Goal: Task Accomplishment & Management: Manage account settings

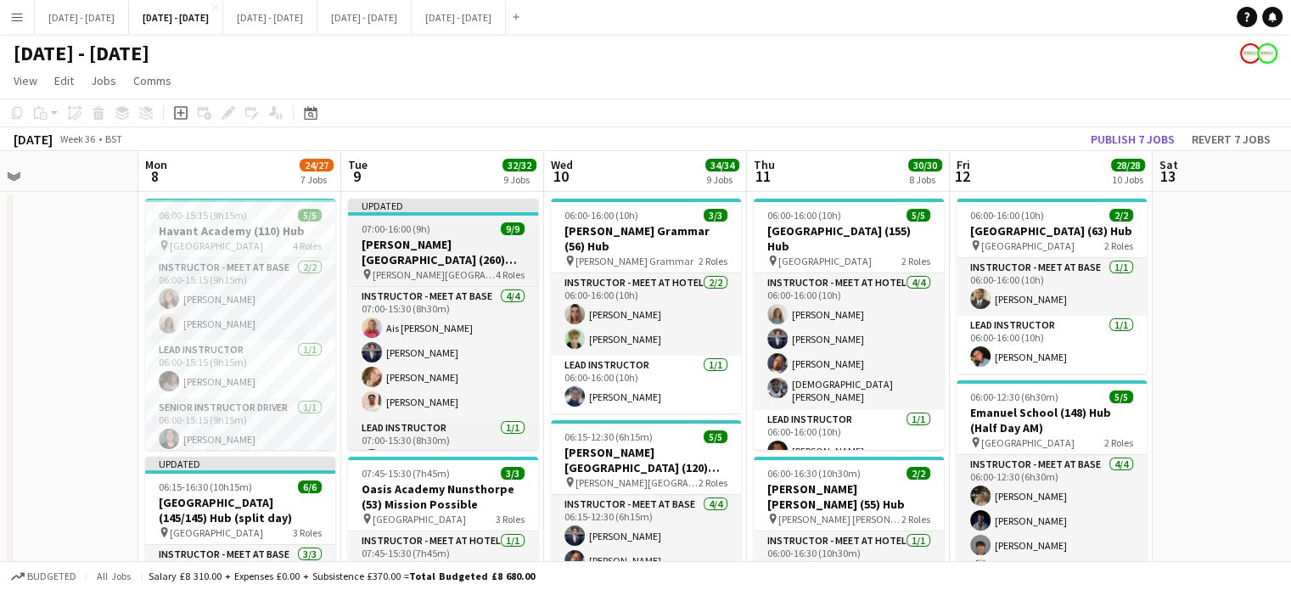
click at [381, 250] on h3 "[PERSON_NAME][GEOGRAPHIC_DATA] (260) Hub" at bounding box center [443, 252] width 190 height 31
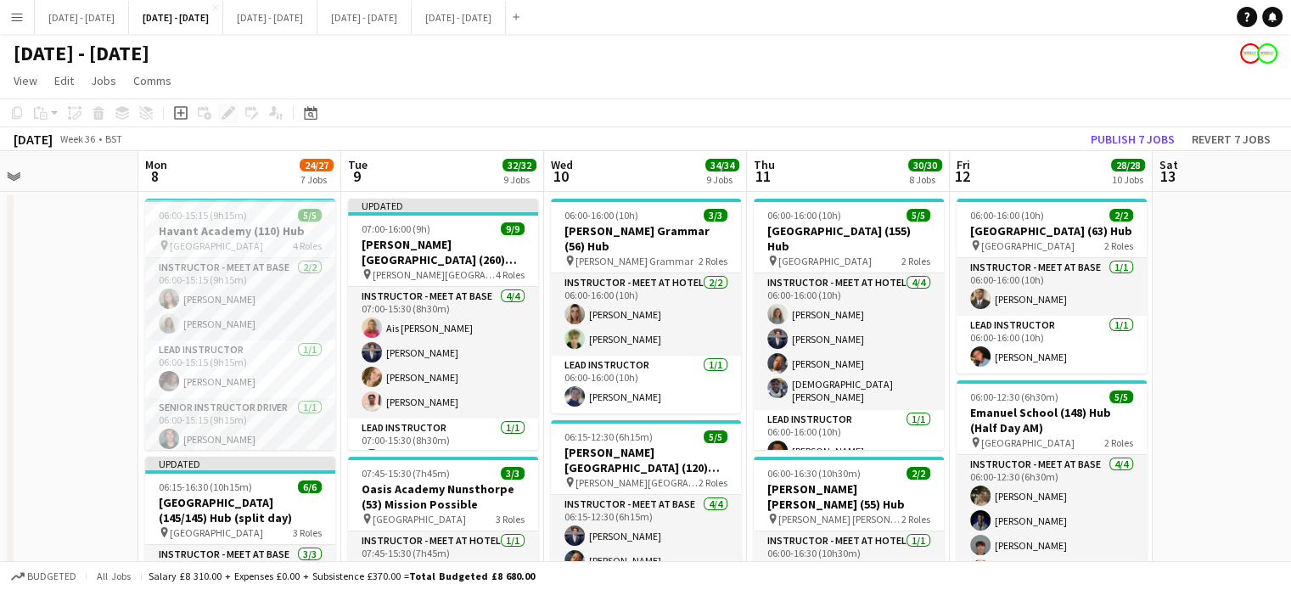
scroll to position [0, 469]
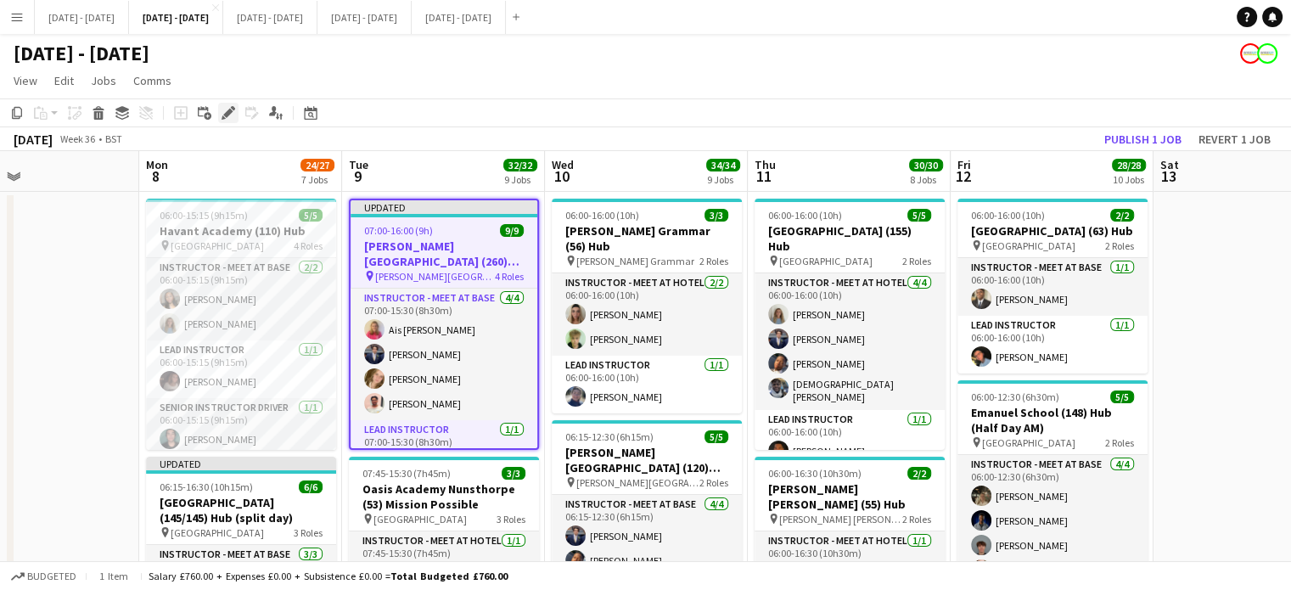
click at [234, 118] on icon "Edit" at bounding box center [229, 113] width 14 height 14
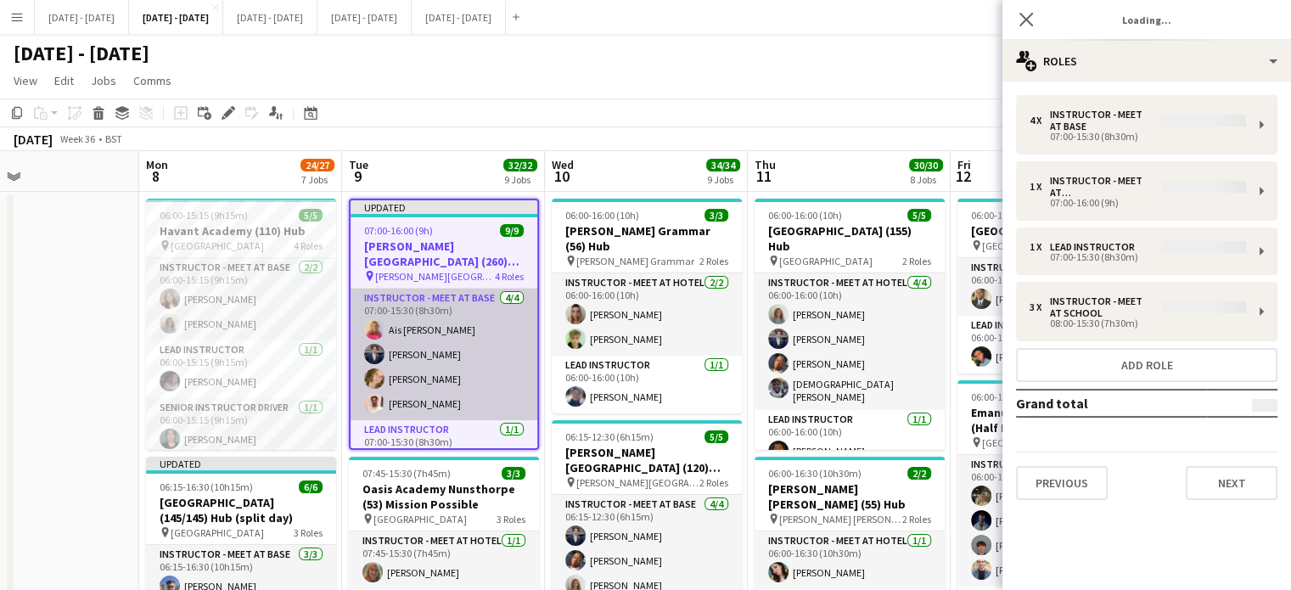
type input "**********"
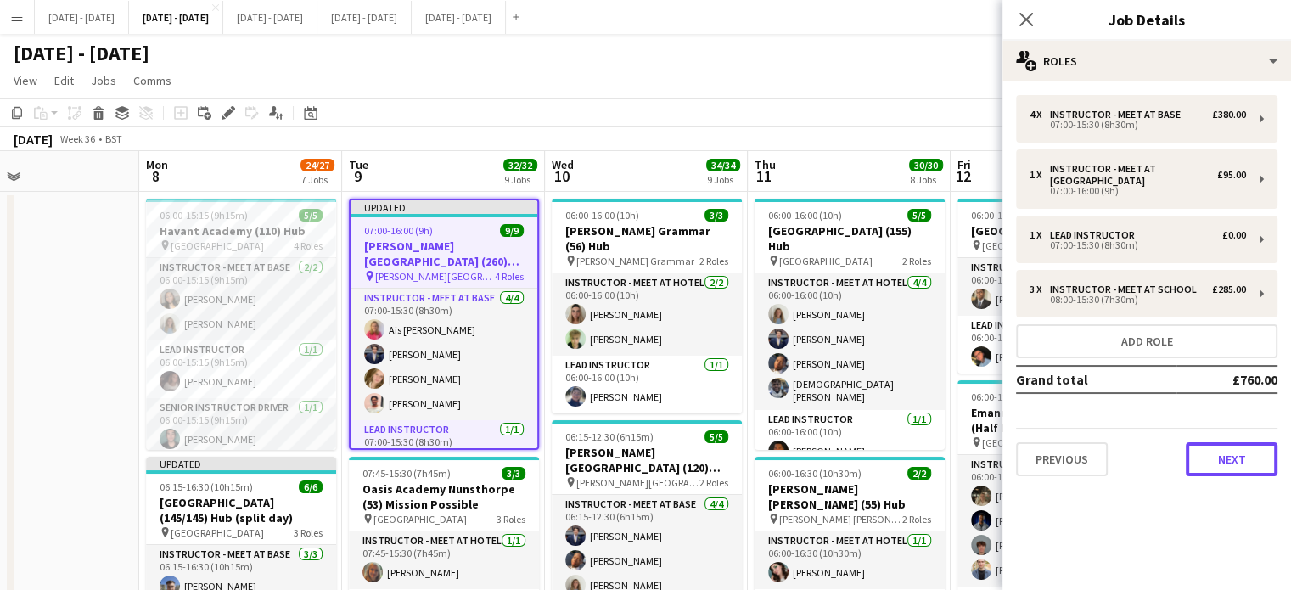
click at [1208, 452] on button "Next" at bounding box center [1232, 459] width 92 height 34
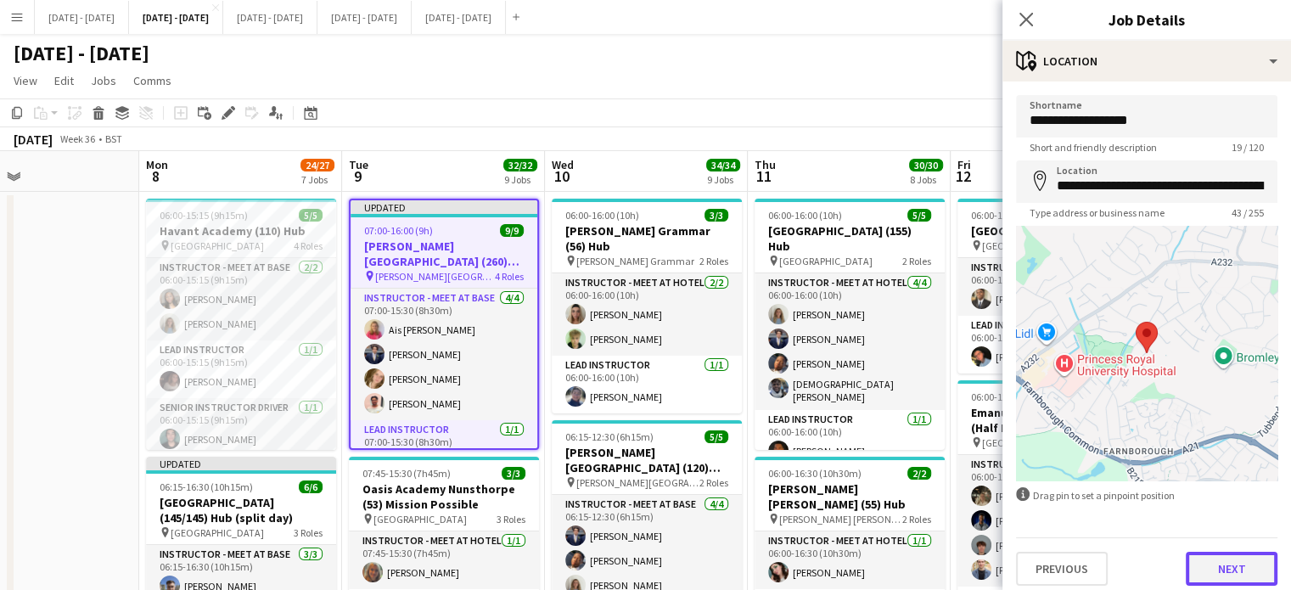
click at [1234, 577] on button "Next" at bounding box center [1232, 569] width 92 height 34
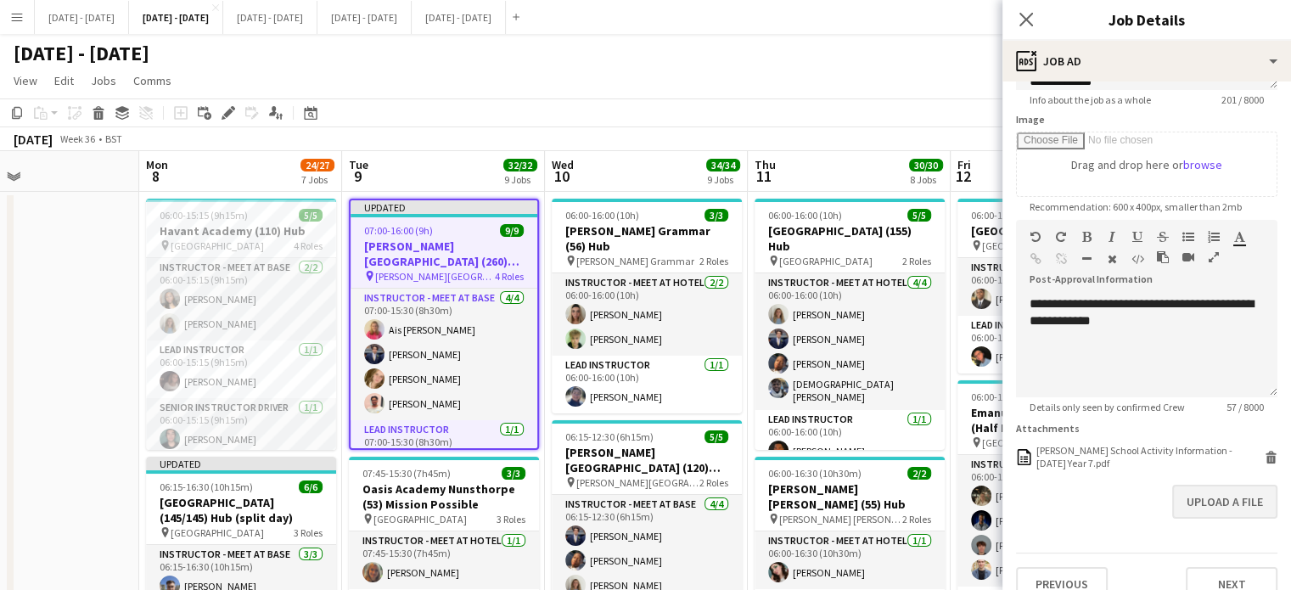
scroll to position [255, 0]
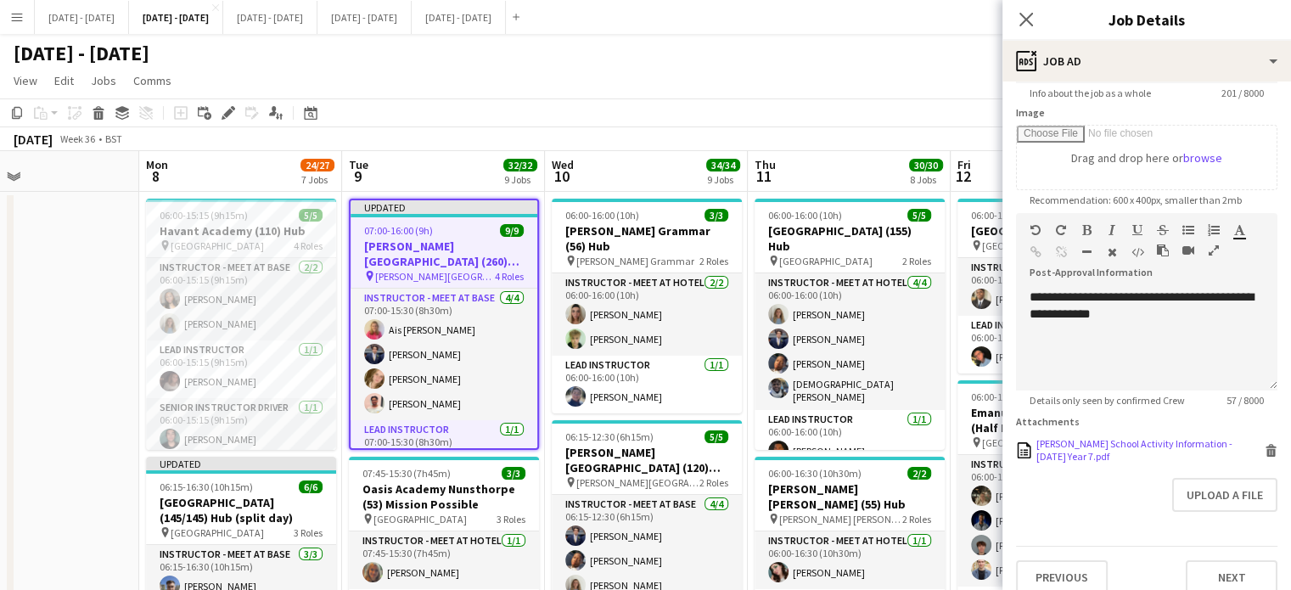
click at [1113, 456] on div "[PERSON_NAME] School Activity Information - [DATE] Year 7.pdf" at bounding box center [1149, 449] width 224 height 25
click at [1025, 13] on icon "Close pop-in" at bounding box center [1026, 19] width 16 height 16
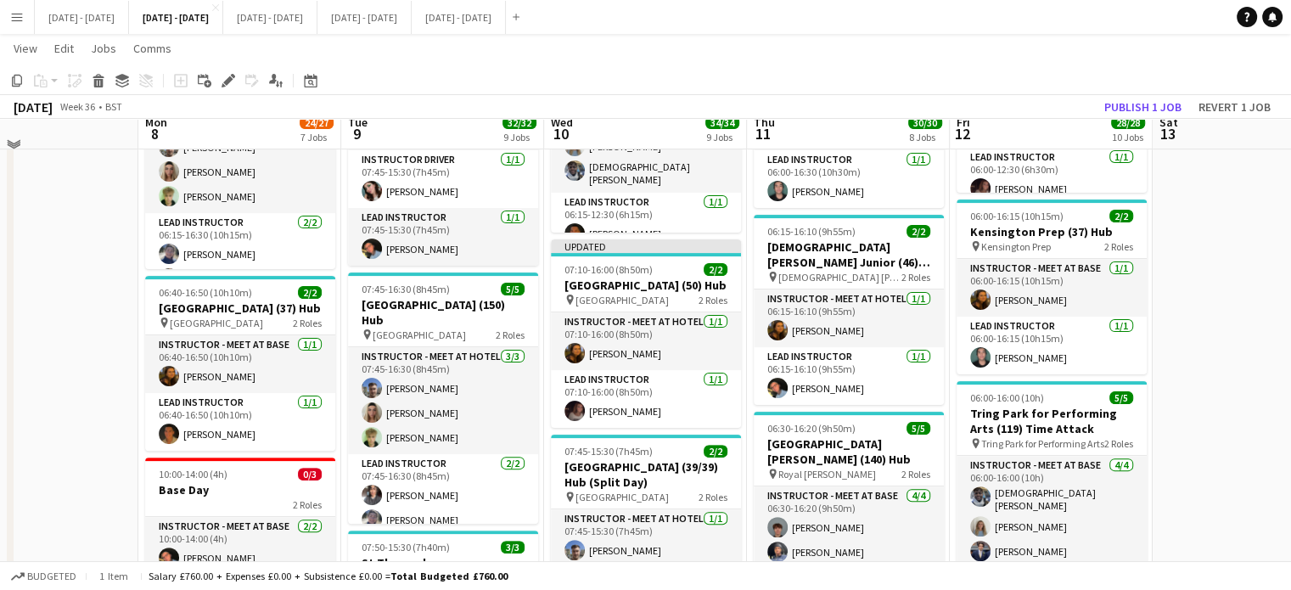
scroll to position [0, 0]
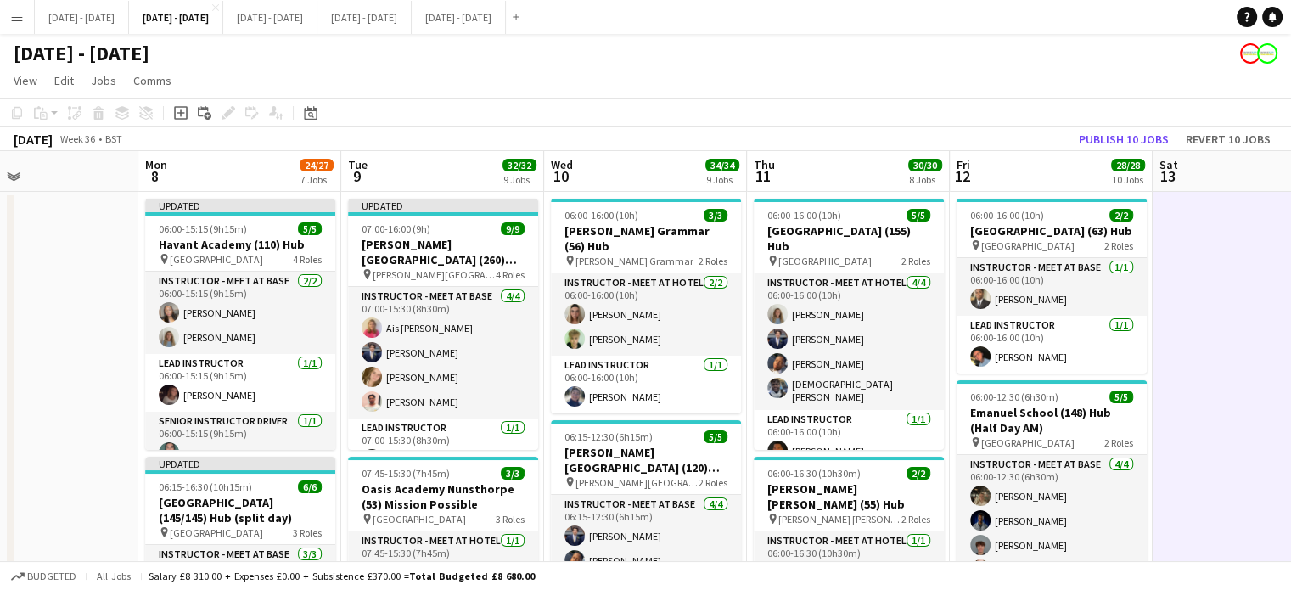
click at [206, 169] on app-board-header-date "Mon 8 24/27 7 Jobs" at bounding box center [239, 171] width 203 height 41
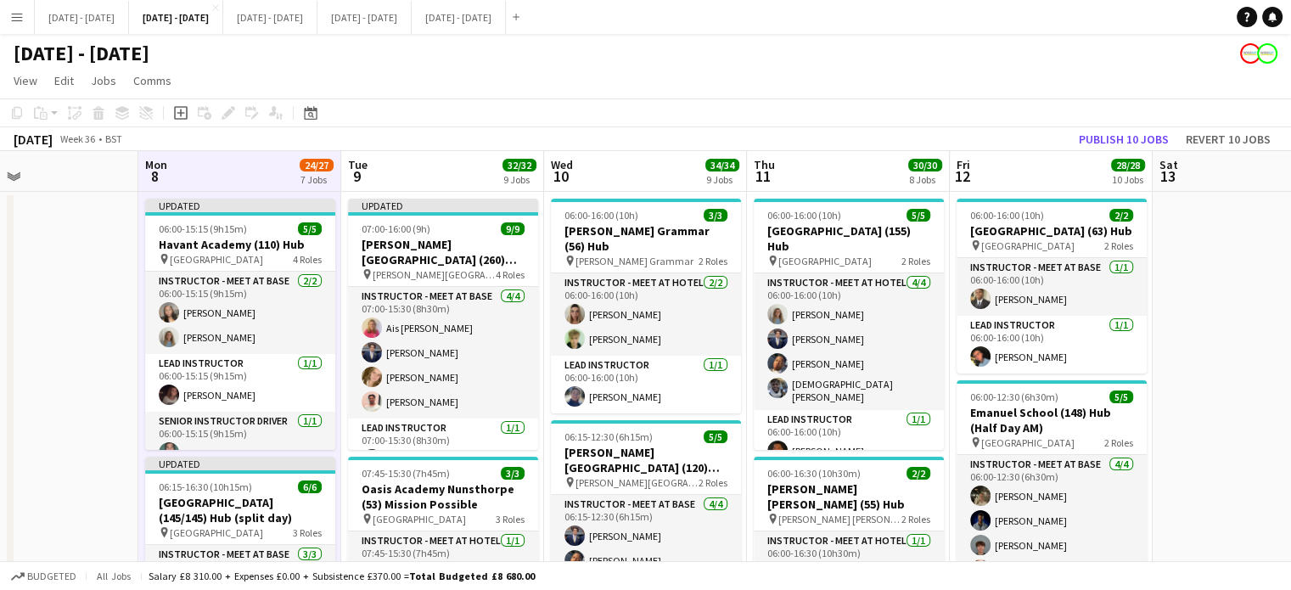
click at [417, 185] on app-board-header-date "Tue 9 32/32 9 Jobs" at bounding box center [442, 171] width 203 height 41
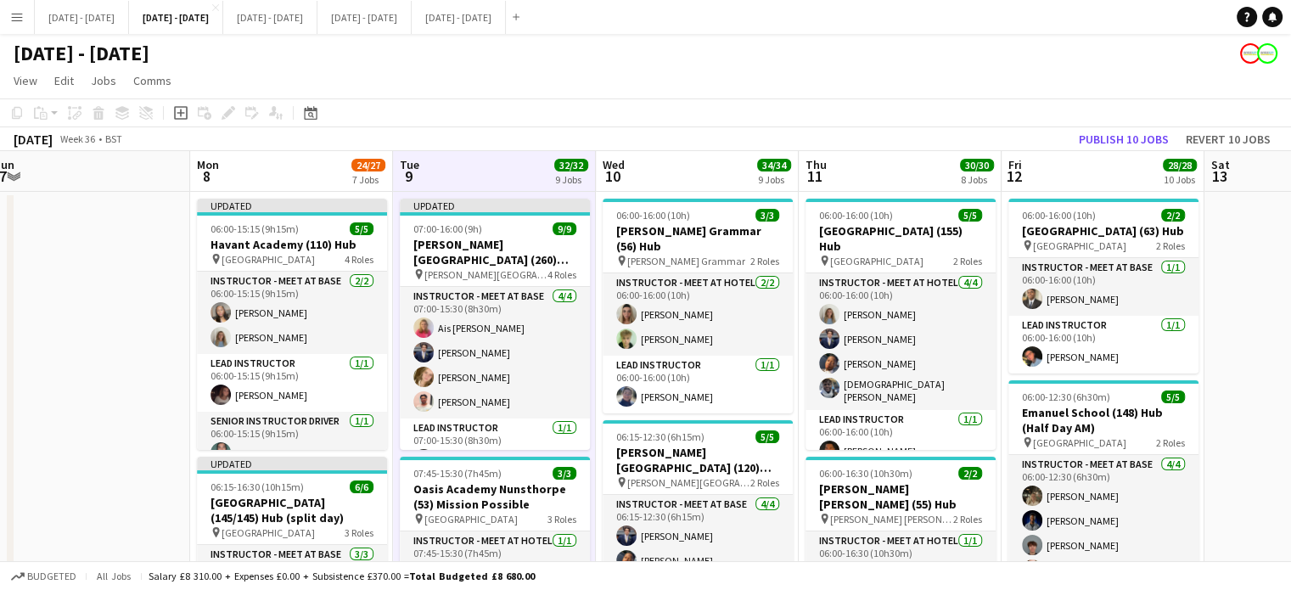
drag, startPoint x: 673, startPoint y: 135, endPoint x: 635, endPoint y: 129, distance: 38.7
click at [635, 129] on div "[DATE] Week 36 • BST Publish 10 jobs Revert 10 jobs" at bounding box center [645, 139] width 1291 height 24
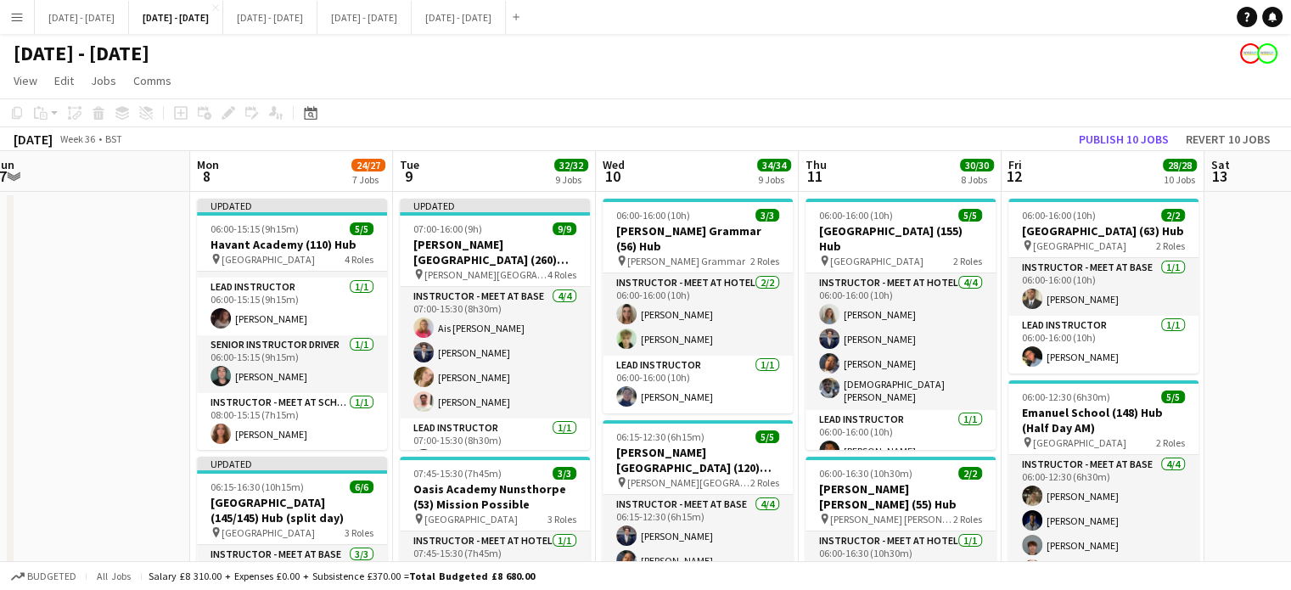
scroll to position [0, 675]
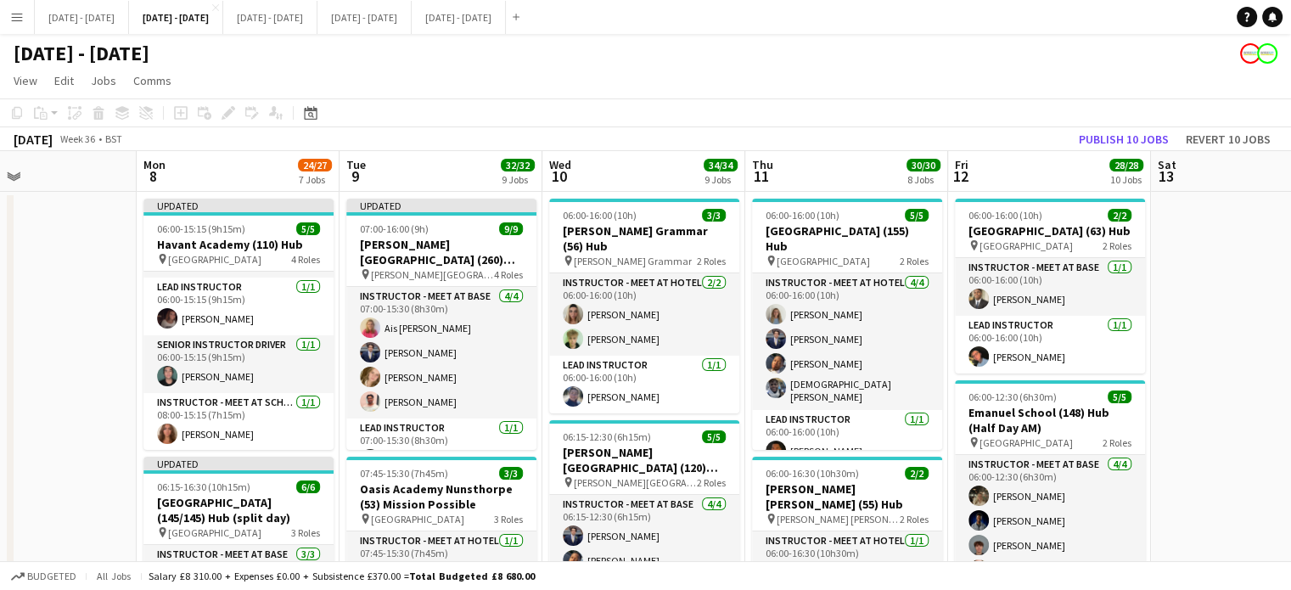
drag, startPoint x: 105, startPoint y: 464, endPoint x: 53, endPoint y: 481, distance: 55.3
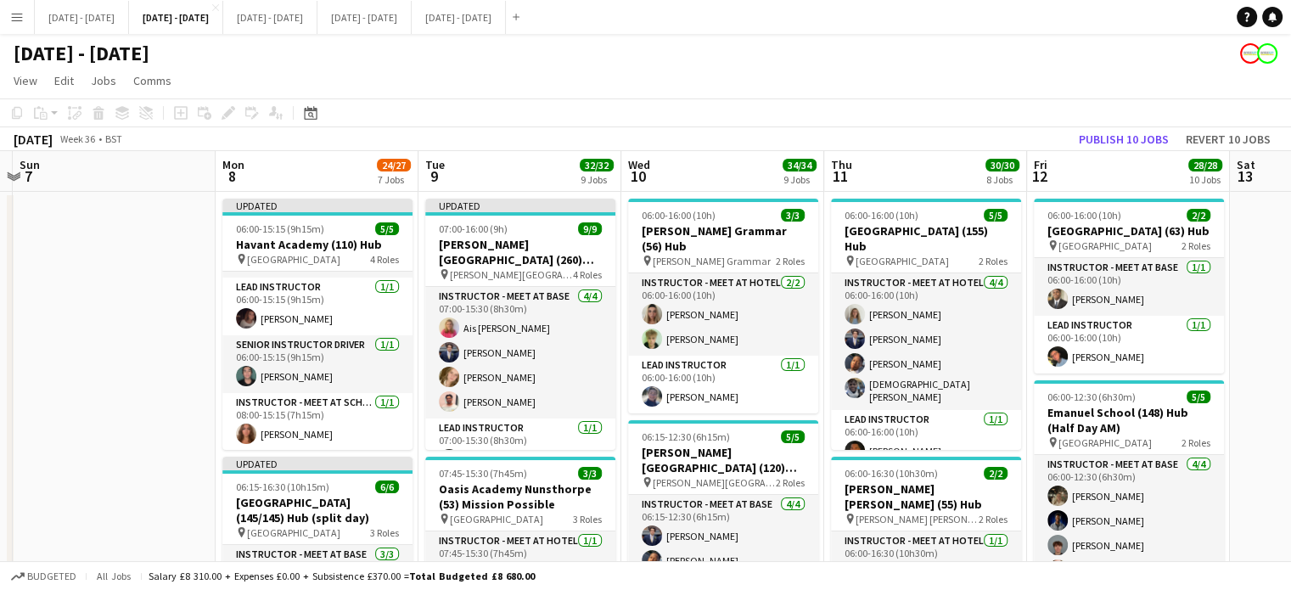
drag, startPoint x: 105, startPoint y: 403, endPoint x: 184, endPoint y: 373, distance: 84.7
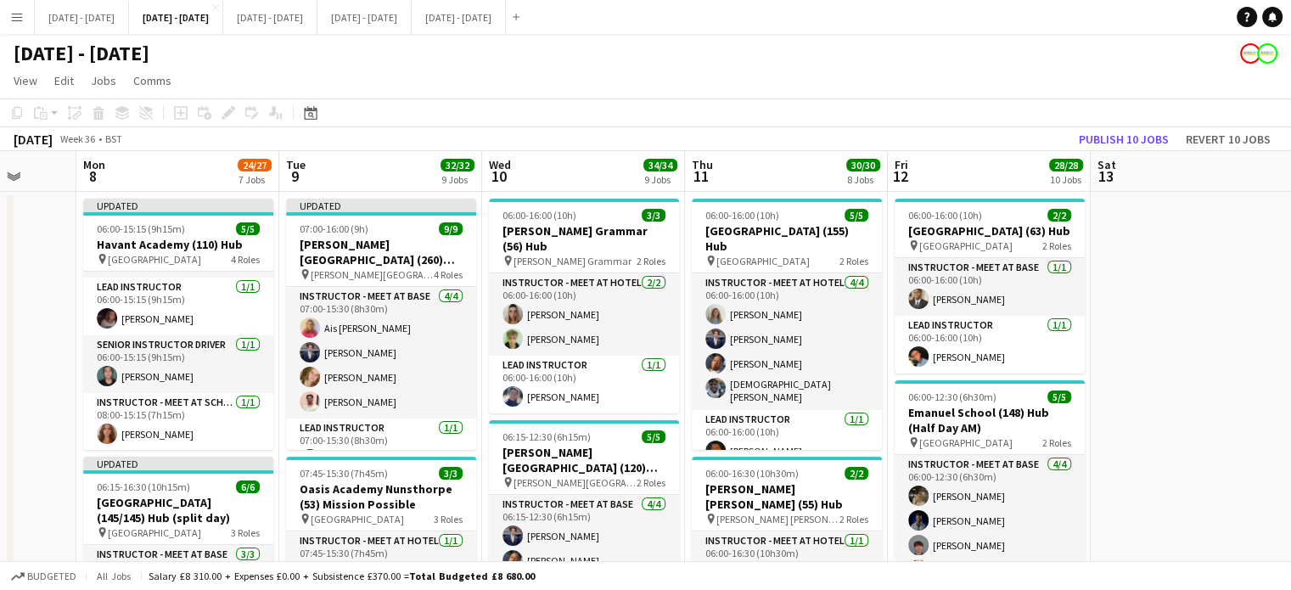
drag, startPoint x: 123, startPoint y: 351, endPoint x: 22, endPoint y: 363, distance: 101.6
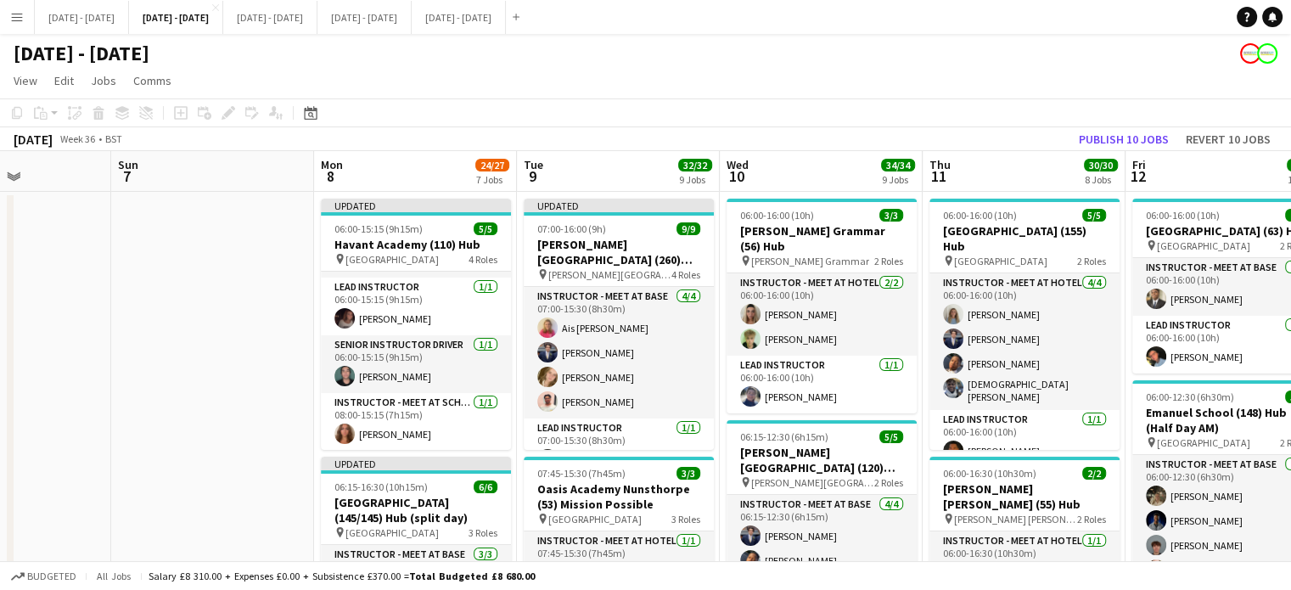
drag, startPoint x: 329, startPoint y: 172, endPoint x: 568, endPoint y: 152, distance: 239.4
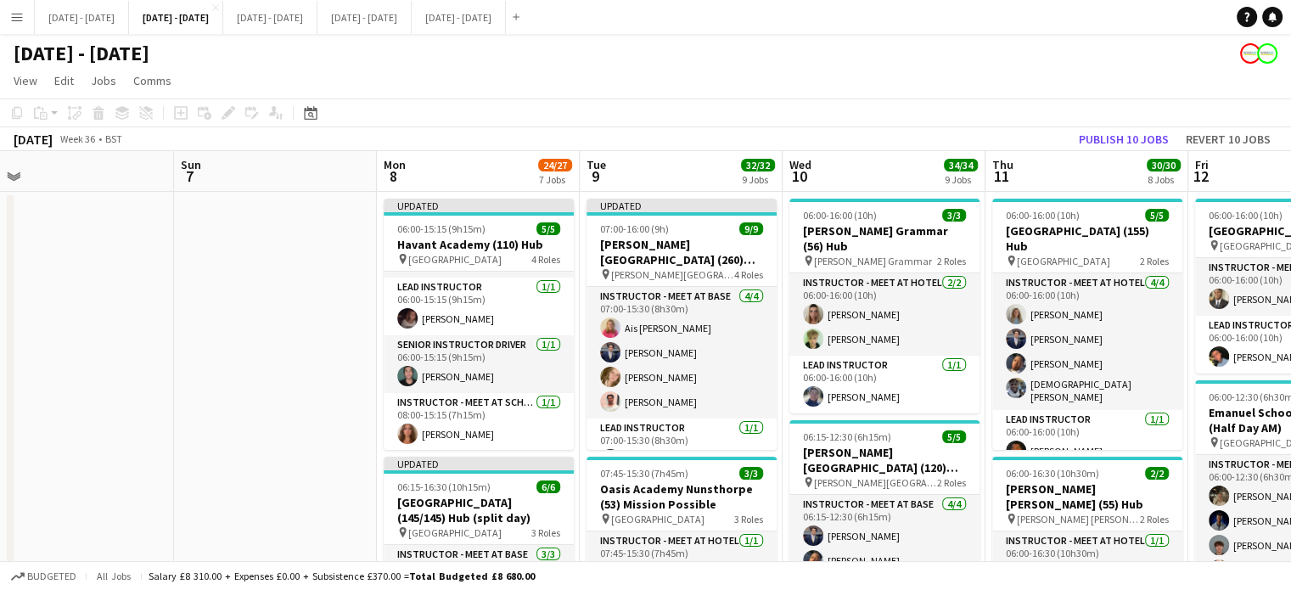
drag, startPoint x: 149, startPoint y: 283, endPoint x: 136, endPoint y: 48, distance: 235.6
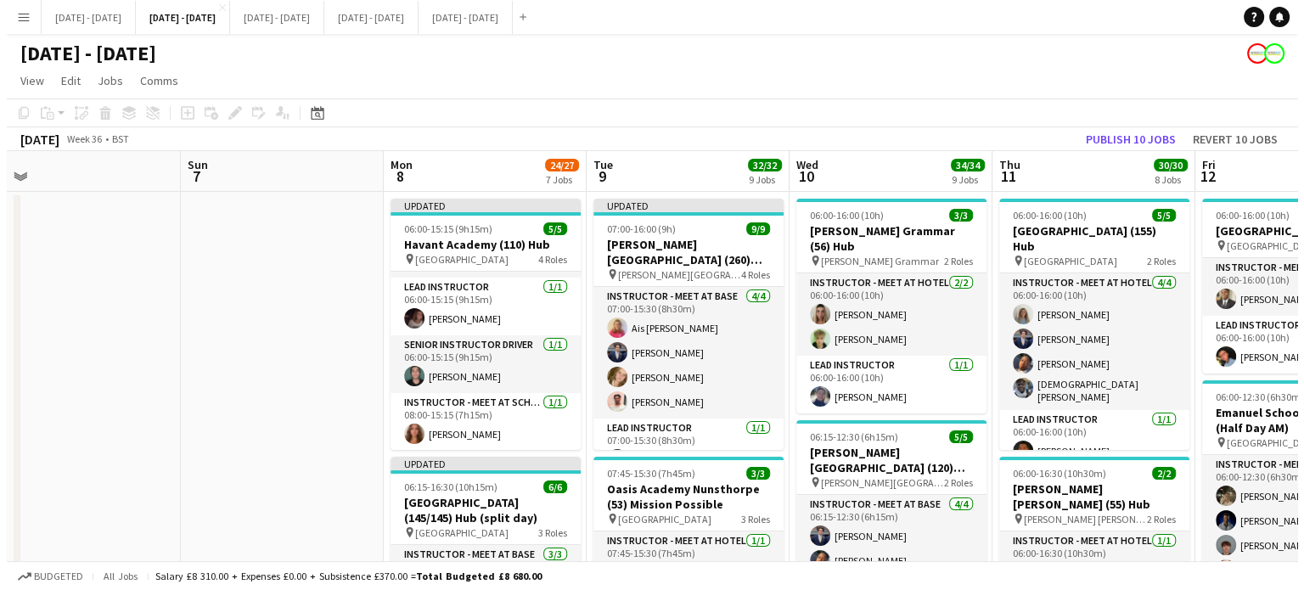
scroll to position [0, 638]
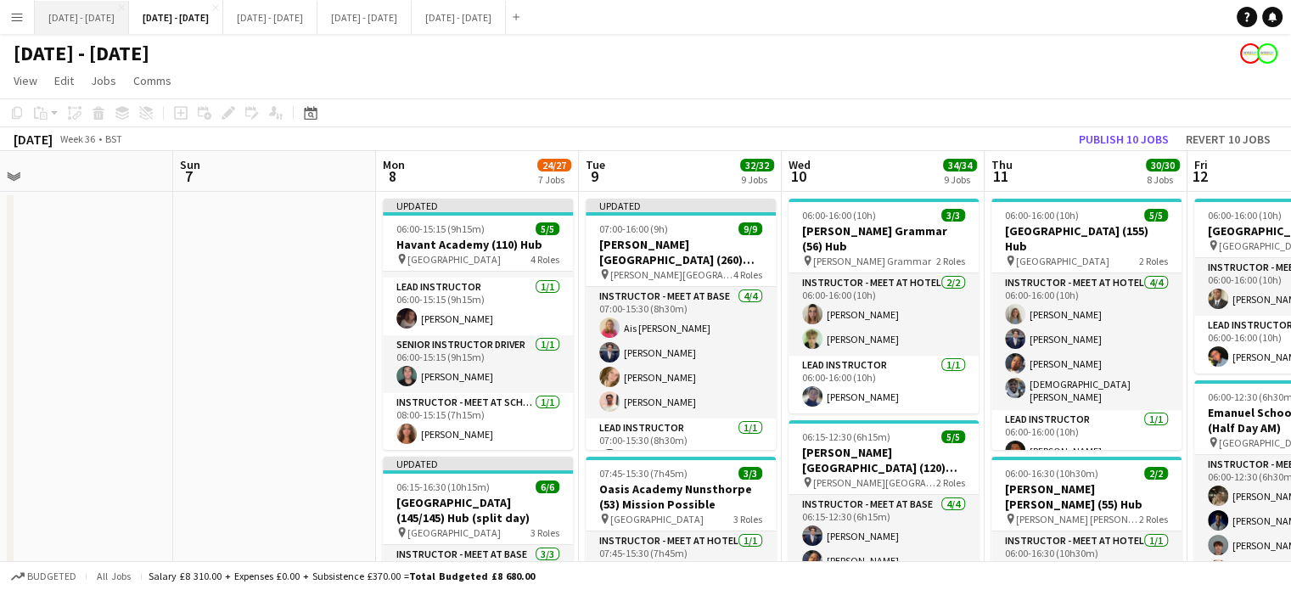
click at [100, 23] on button "[DATE] - [DATE] Close" at bounding box center [82, 17] width 94 height 33
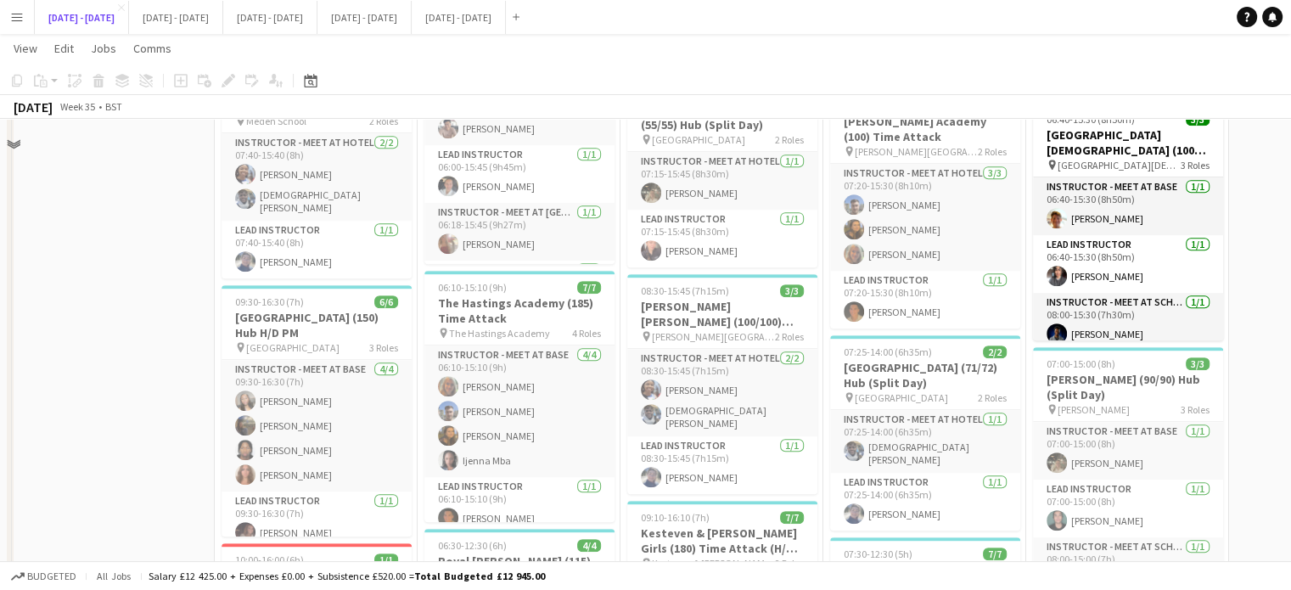
scroll to position [1019, 0]
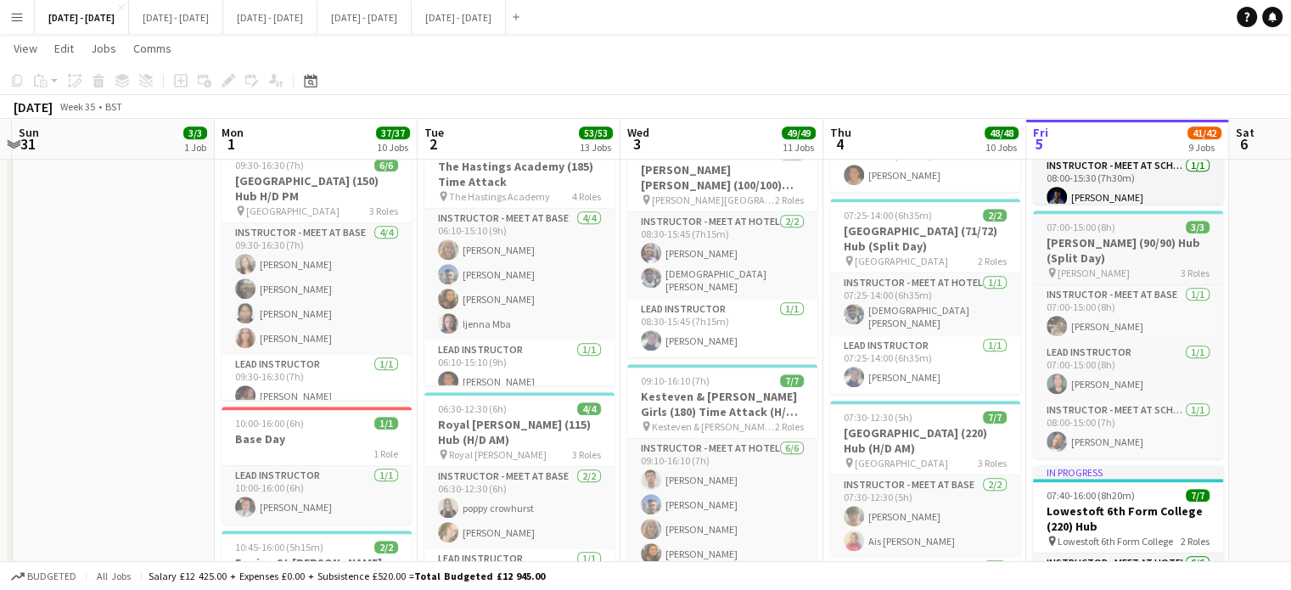
click at [1119, 264] on h3 "[PERSON_NAME] (90/90) Hub (Split Day)" at bounding box center [1128, 250] width 190 height 31
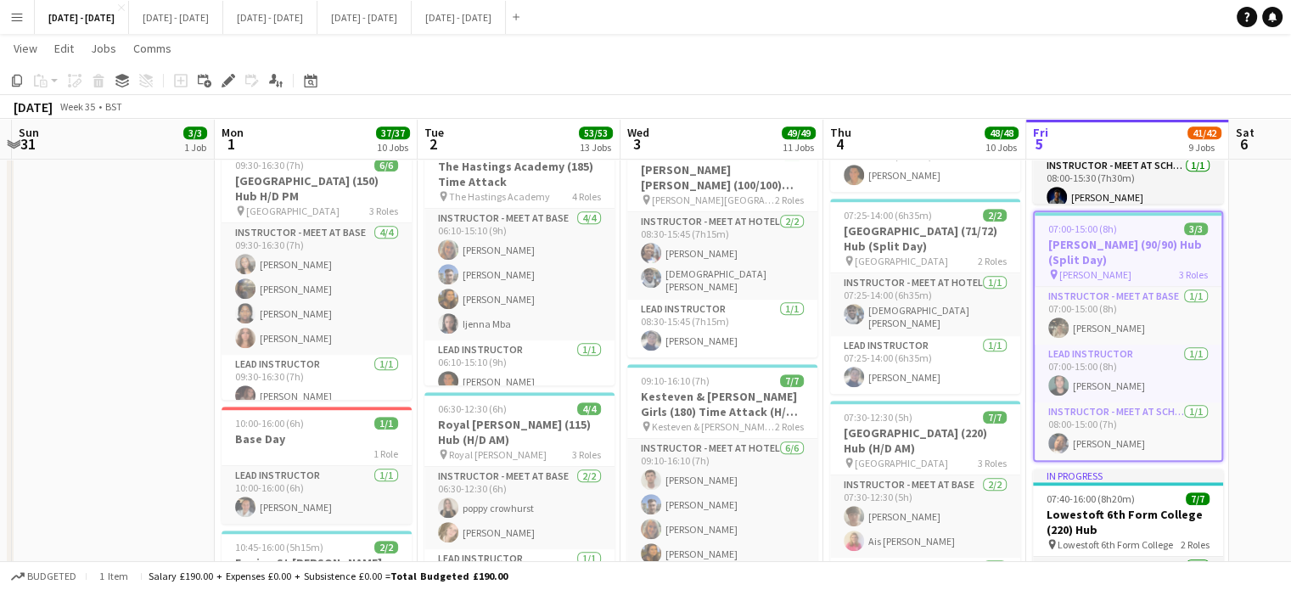
click at [218, 86] on div "Edit" at bounding box center [228, 80] width 20 height 20
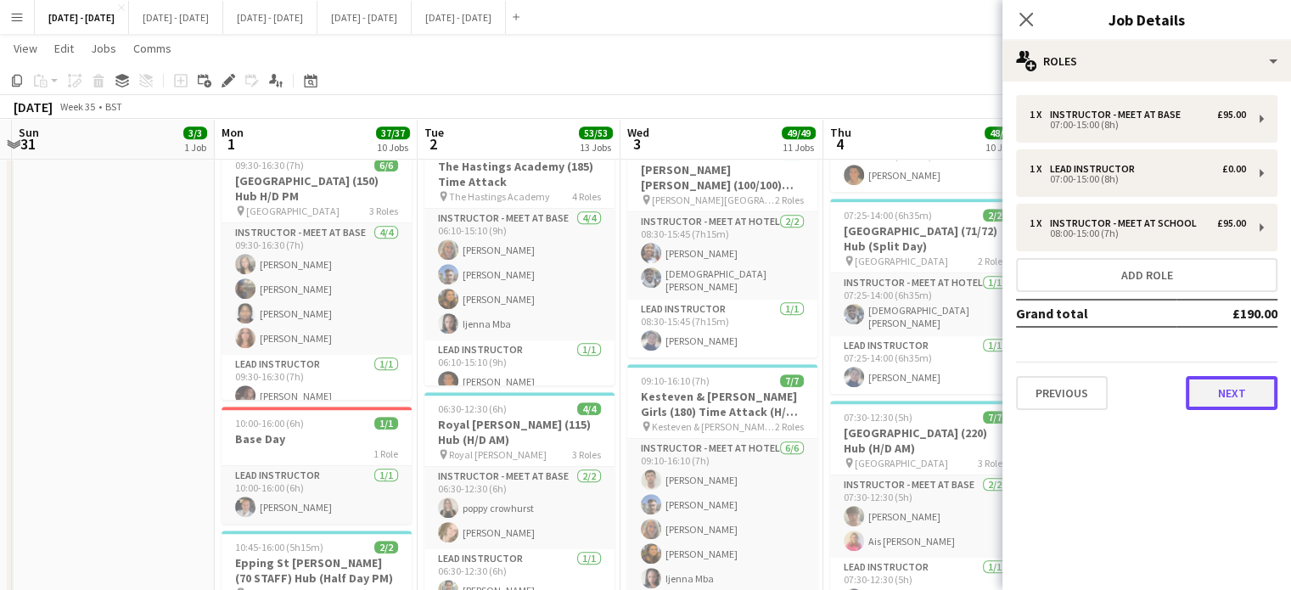
click at [1226, 396] on button "Next" at bounding box center [1232, 393] width 92 height 34
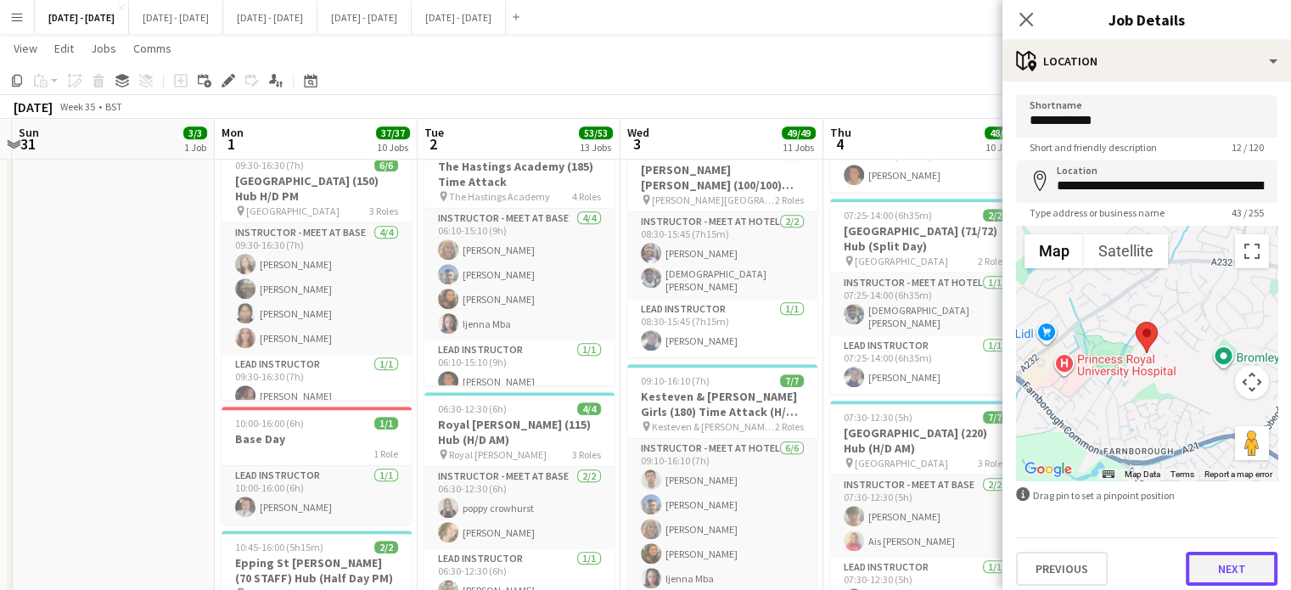
click at [1253, 565] on button "Next" at bounding box center [1232, 569] width 92 height 34
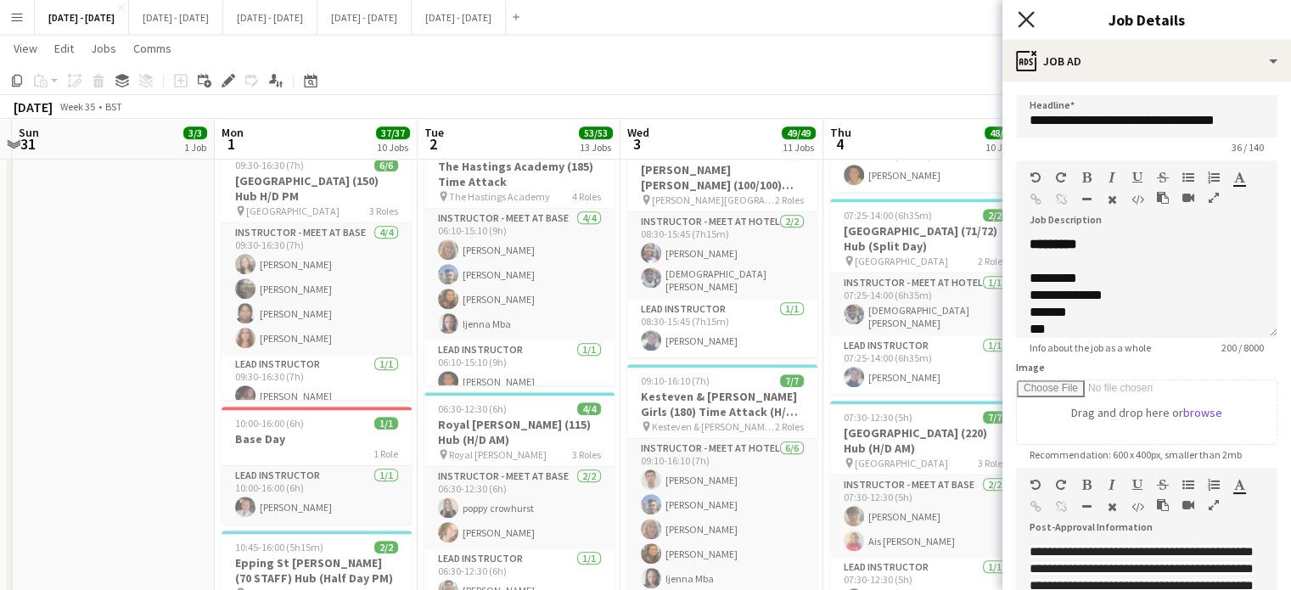
click at [1022, 15] on icon at bounding box center [1026, 19] width 16 height 16
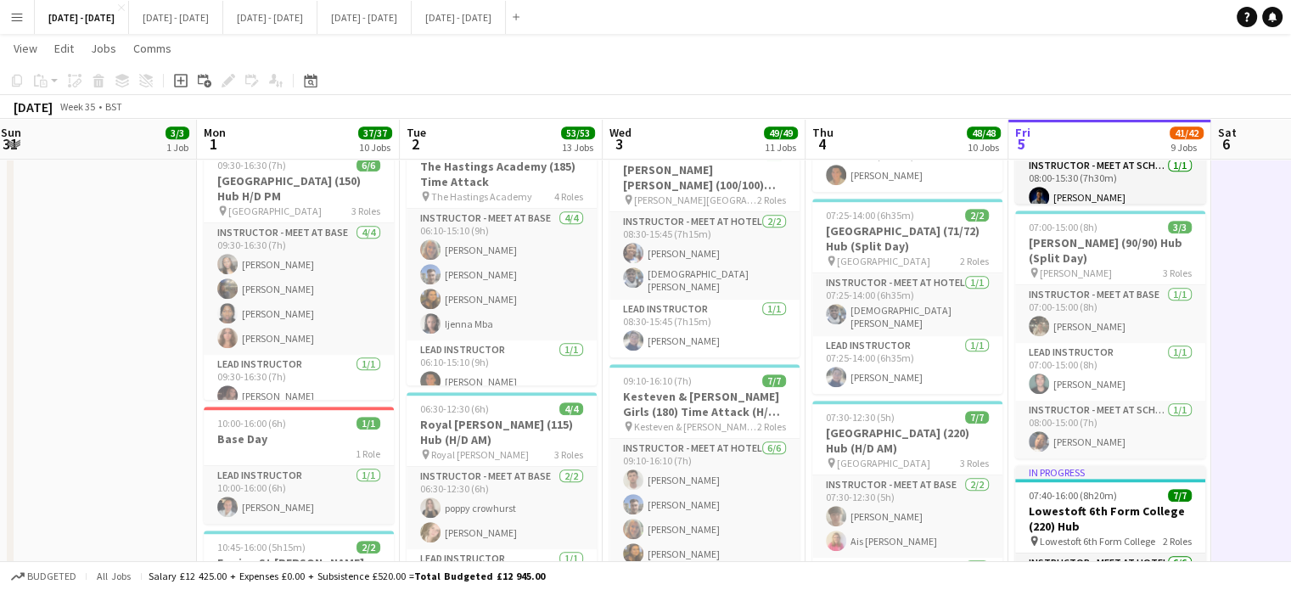
drag, startPoint x: 1249, startPoint y: 387, endPoint x: 1206, endPoint y: 396, distance: 44.1
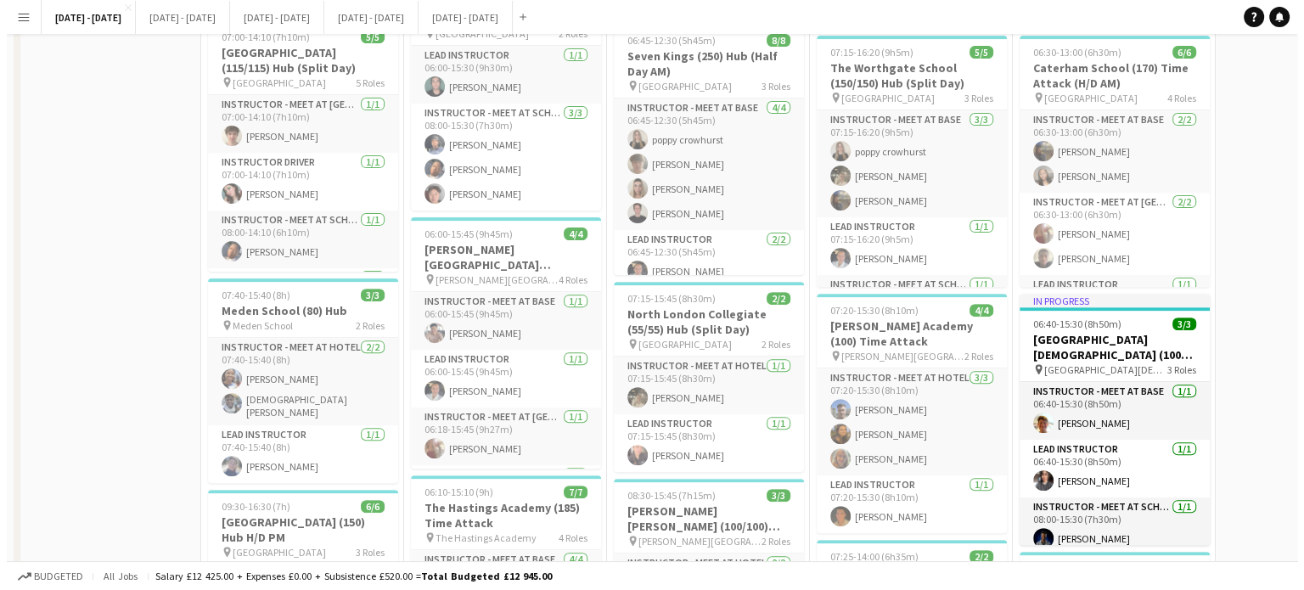
scroll to position [0, 0]
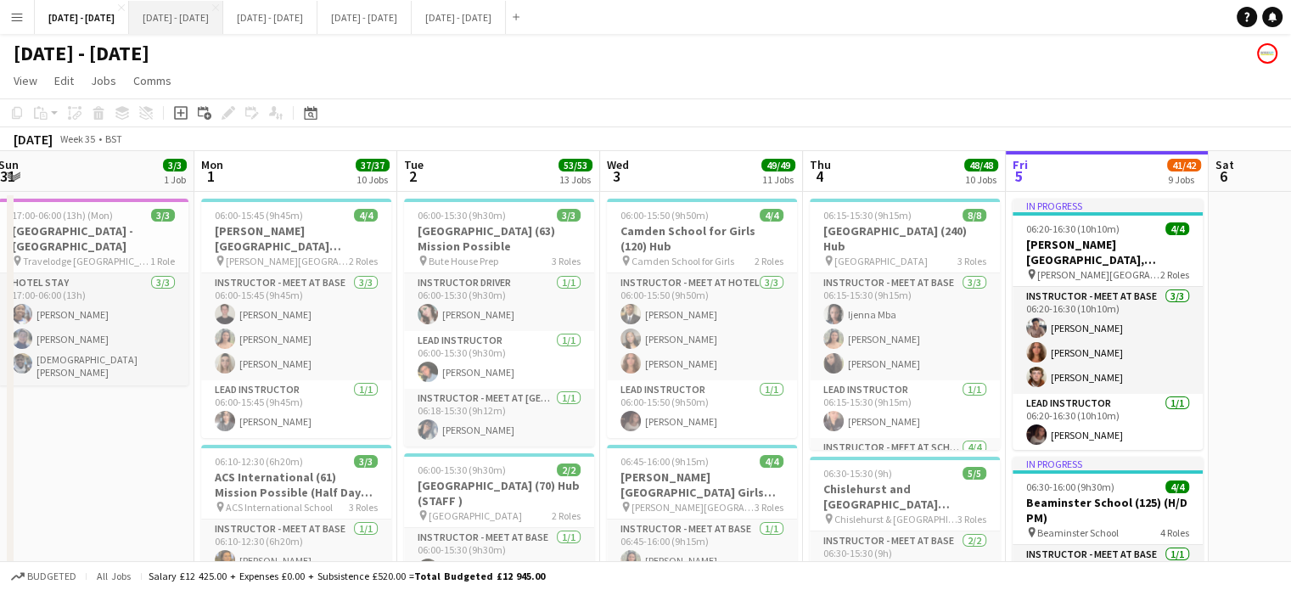
click at [200, 16] on button "[DATE] - [DATE] Close" at bounding box center [176, 17] width 94 height 33
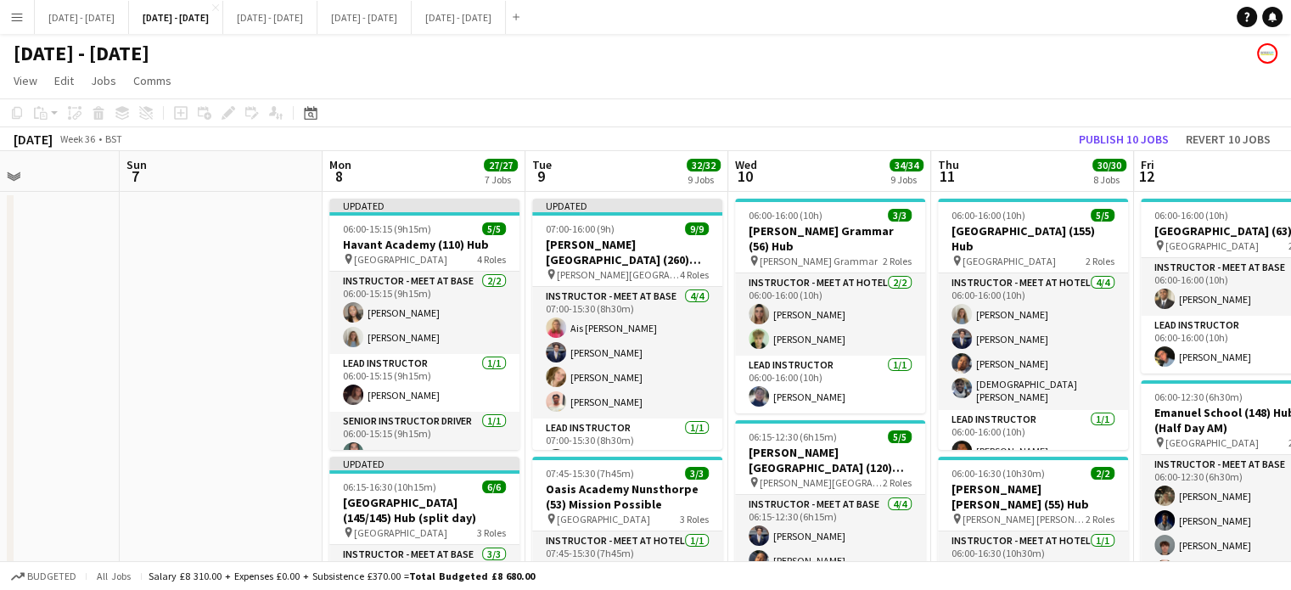
scroll to position [0, 862]
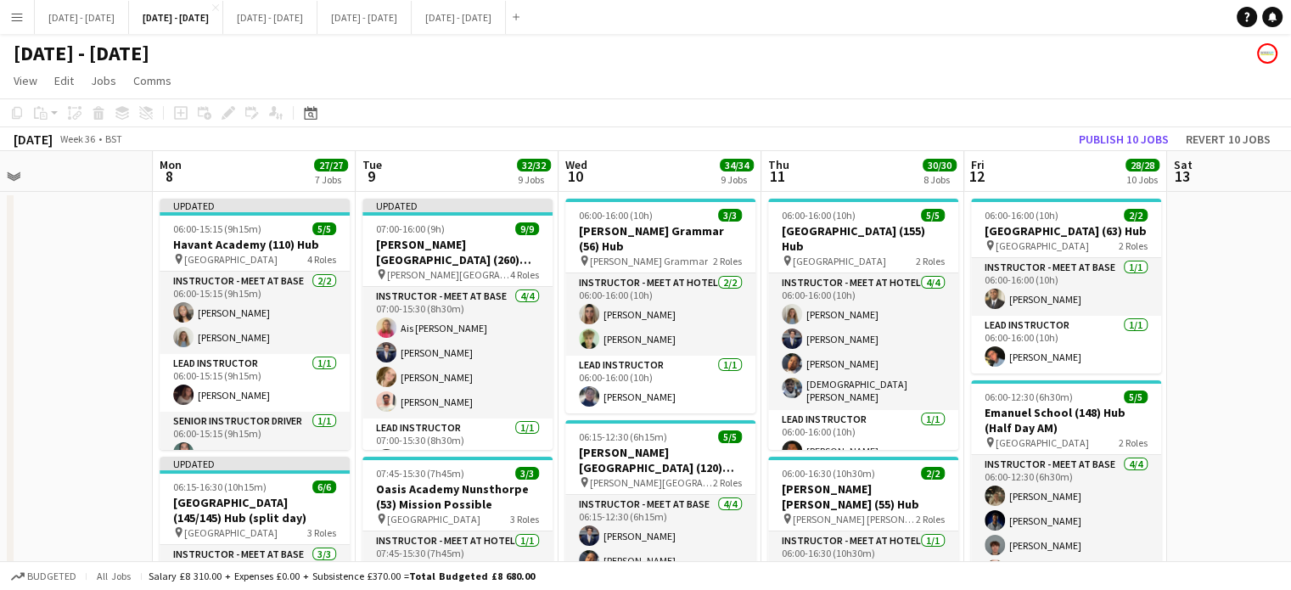
drag, startPoint x: 321, startPoint y: 437, endPoint x: 98, endPoint y: 441, distance: 222.5
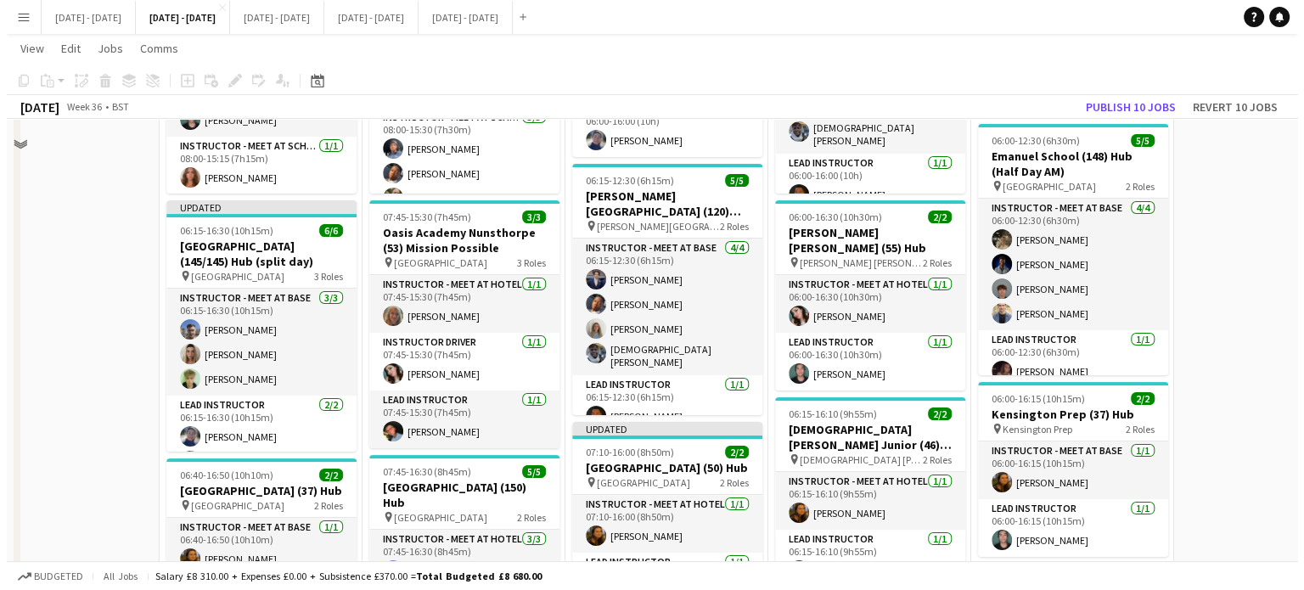
scroll to position [0, 0]
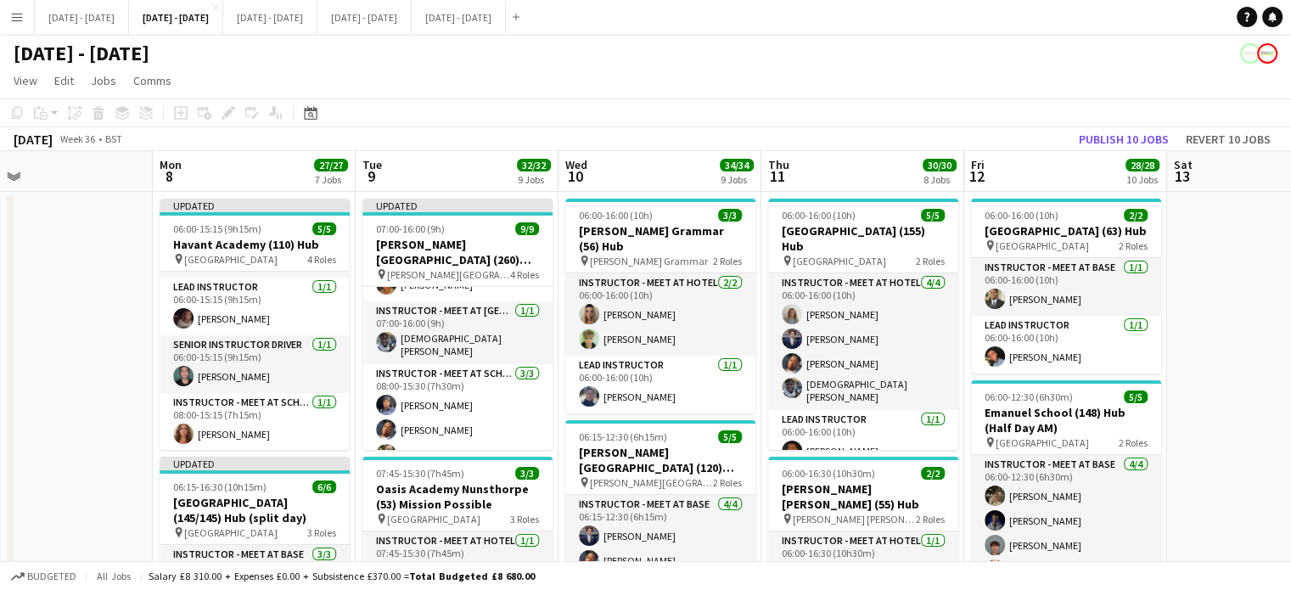
click at [639, 100] on app-toolbar "Copy Paste Paste Ctrl+V Paste with crew Ctrl+Shift+V Paste linked Job [GEOGRAPH…" at bounding box center [645, 112] width 1291 height 29
click at [82, 12] on button "[DATE] - [DATE] Close" at bounding box center [82, 17] width 94 height 33
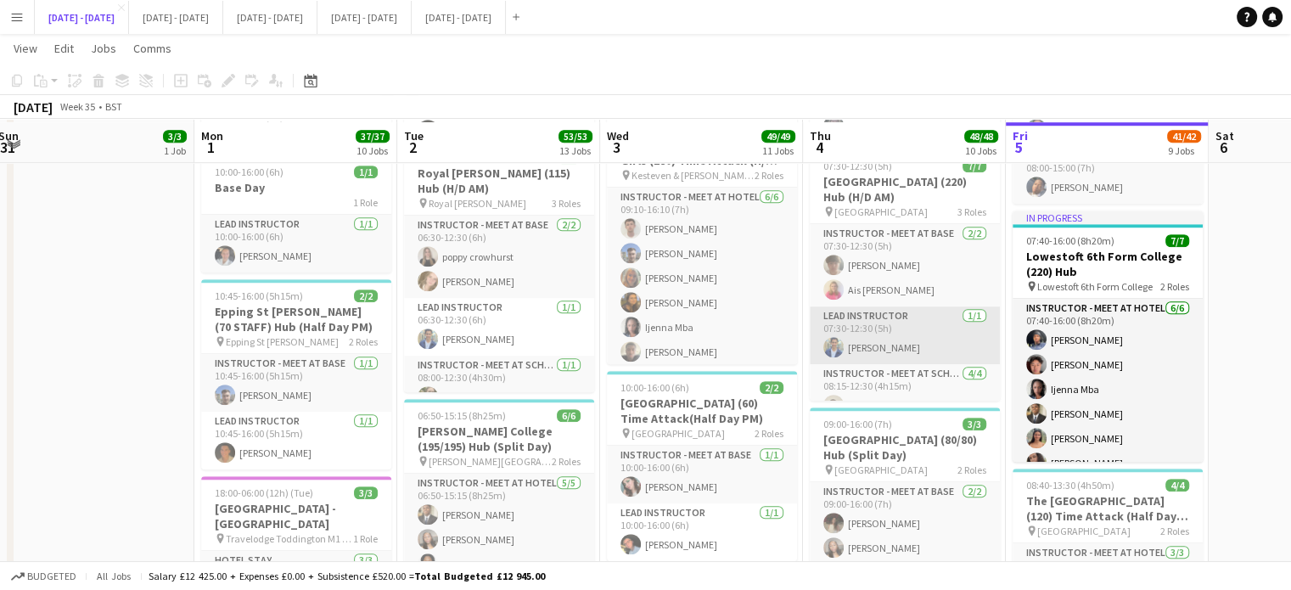
scroll to position [1273, 0]
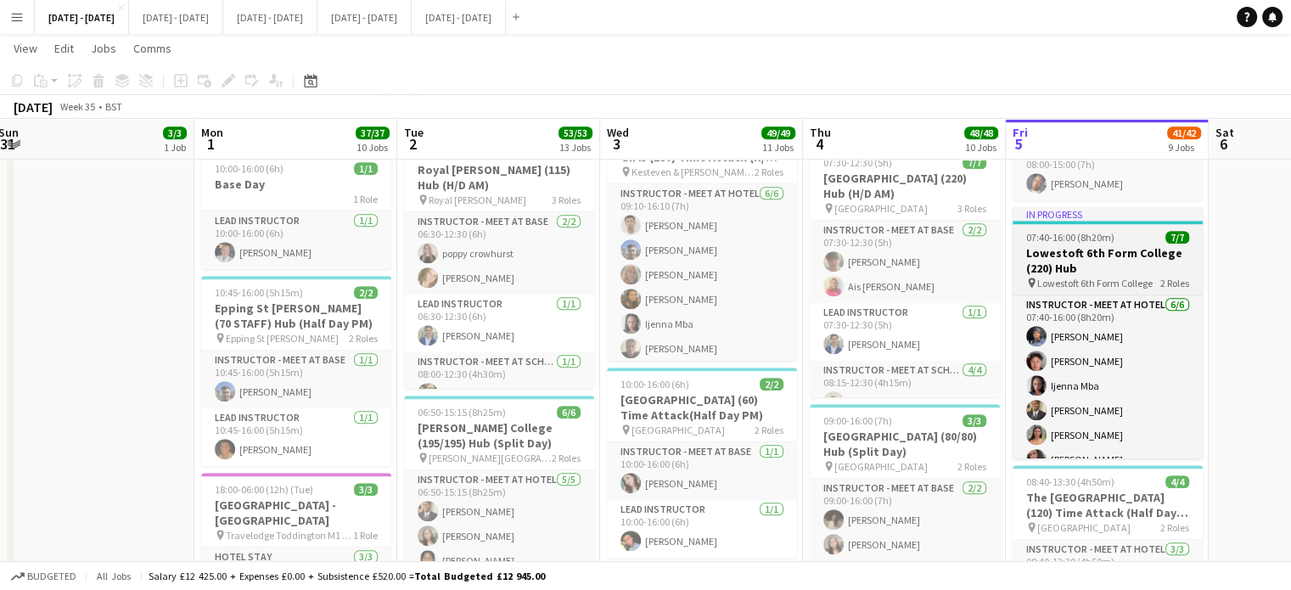
click at [1056, 254] on h3 "Lowestoft 6th Form College (220) Hub" at bounding box center [1108, 260] width 190 height 31
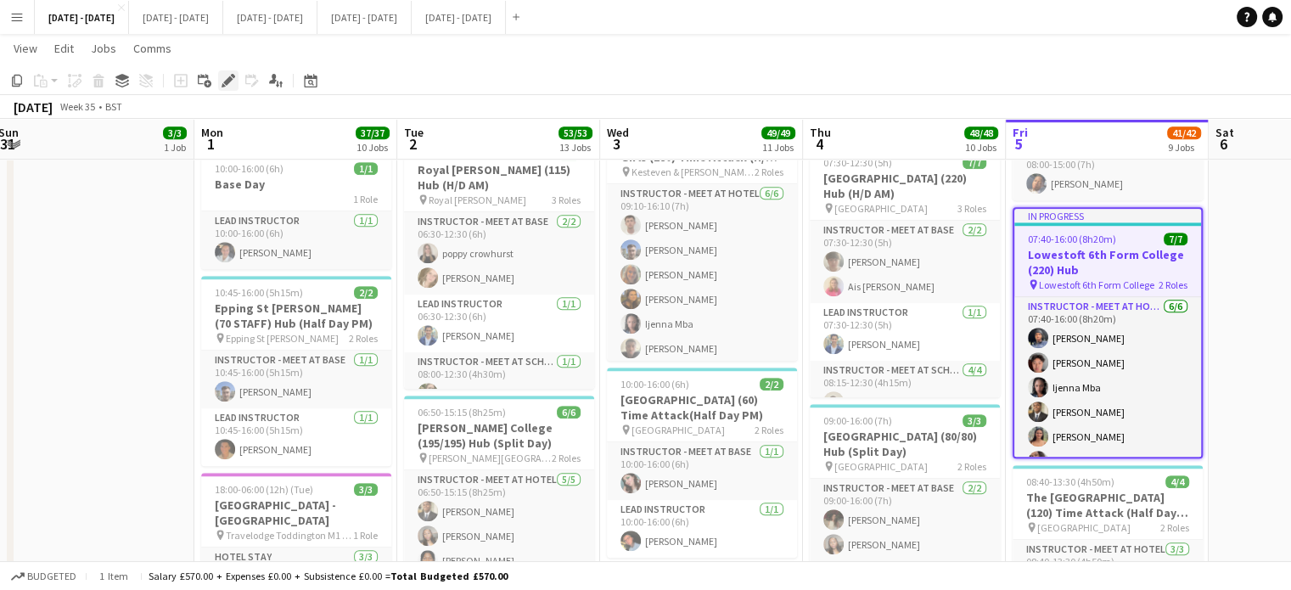
click at [224, 81] on icon "Edit" at bounding box center [229, 81] width 14 height 14
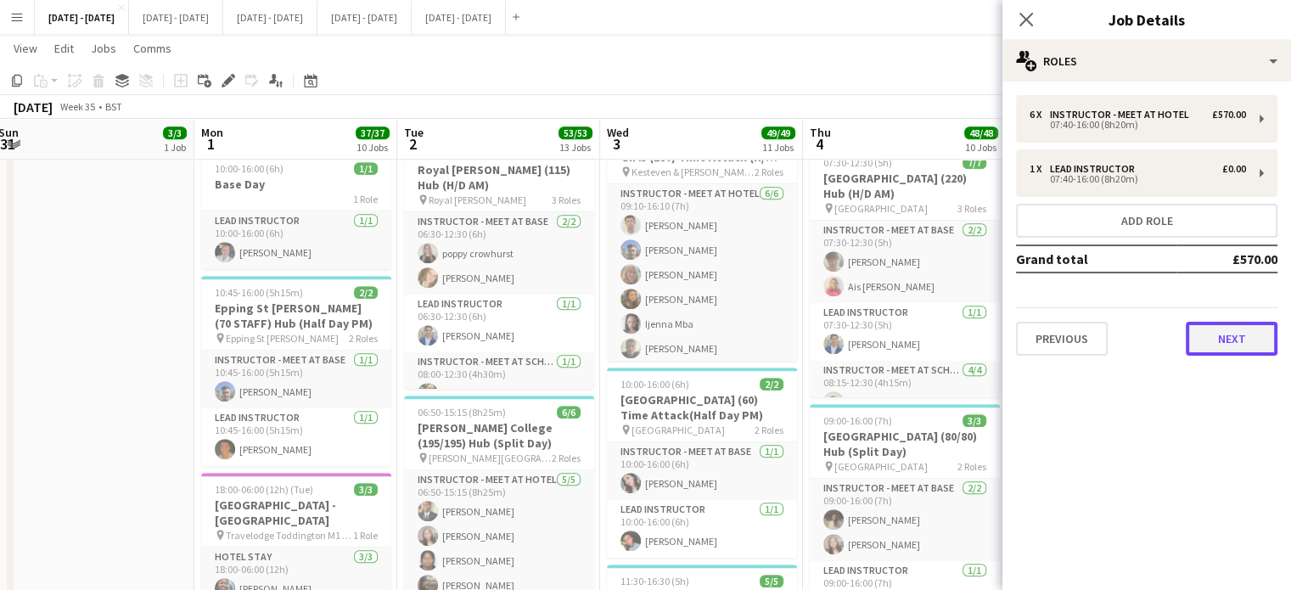
click at [1240, 335] on button "Next" at bounding box center [1232, 339] width 92 height 34
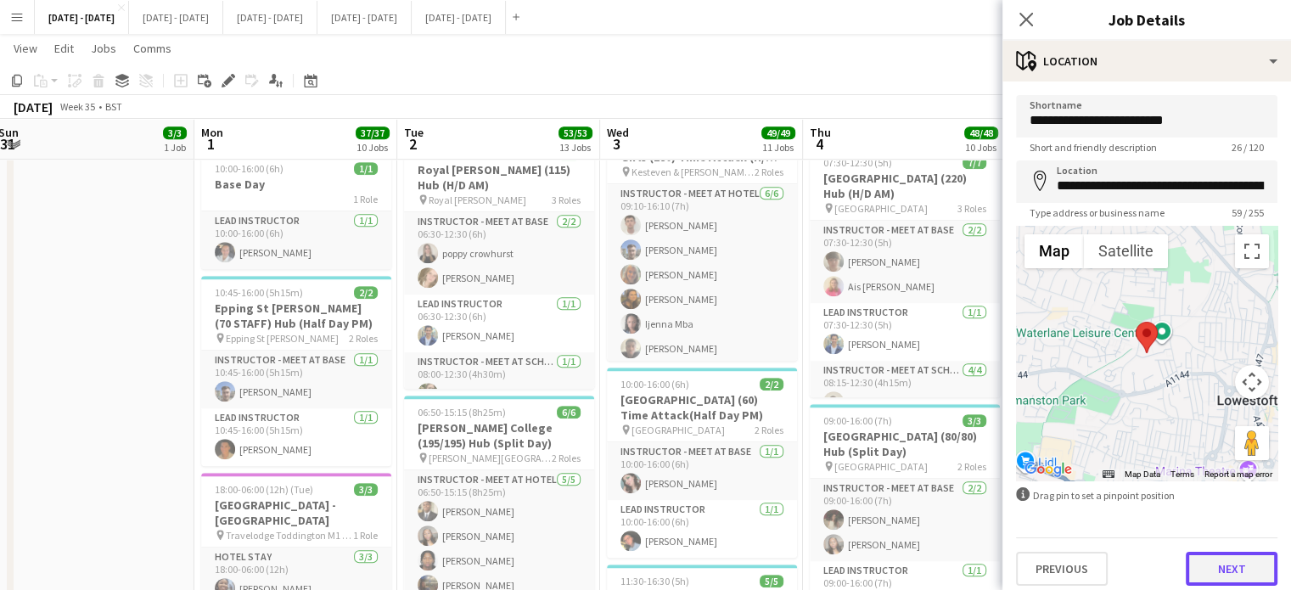
click at [1218, 555] on button "Next" at bounding box center [1232, 569] width 92 height 34
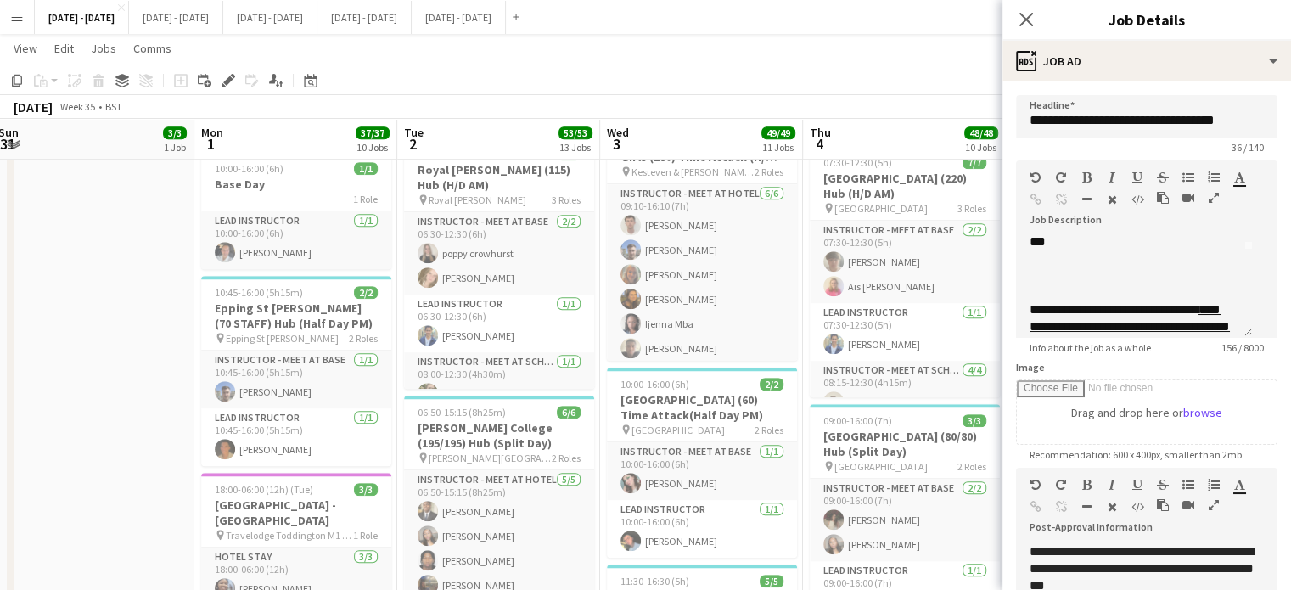
scroll to position [48, 0]
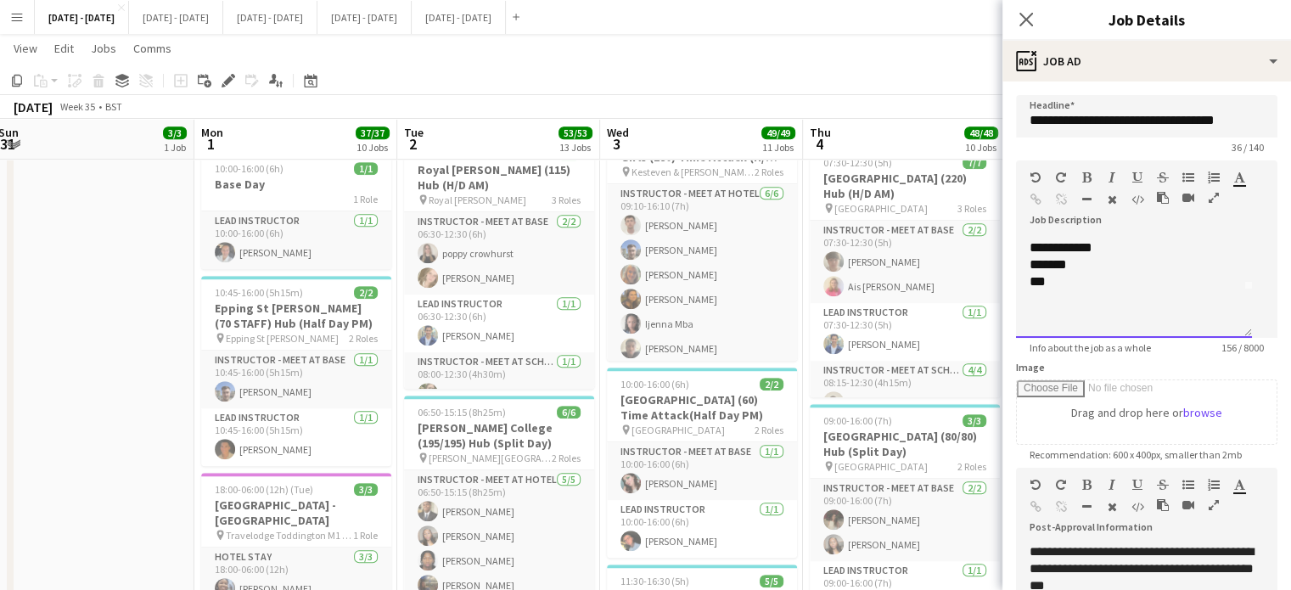
click at [1073, 290] on div "***" at bounding box center [1127, 281] width 195 height 17
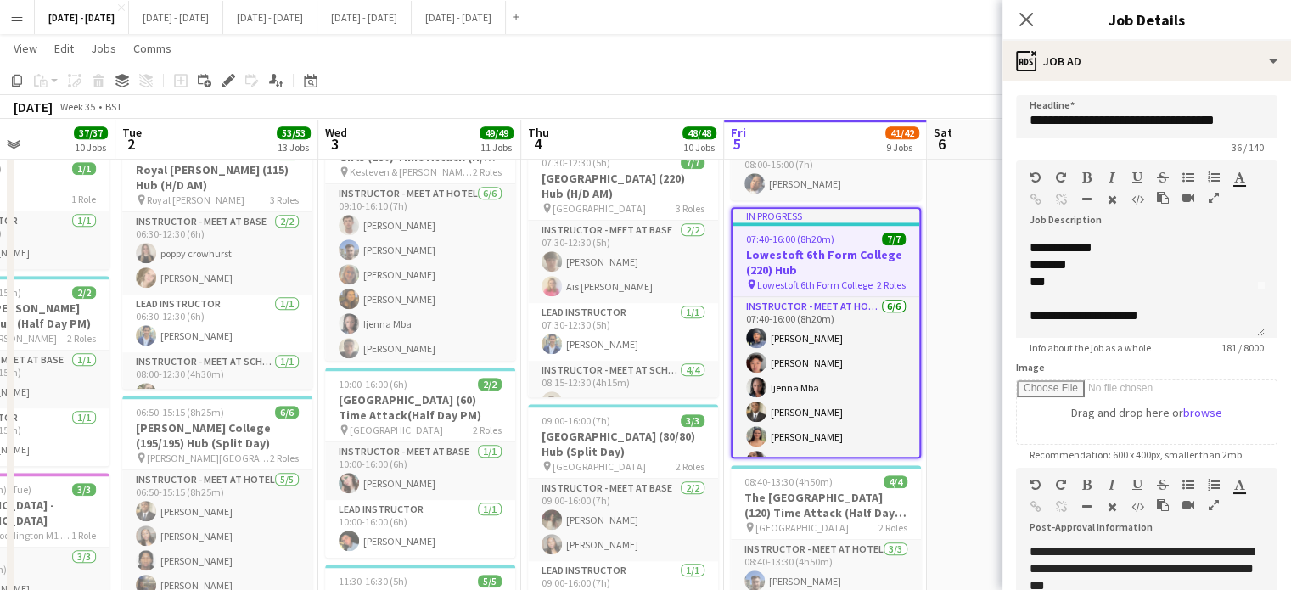
drag, startPoint x: 873, startPoint y: 142, endPoint x: 568, endPoint y: 140, distance: 304.8
click at [568, 140] on app-calendar-viewport "Fri 29 Sat 30 Sun 31 3/3 1 Job Mon 1 37/37 10 Jobs Tue 2 53/53 13 Jobs Wed 3 49…" at bounding box center [645, 388] width 1291 height 3190
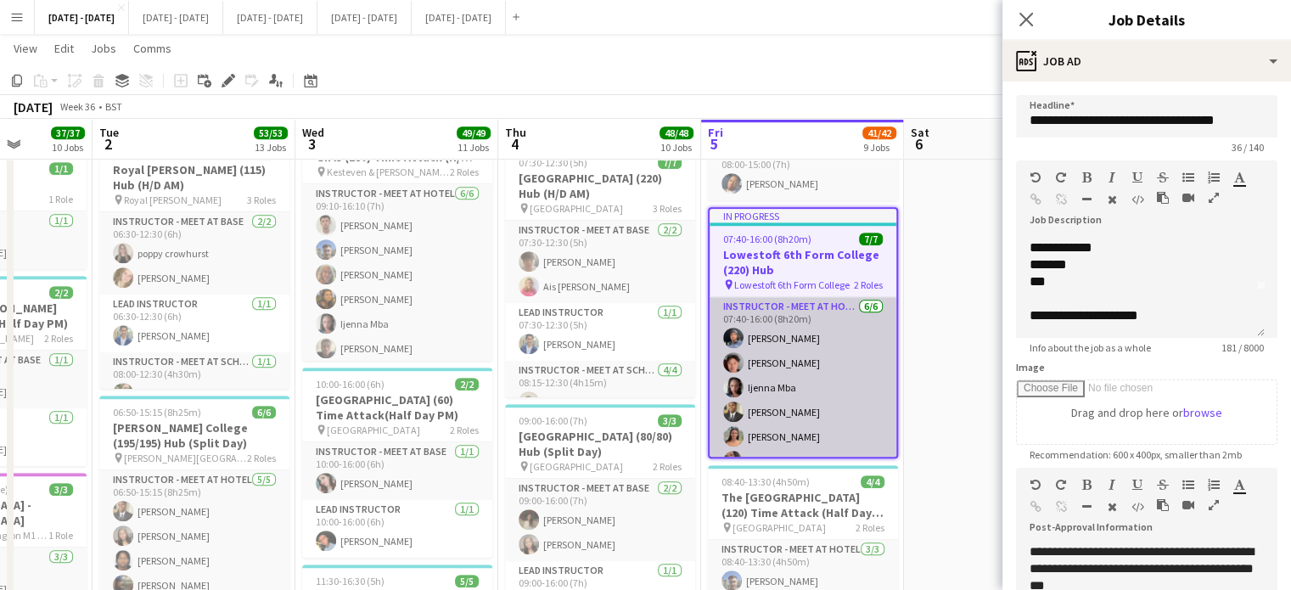
scroll to position [78, 0]
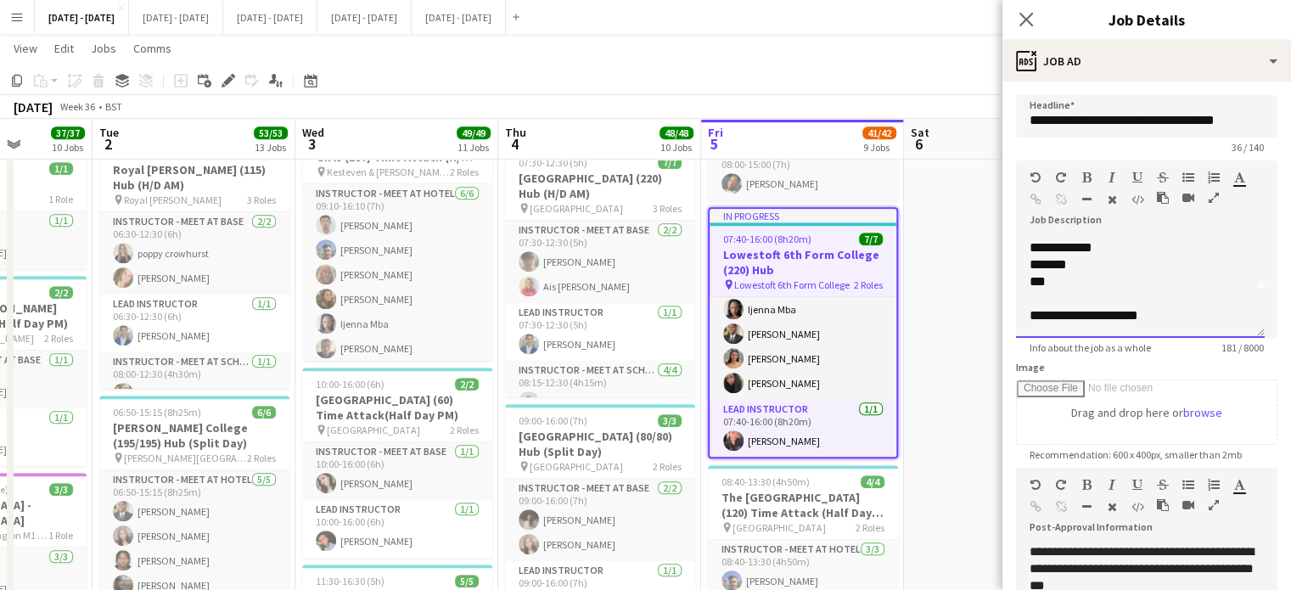
click at [1182, 315] on div "**********" at bounding box center [1134, 315] width 209 height 17
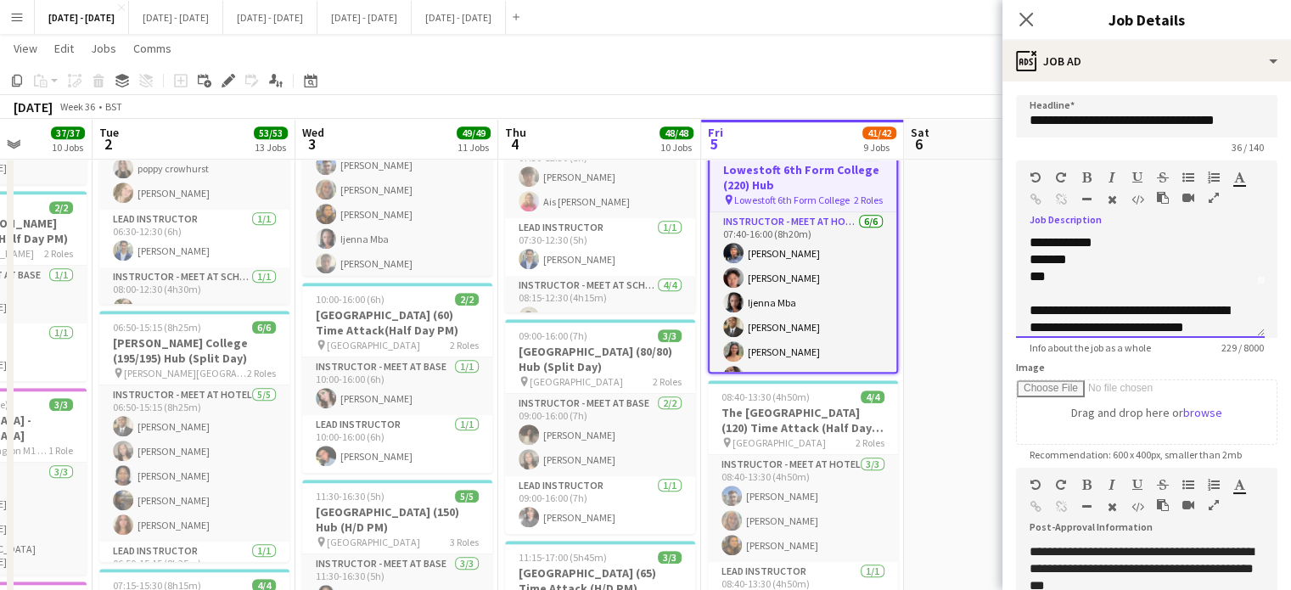
scroll to position [70, 0]
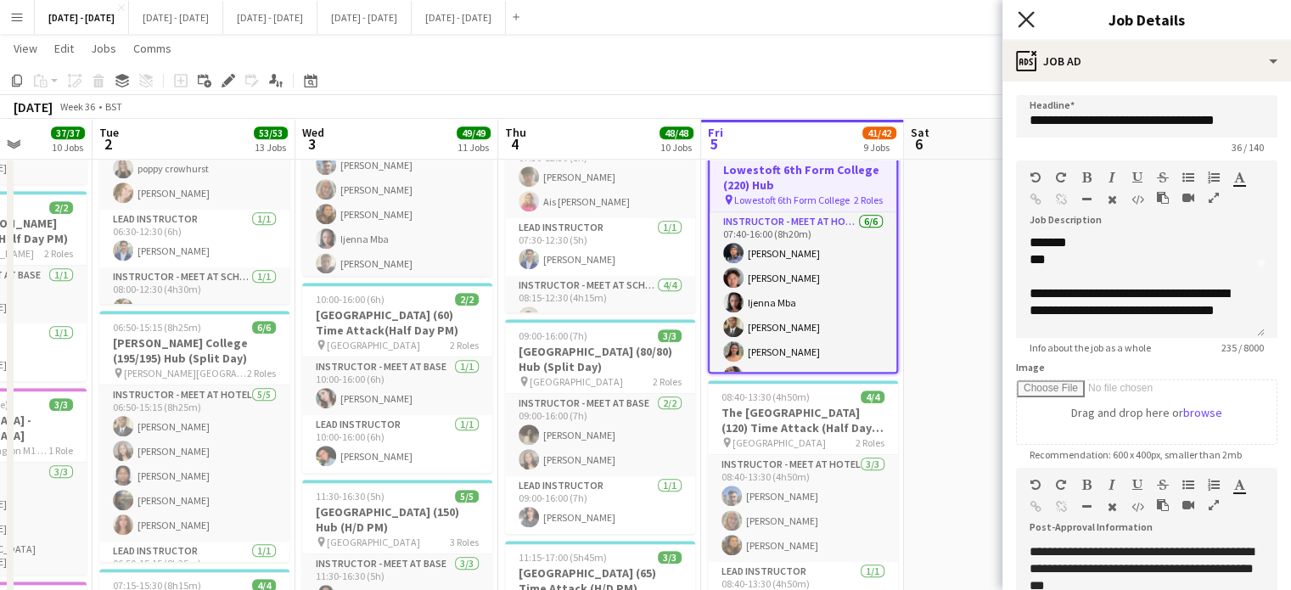
click at [1029, 15] on icon "Close pop-in" at bounding box center [1026, 19] width 16 height 16
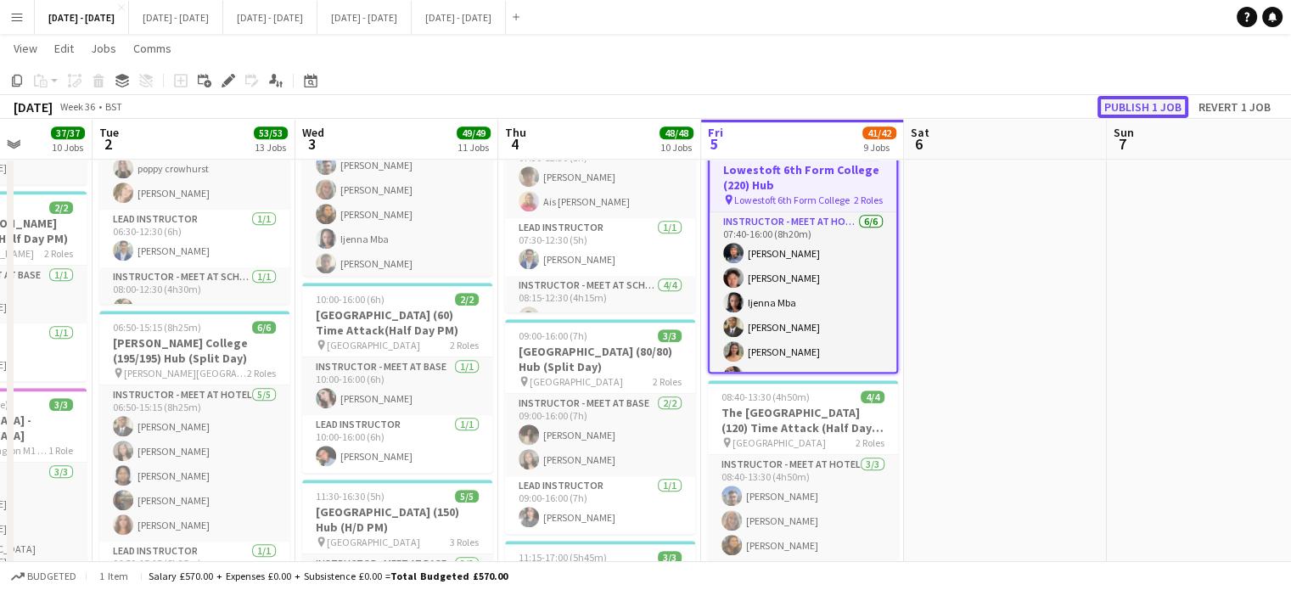
click at [1130, 108] on button "Publish 1 job" at bounding box center [1143, 107] width 91 height 22
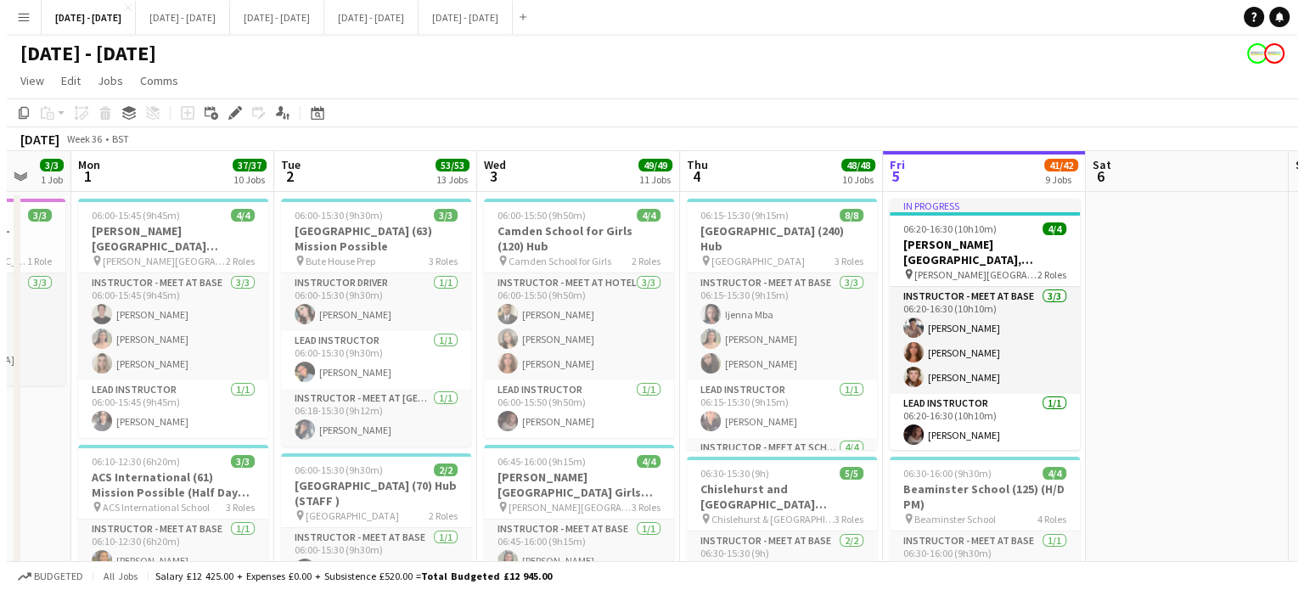
scroll to position [0, 541]
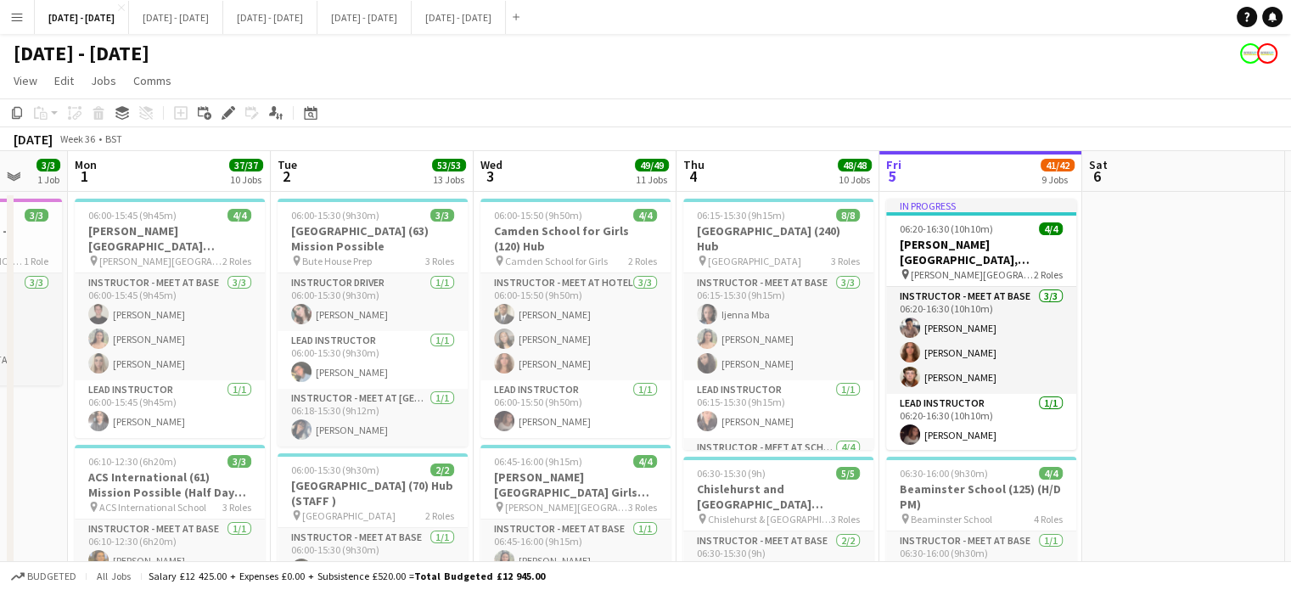
drag, startPoint x: 1007, startPoint y: 301, endPoint x: 1185, endPoint y: 273, distance: 180.5
click at [189, 8] on button "[DATE] - [DATE] Close" at bounding box center [176, 17] width 94 height 33
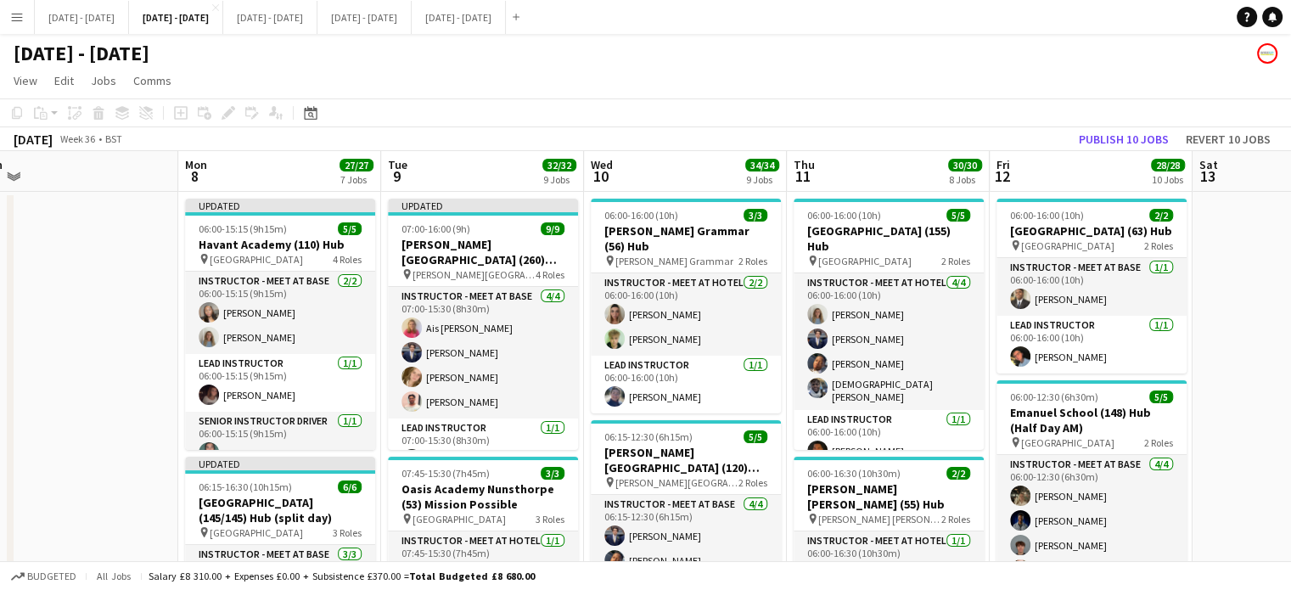
scroll to position [0, 866]
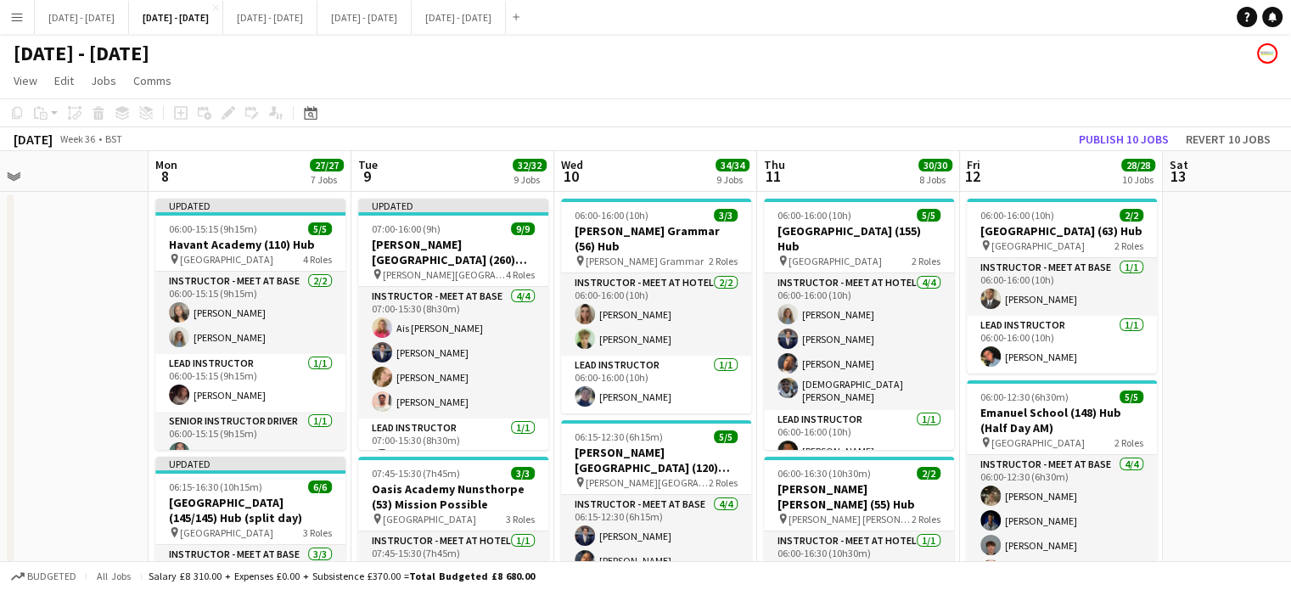
drag, startPoint x: 673, startPoint y: 167, endPoint x: 644, endPoint y: 179, distance: 32.0
click at [682, 174] on app-board-header-date "Wed 10 34/34 9 Jobs" at bounding box center [655, 171] width 203 height 41
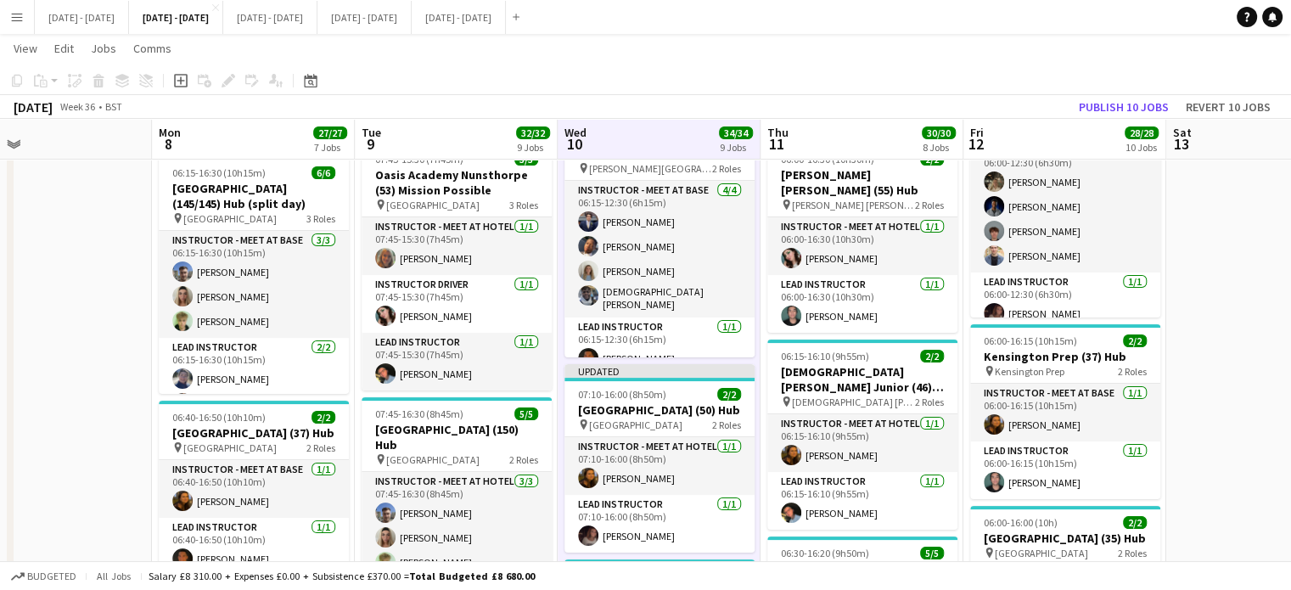
scroll to position [340, 0]
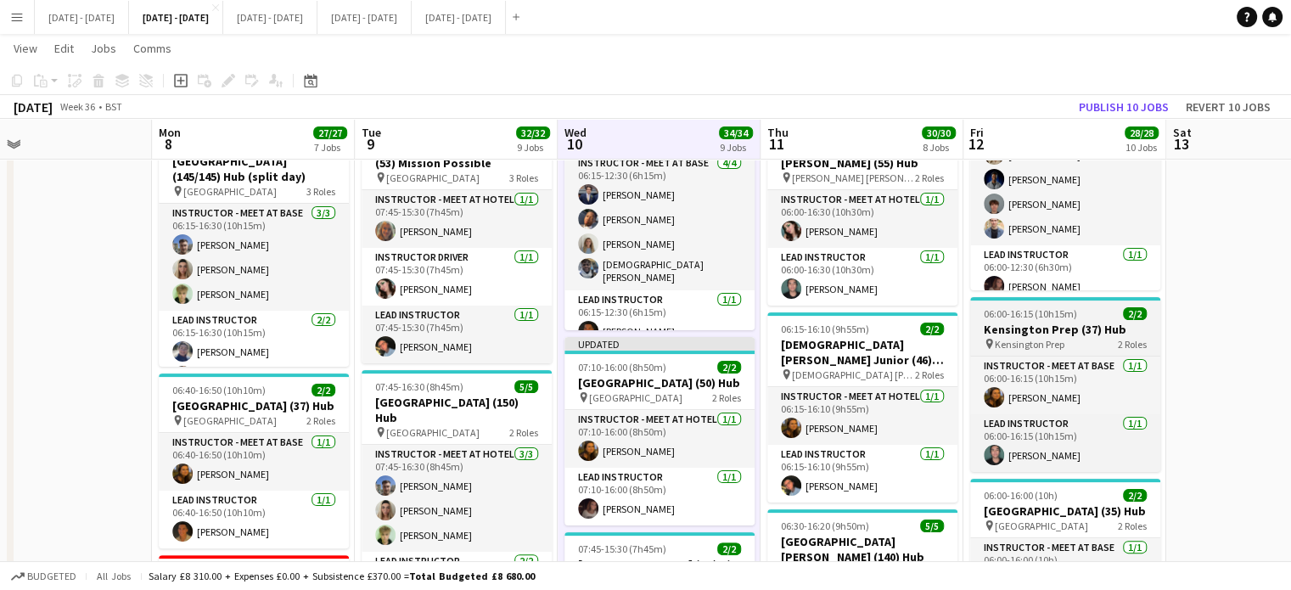
click at [1057, 336] on h3 "Kensington Prep (37) Hub" at bounding box center [1065, 329] width 190 height 15
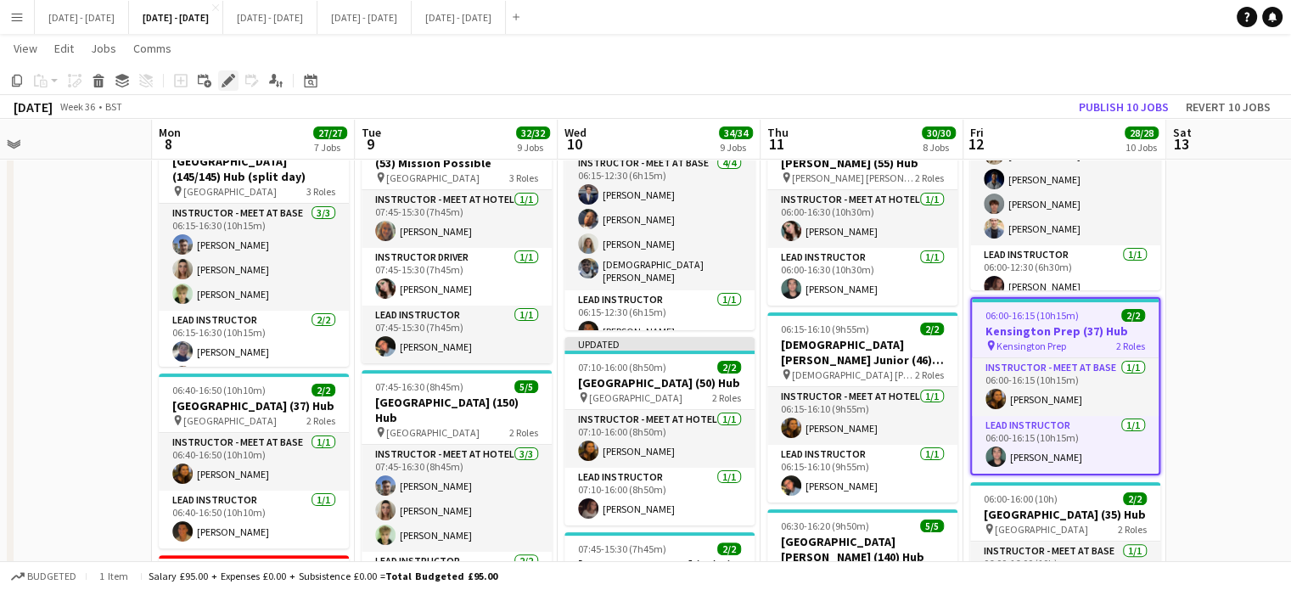
click at [226, 82] on icon at bounding box center [227, 80] width 9 height 9
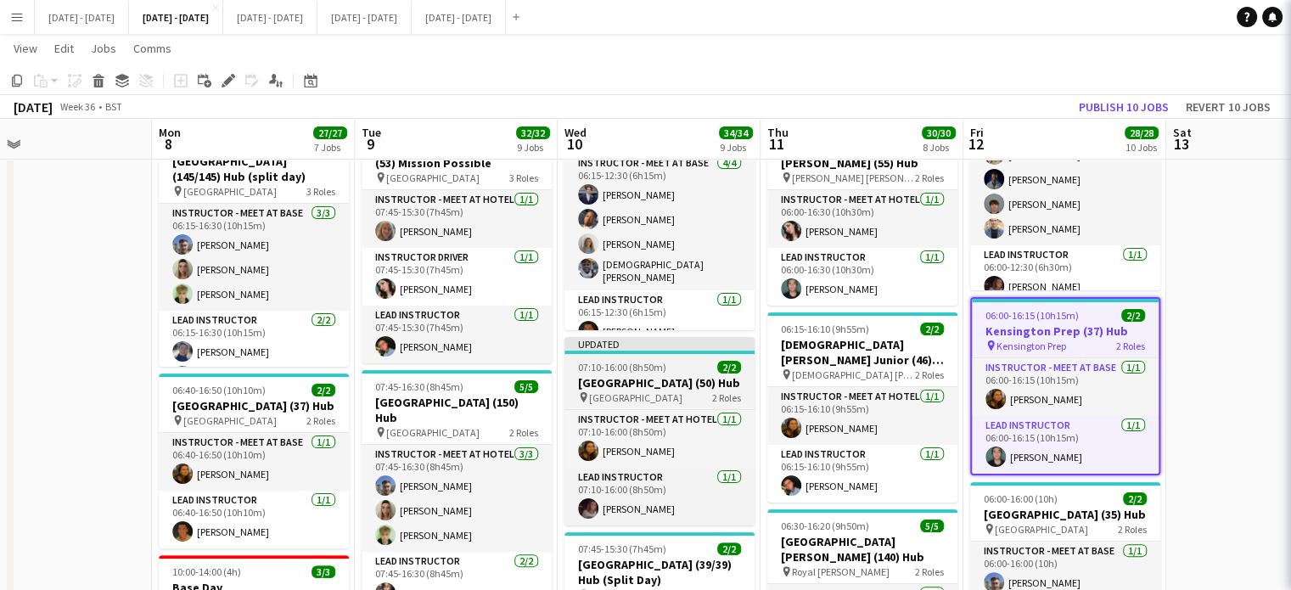
type input "**********"
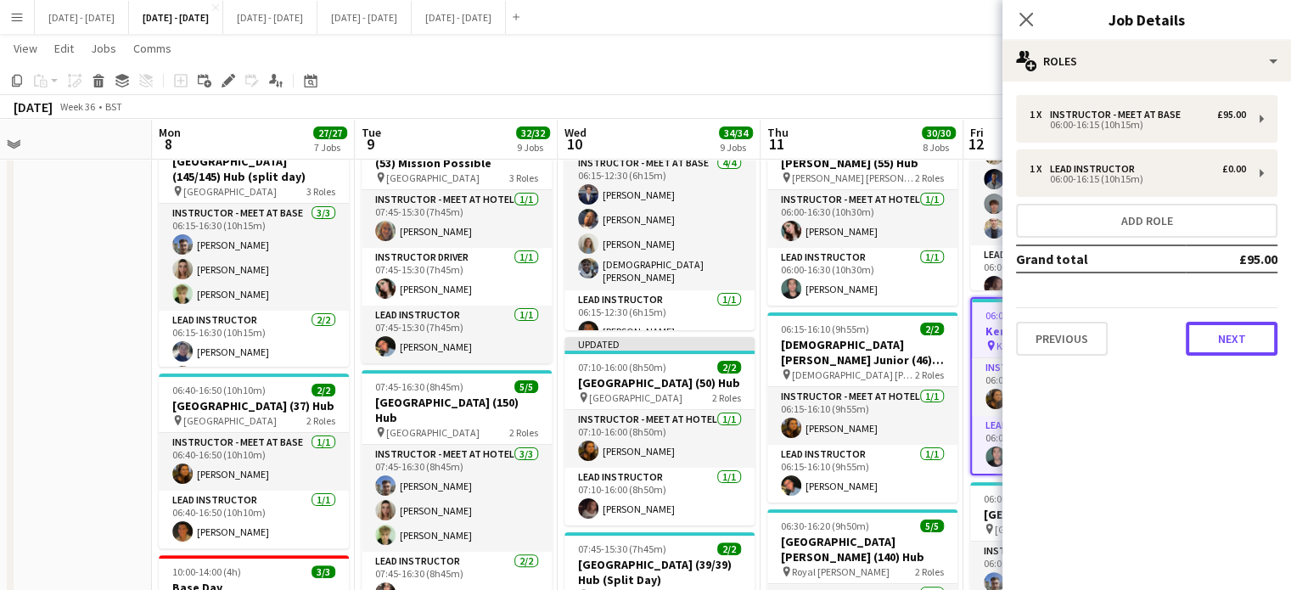
click at [1229, 322] on button "Next" at bounding box center [1232, 339] width 92 height 34
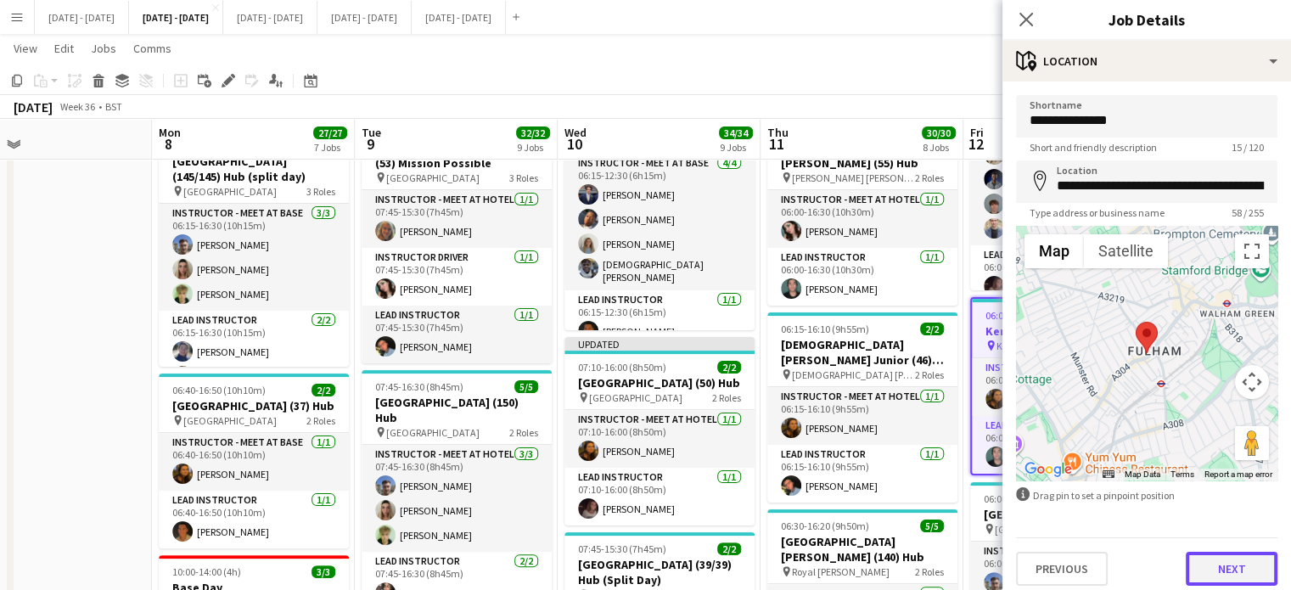
click at [1235, 566] on button "Next" at bounding box center [1232, 569] width 92 height 34
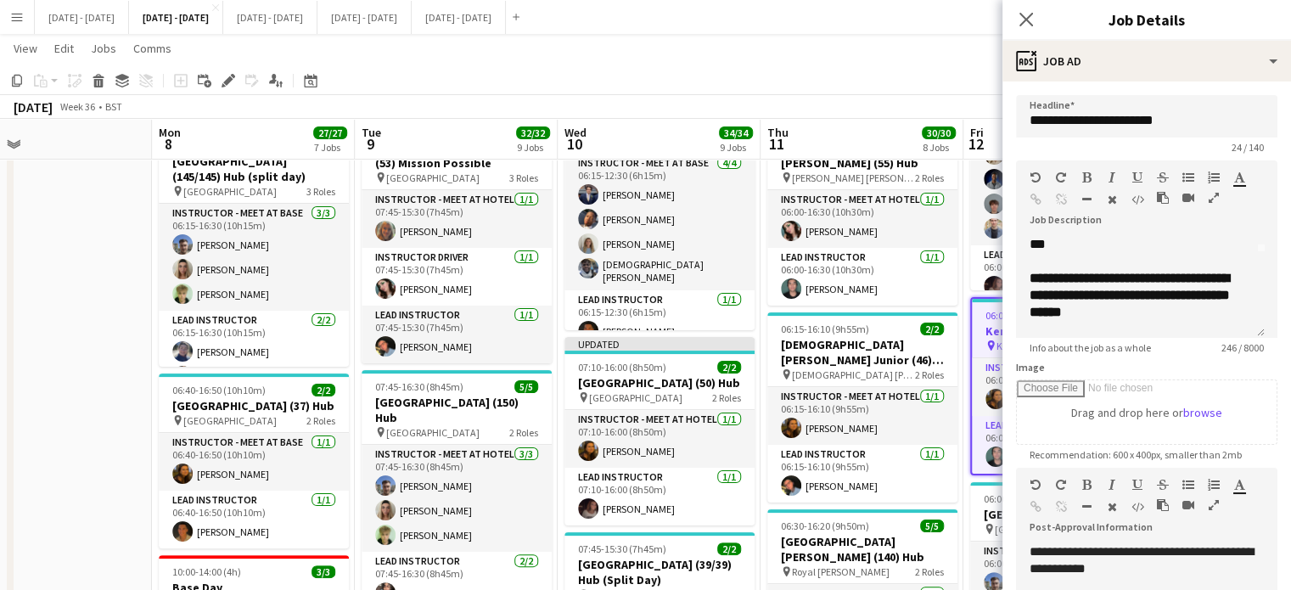
scroll to position [0, 0]
click at [1023, 18] on icon at bounding box center [1026, 19] width 16 height 16
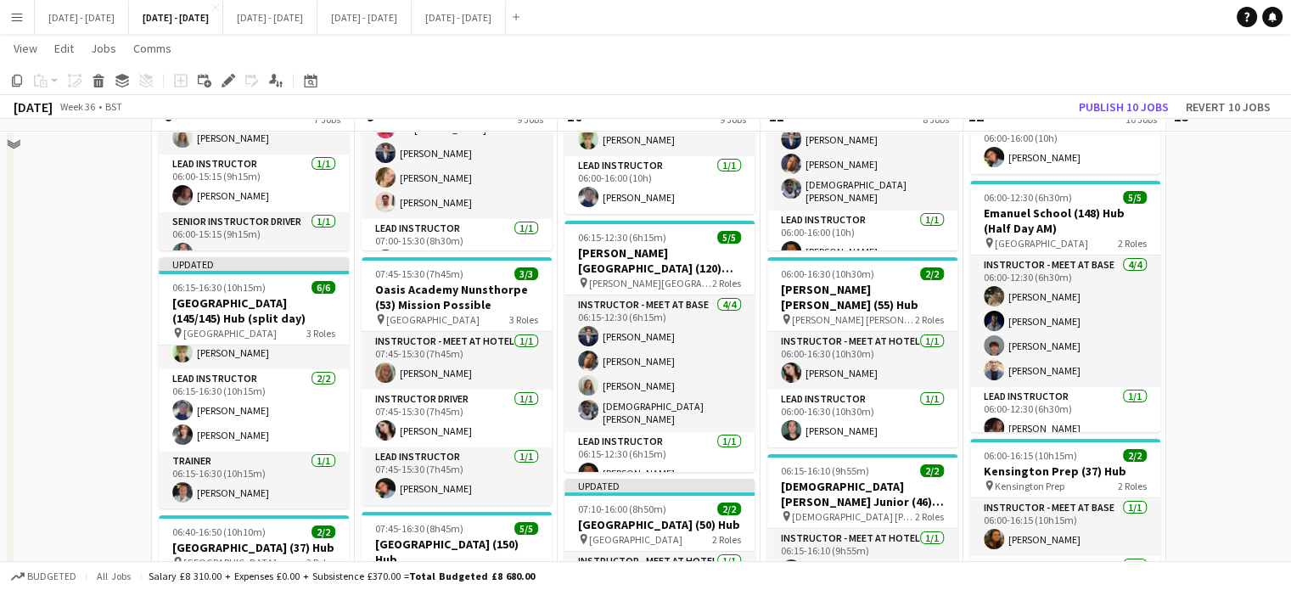
scroll to position [170, 0]
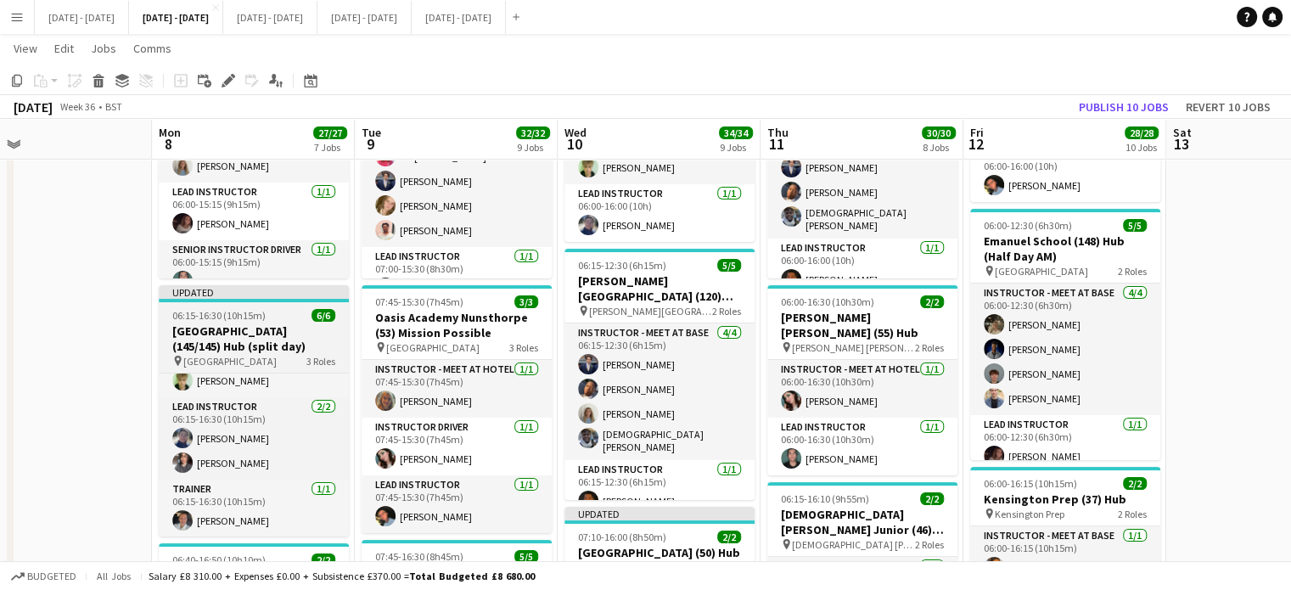
click at [260, 355] on span "[GEOGRAPHIC_DATA]" at bounding box center [229, 361] width 93 height 13
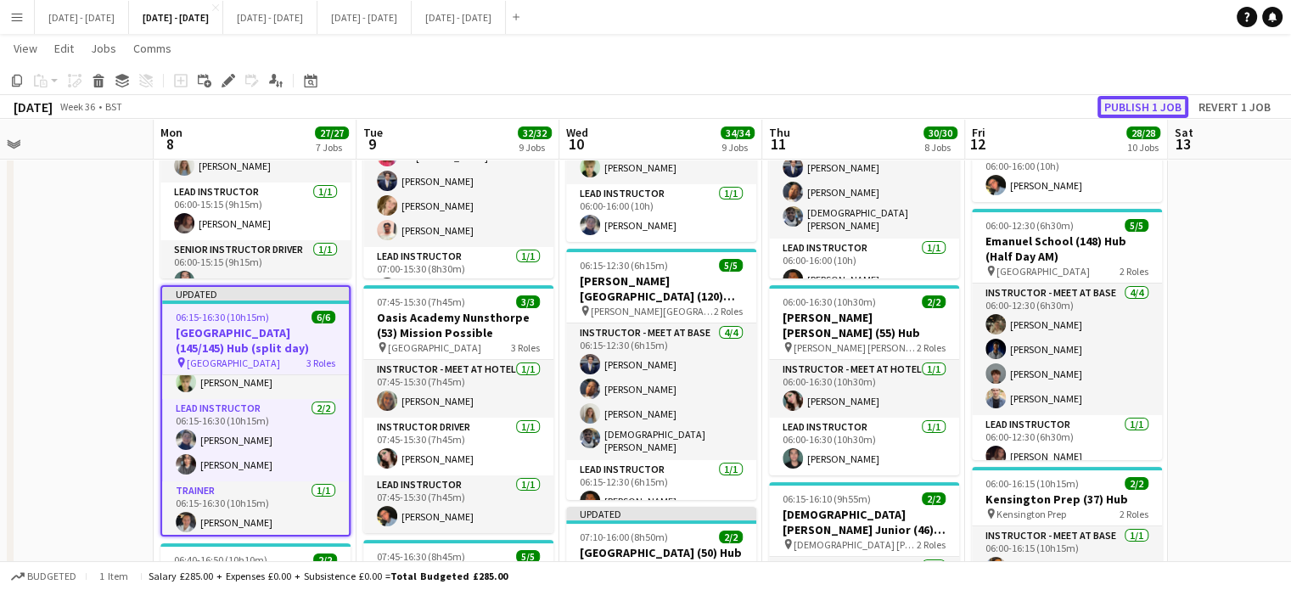
click at [1168, 101] on button "Publish 1 job" at bounding box center [1143, 107] width 91 height 22
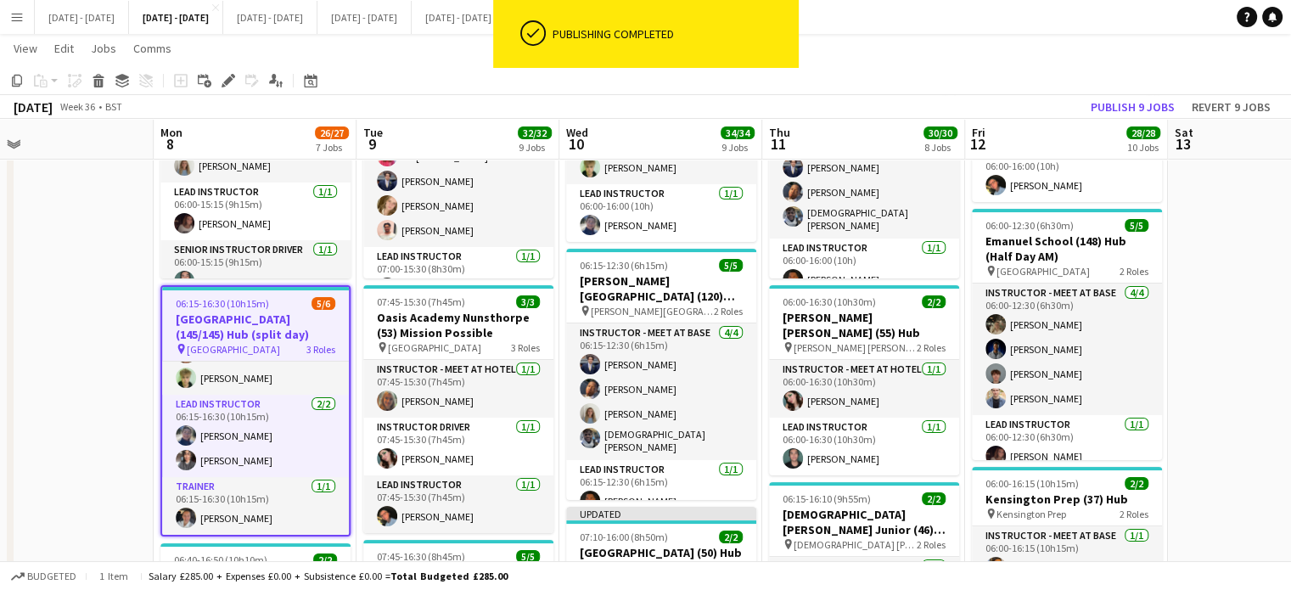
scroll to position [73, 0]
click at [1137, 103] on button "Publish 9 jobs" at bounding box center [1133, 107] width 98 height 22
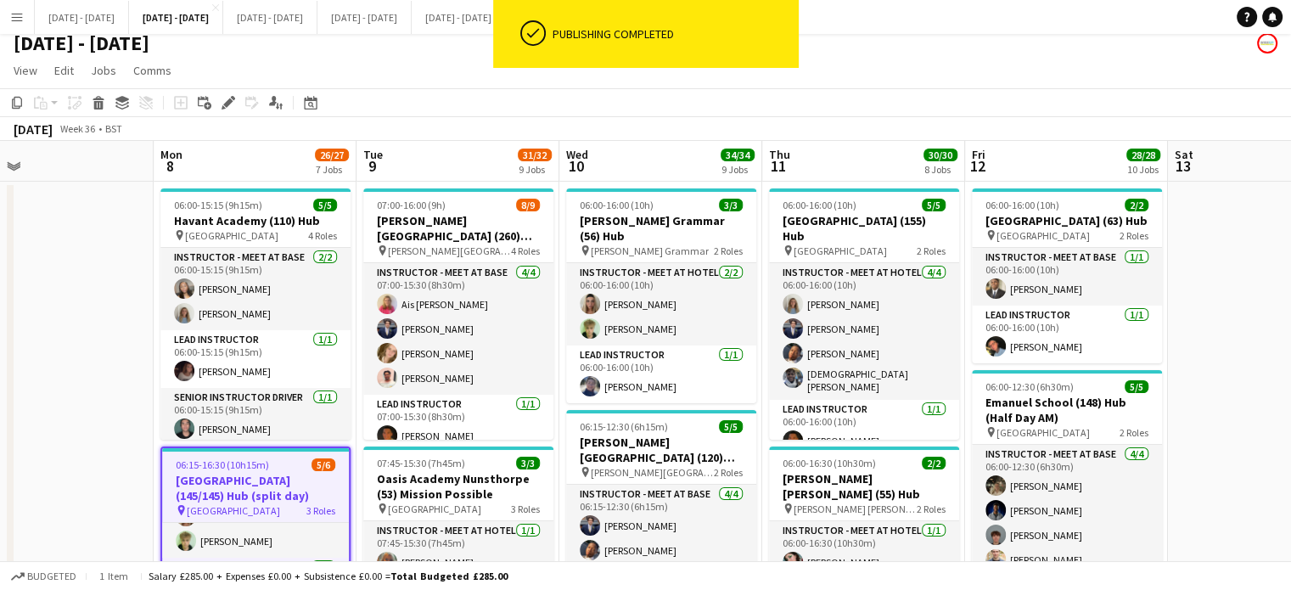
scroll to position [0, 0]
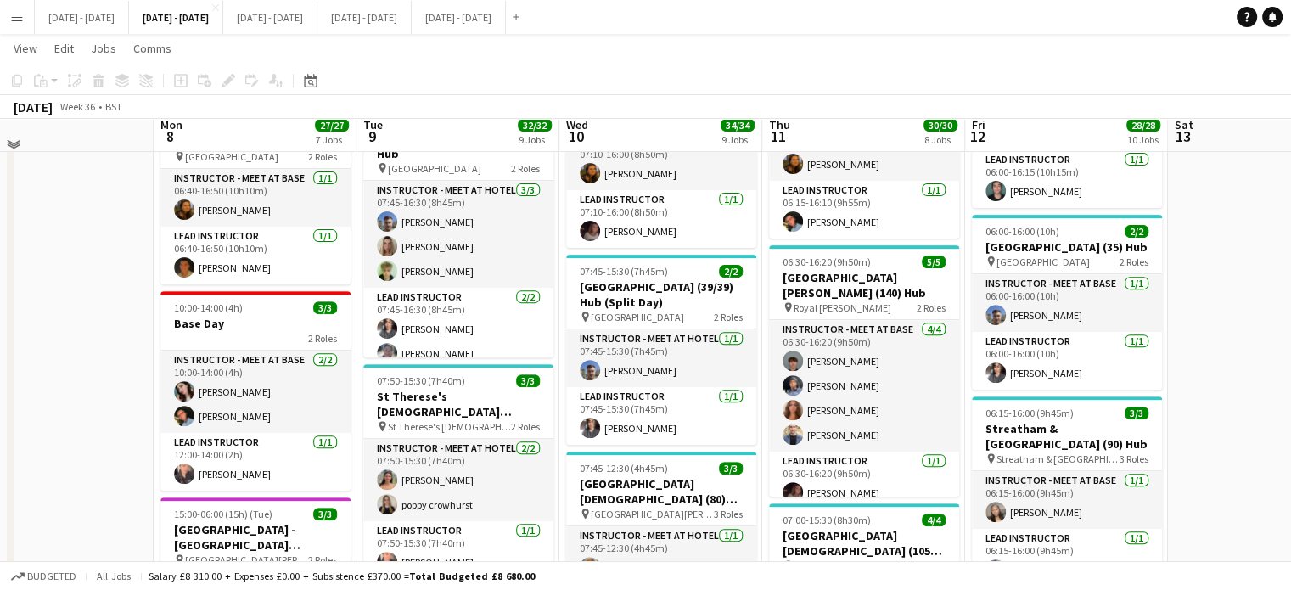
scroll to position [594, 0]
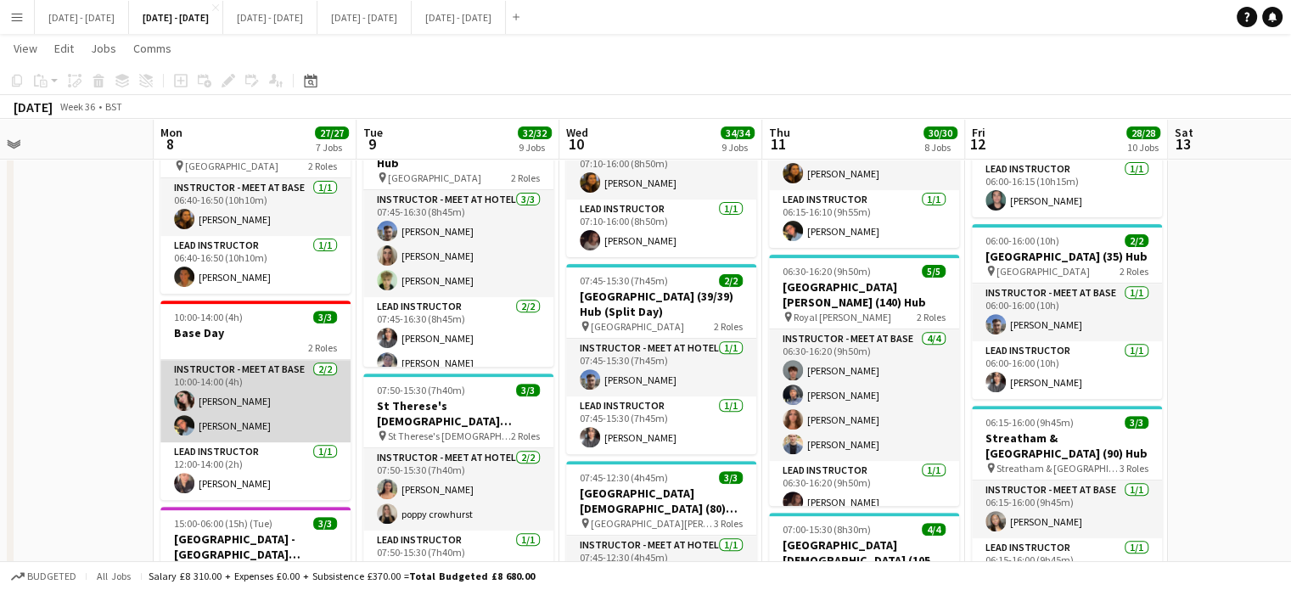
click at [228, 389] on app-card-role "Instructor - Meet at Base 2/2 10:00-14:00 (4h) Lucy Cork Eloise Cook" at bounding box center [255, 401] width 190 height 82
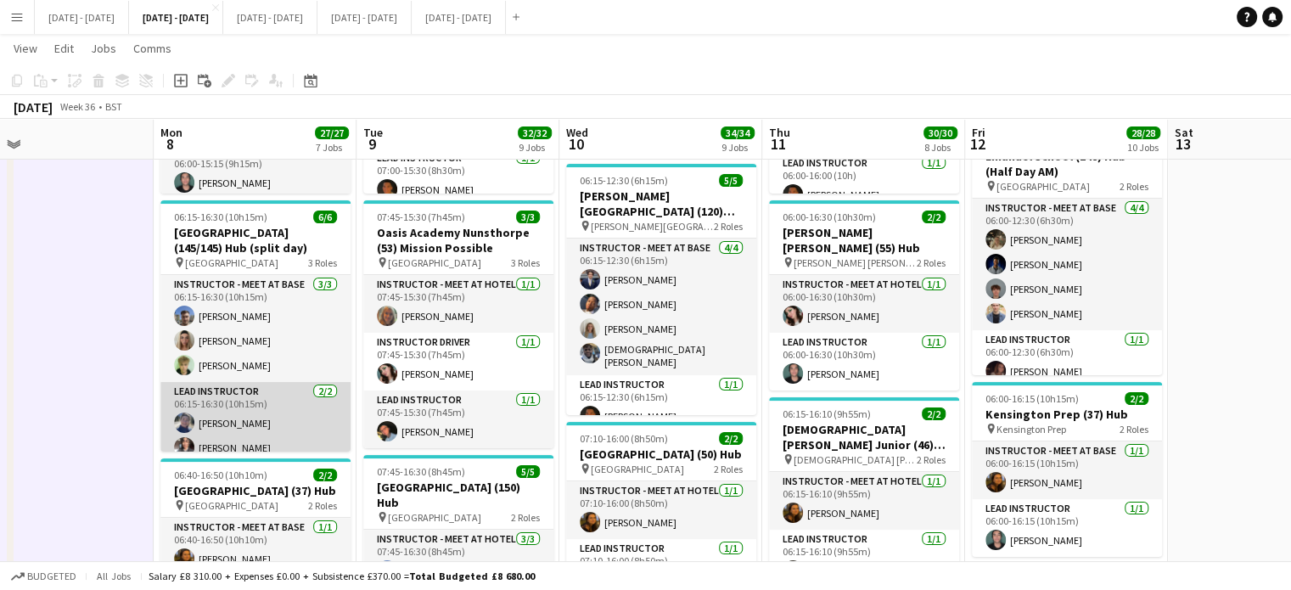
scroll to position [70, 0]
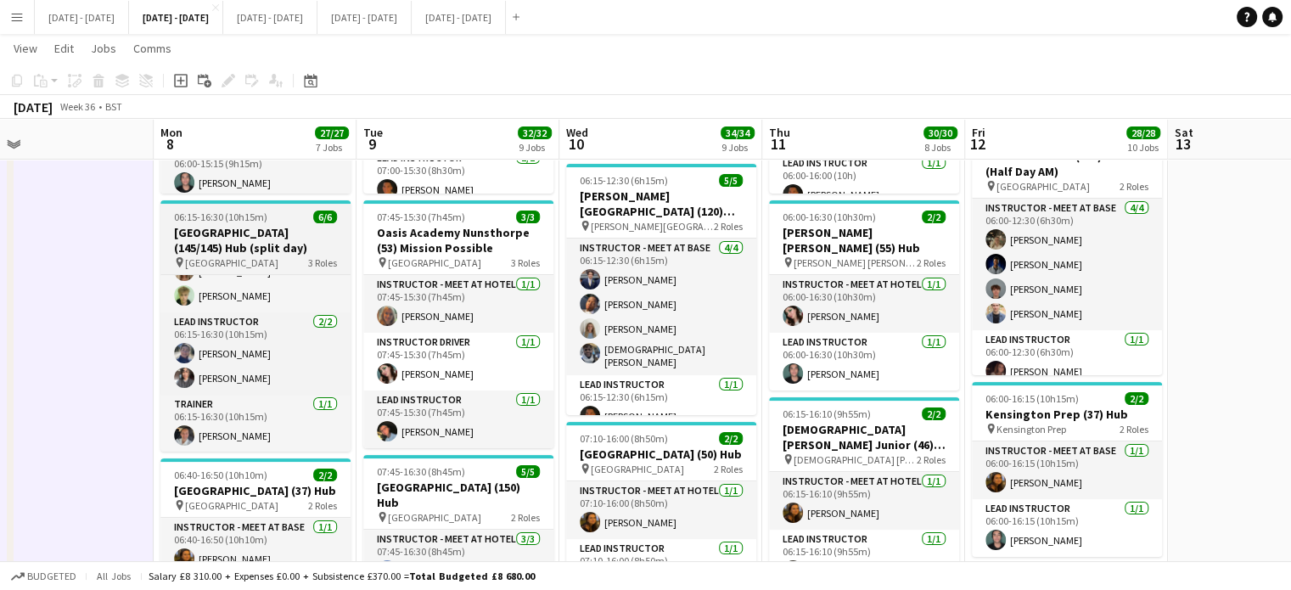
click at [220, 237] on h3 "[GEOGRAPHIC_DATA] (145/145) Hub (split day)" at bounding box center [255, 240] width 190 height 31
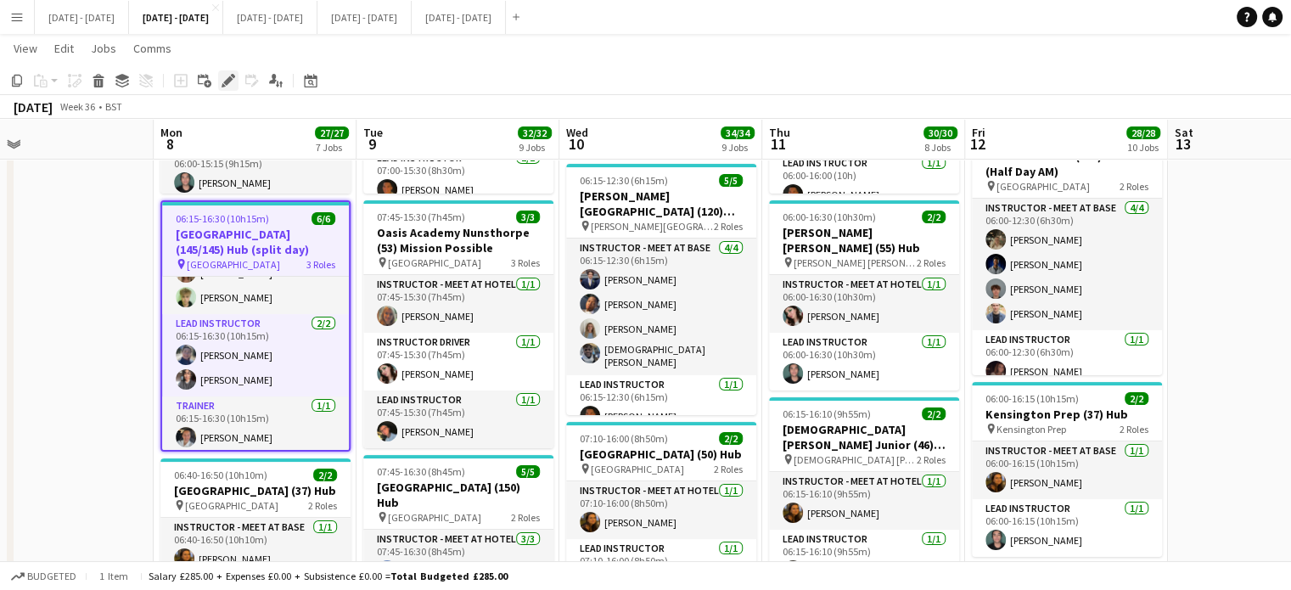
click at [225, 87] on div "Edit" at bounding box center [228, 80] width 20 height 20
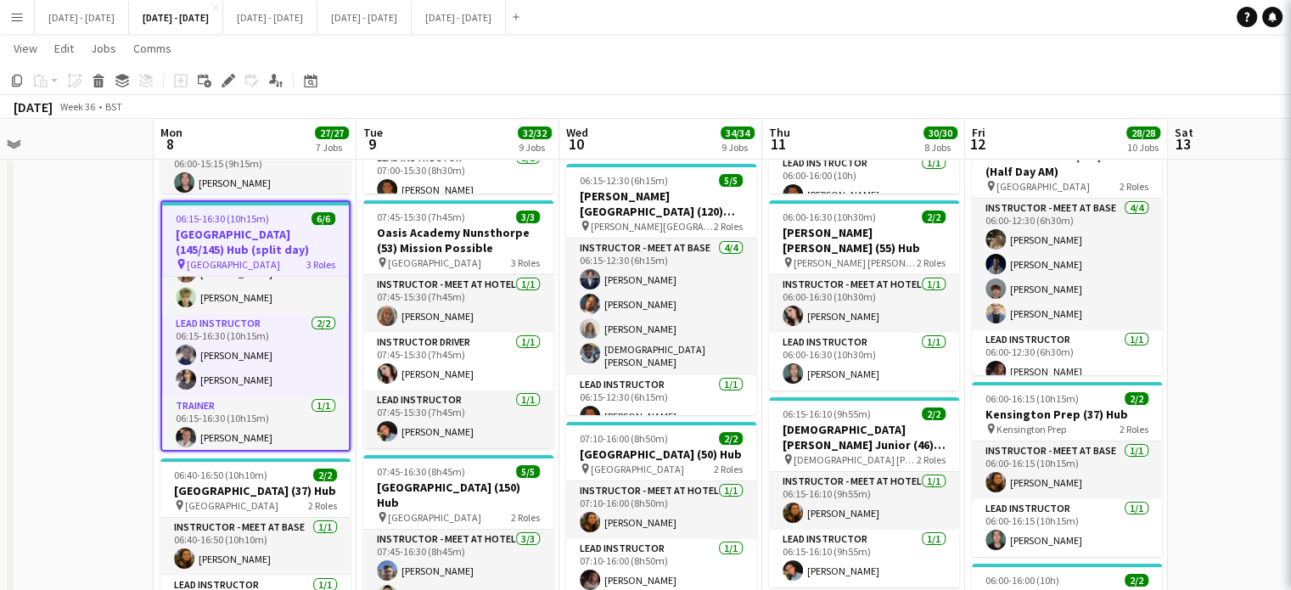
type input "**********"
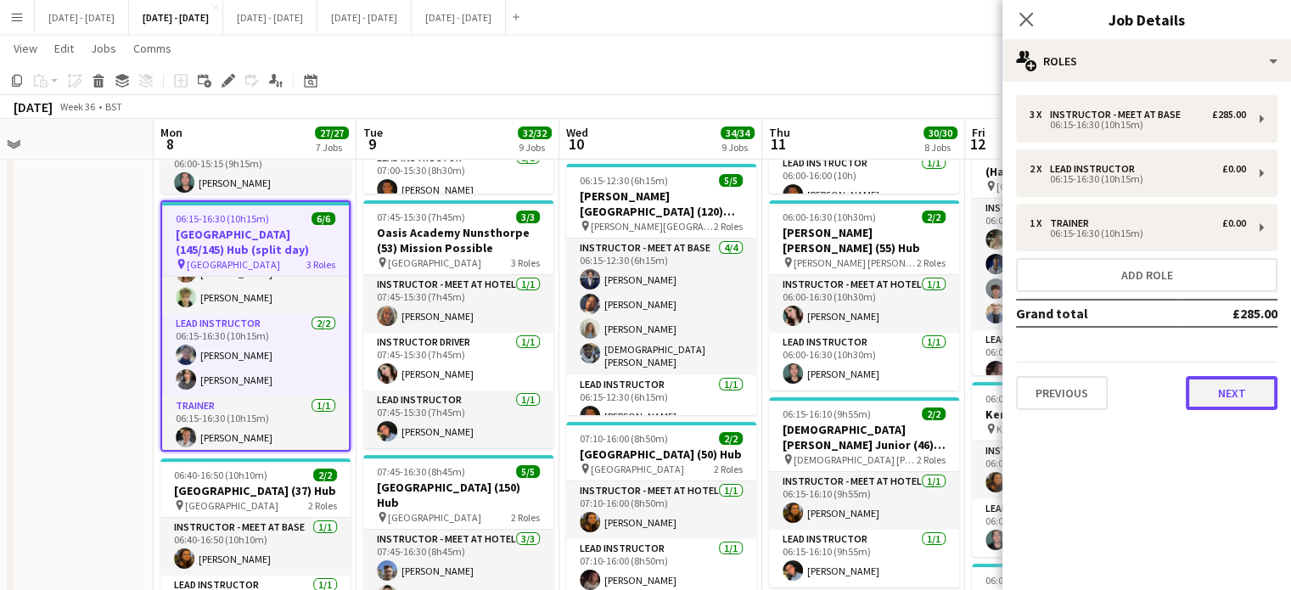
click at [1256, 395] on button "Next" at bounding box center [1232, 393] width 92 height 34
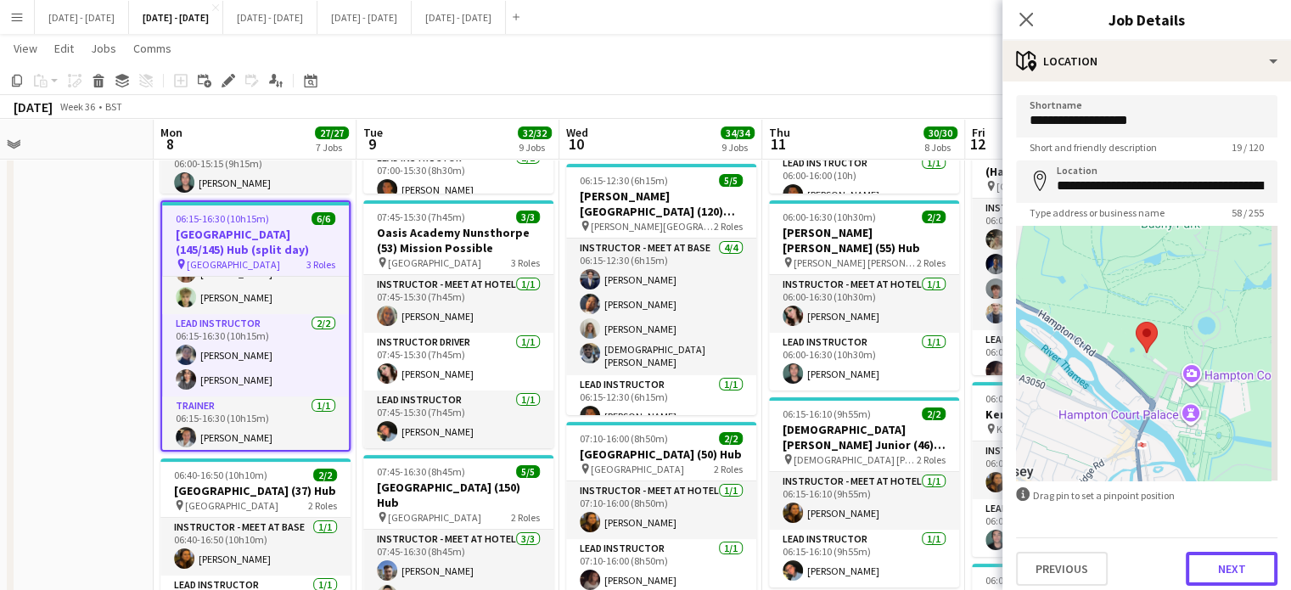
click at [1243, 565] on button "Next" at bounding box center [1232, 569] width 92 height 34
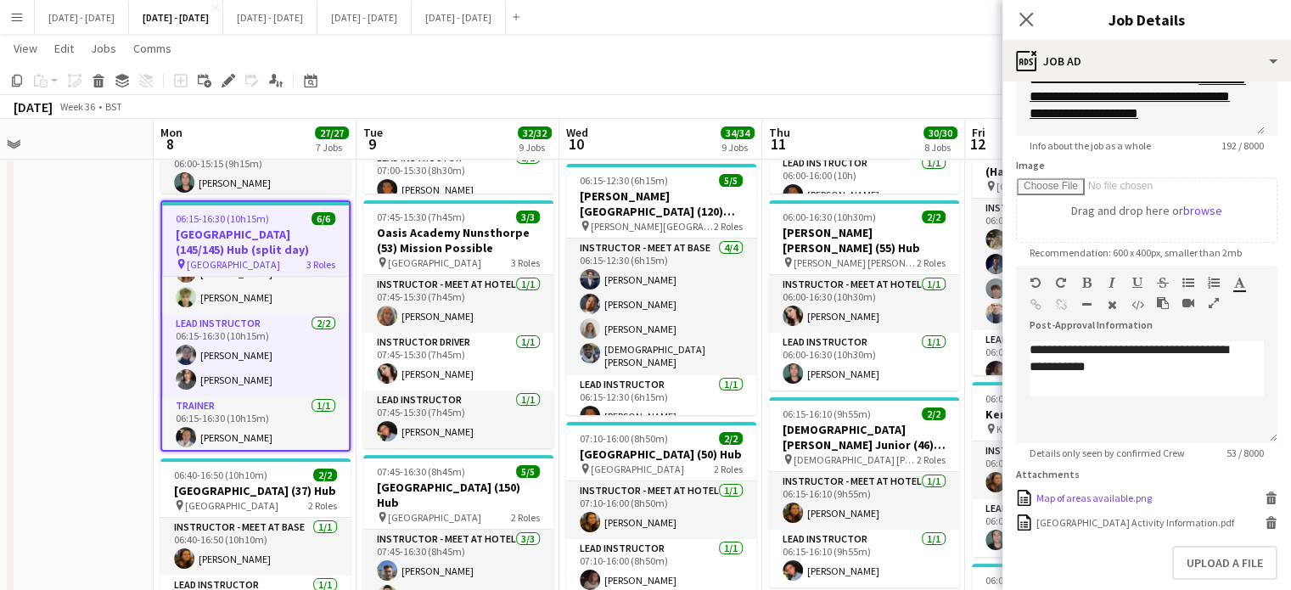
scroll to position [255, 0]
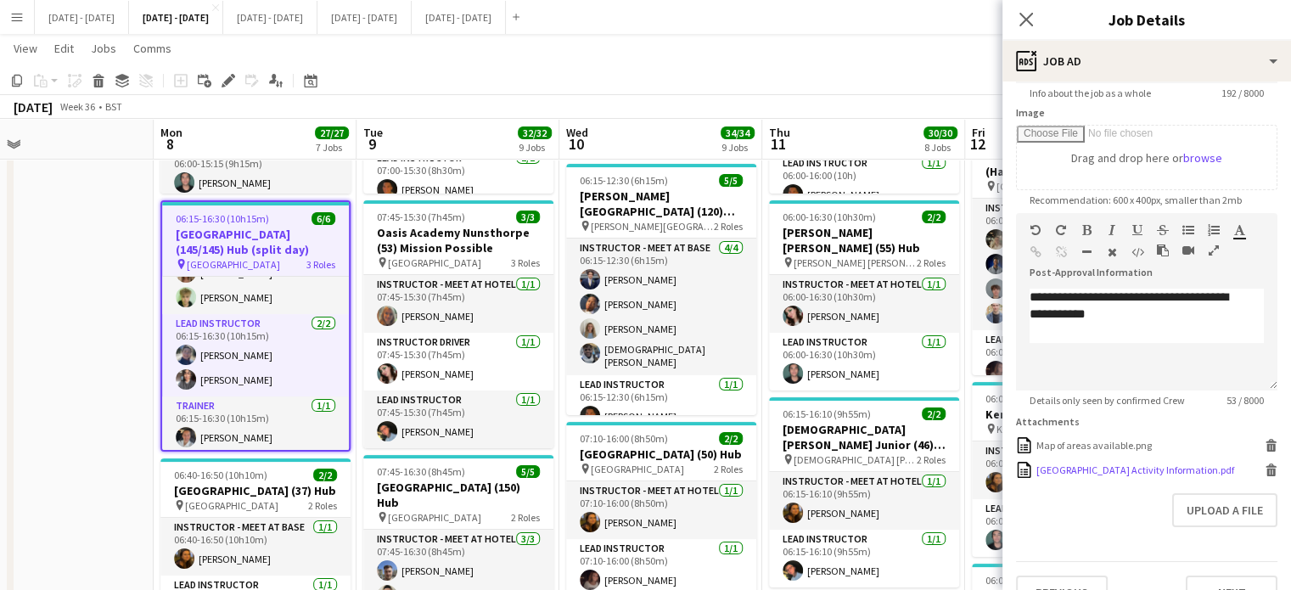
click at [1077, 469] on div "Hampton court House School Activity Information.pdf" at bounding box center [1136, 470] width 198 height 13
click at [1032, 20] on icon "Close pop-in" at bounding box center [1026, 19] width 16 height 16
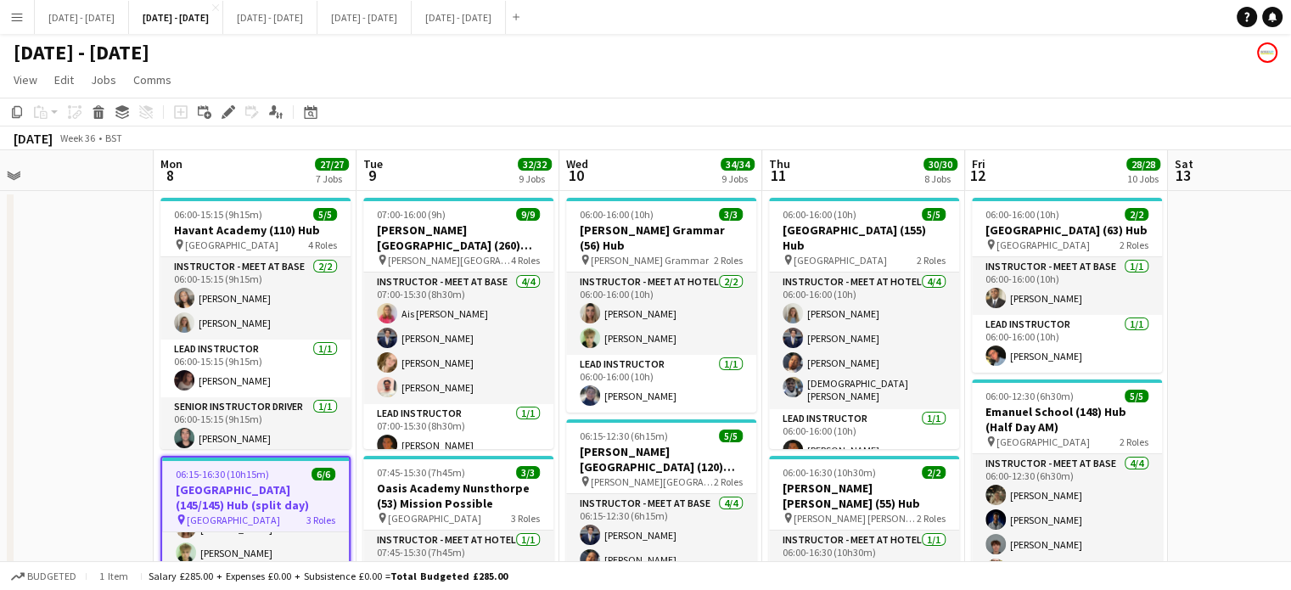
scroll to position [0, 0]
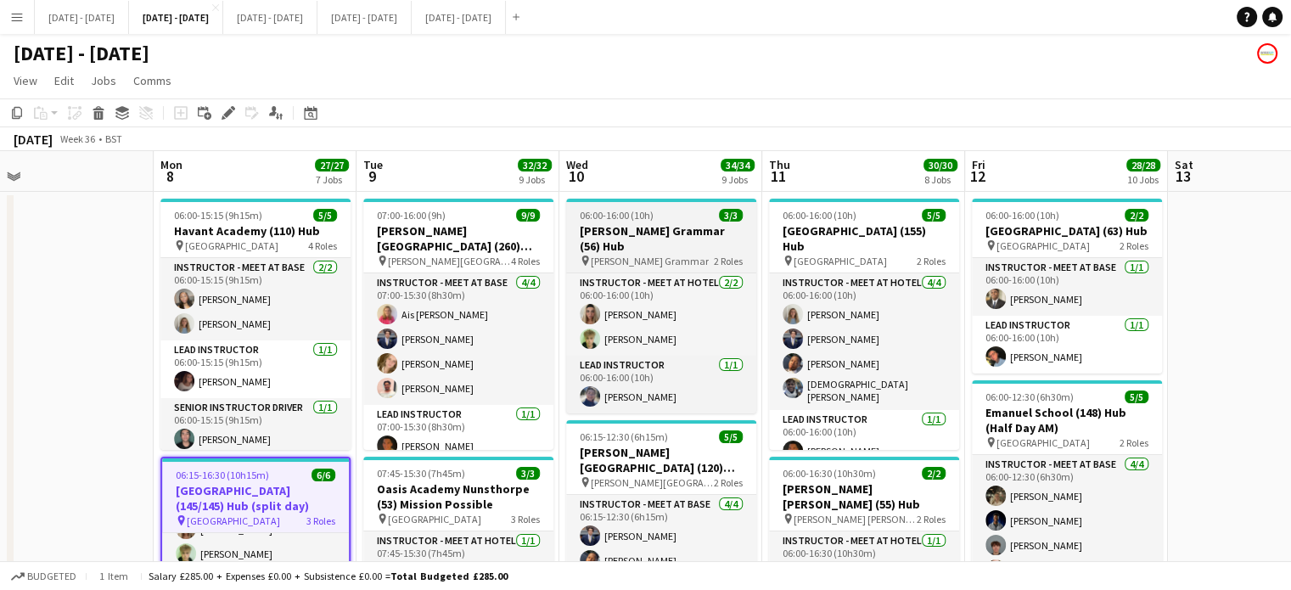
click at [676, 240] on h3 "[PERSON_NAME] Grammar (56) Hub" at bounding box center [661, 238] width 190 height 31
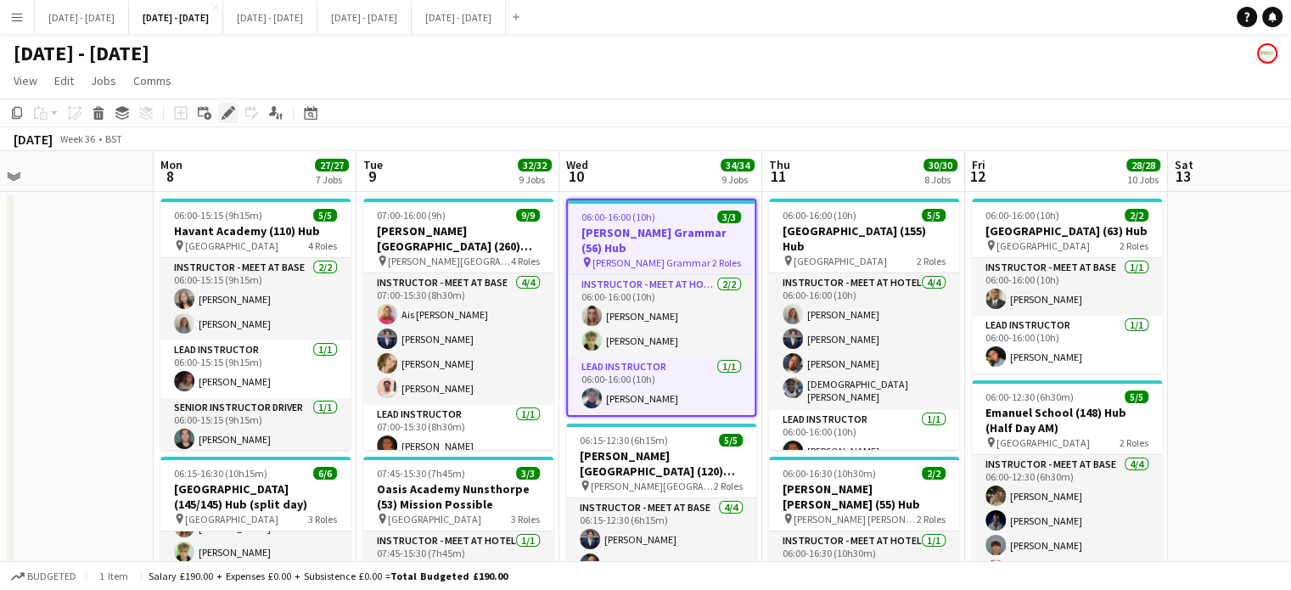
click at [228, 115] on icon at bounding box center [227, 113] width 9 height 9
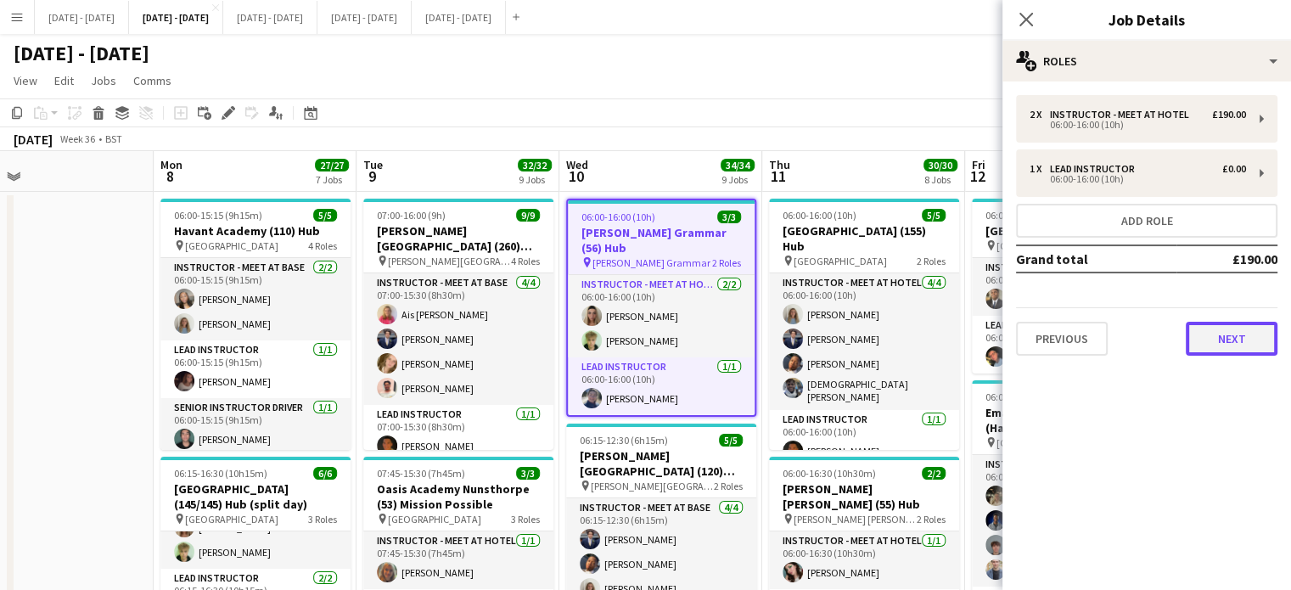
click at [1218, 343] on button "Next" at bounding box center [1232, 339] width 92 height 34
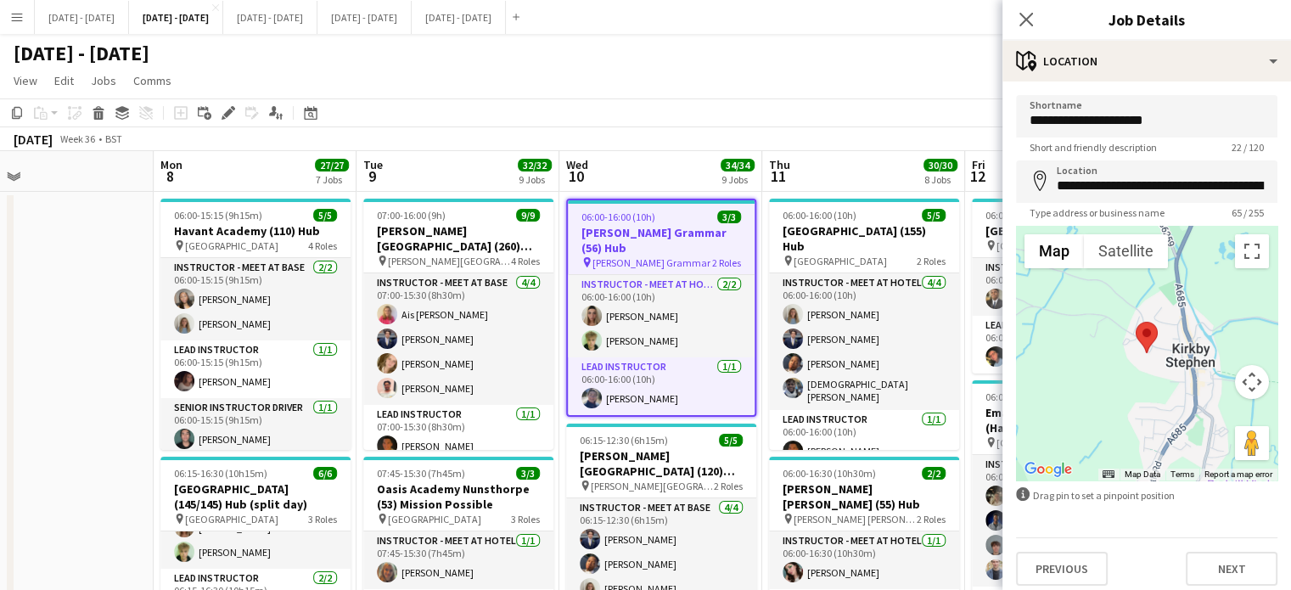
scroll to position [8, 0]
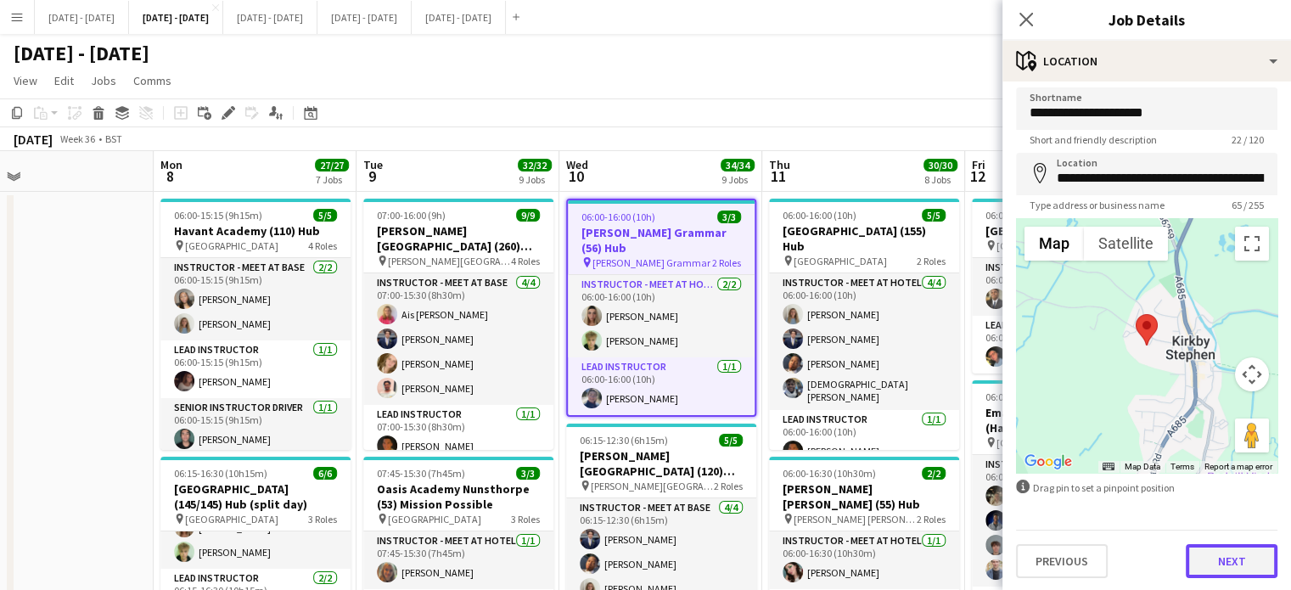
click at [1238, 569] on button "Next" at bounding box center [1232, 561] width 92 height 34
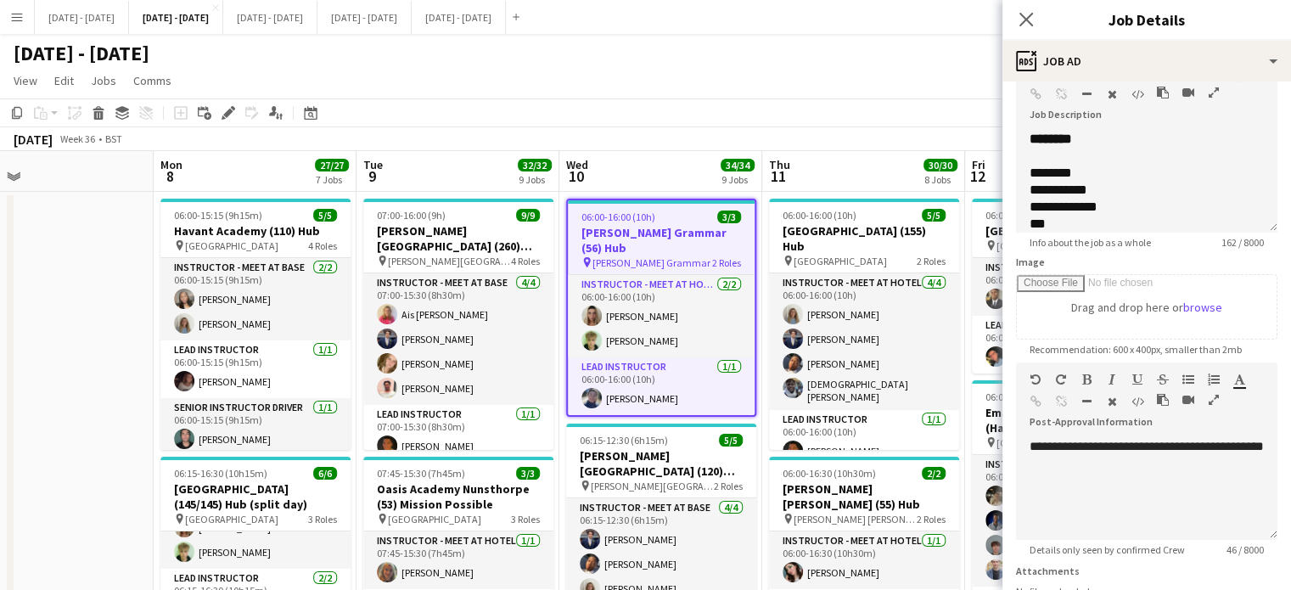
scroll to position [247, 0]
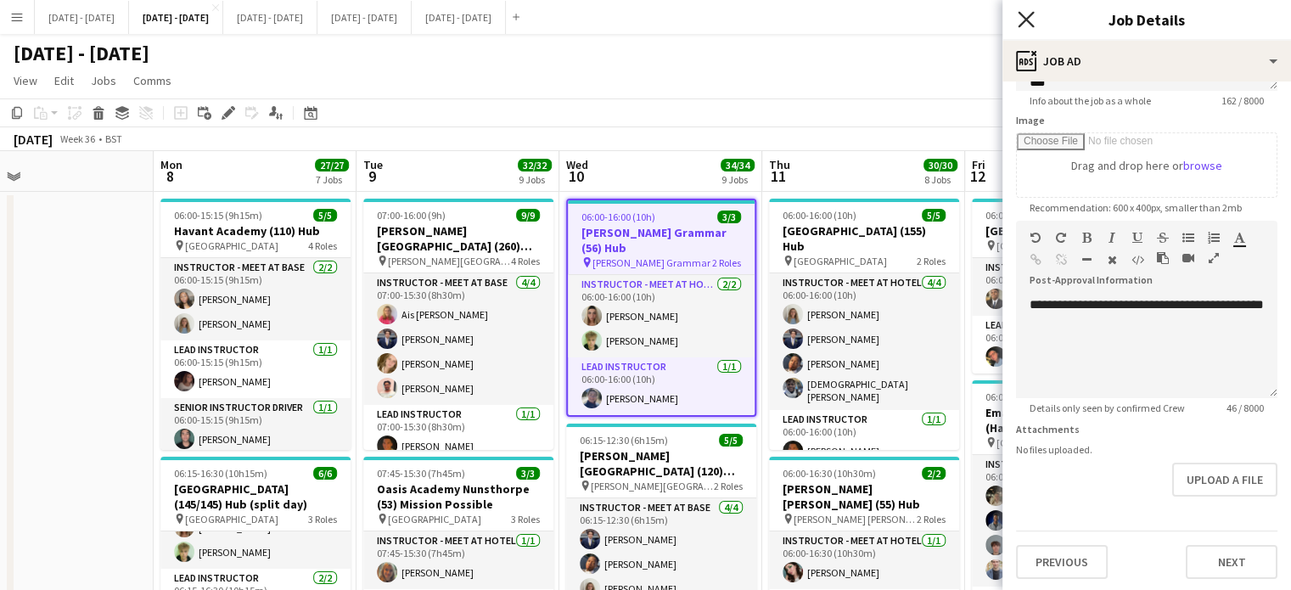
click at [1027, 20] on icon at bounding box center [1026, 19] width 16 height 16
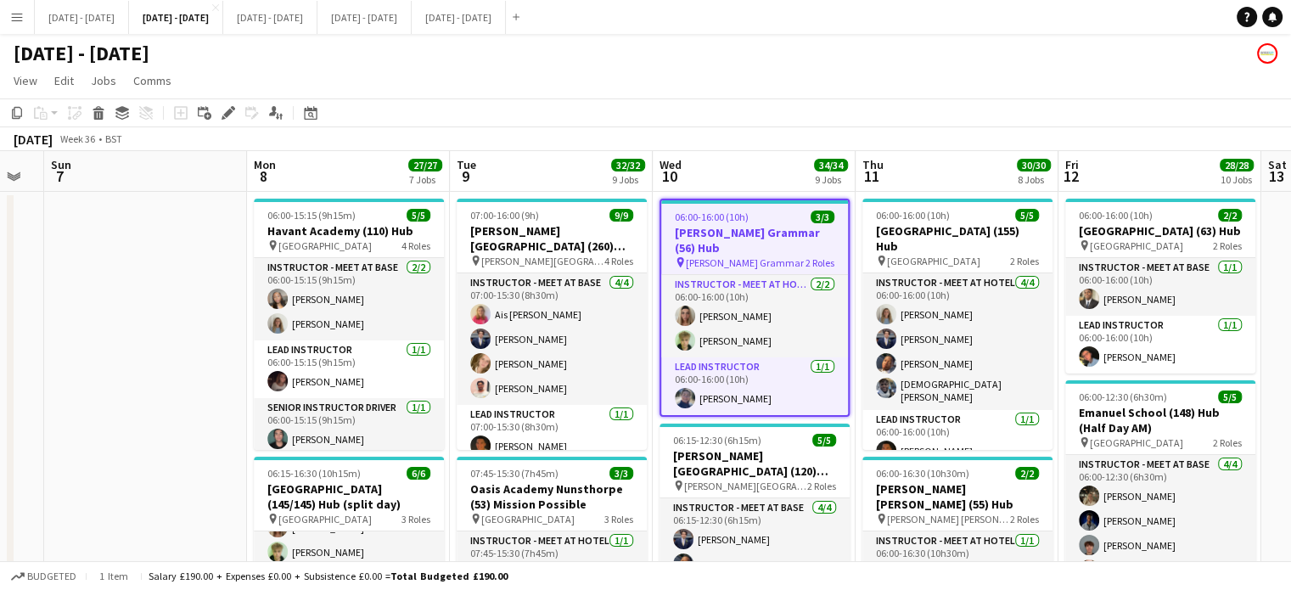
scroll to position [0, 773]
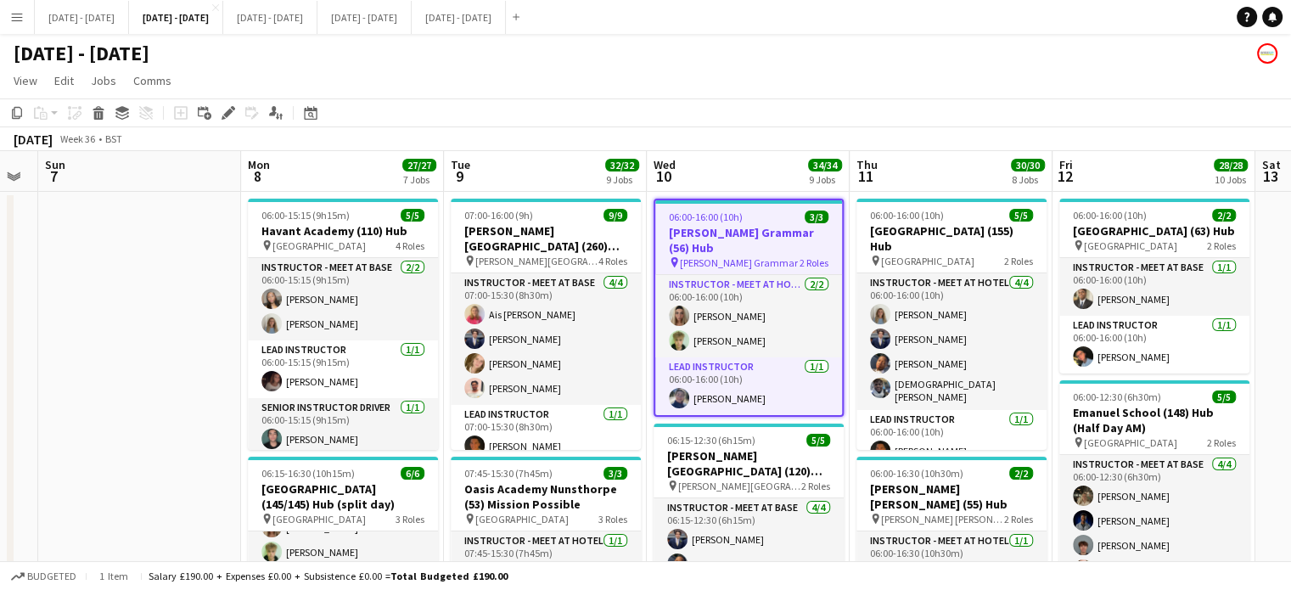
drag, startPoint x: 670, startPoint y: 179, endPoint x: 757, endPoint y: 174, distance: 87.6
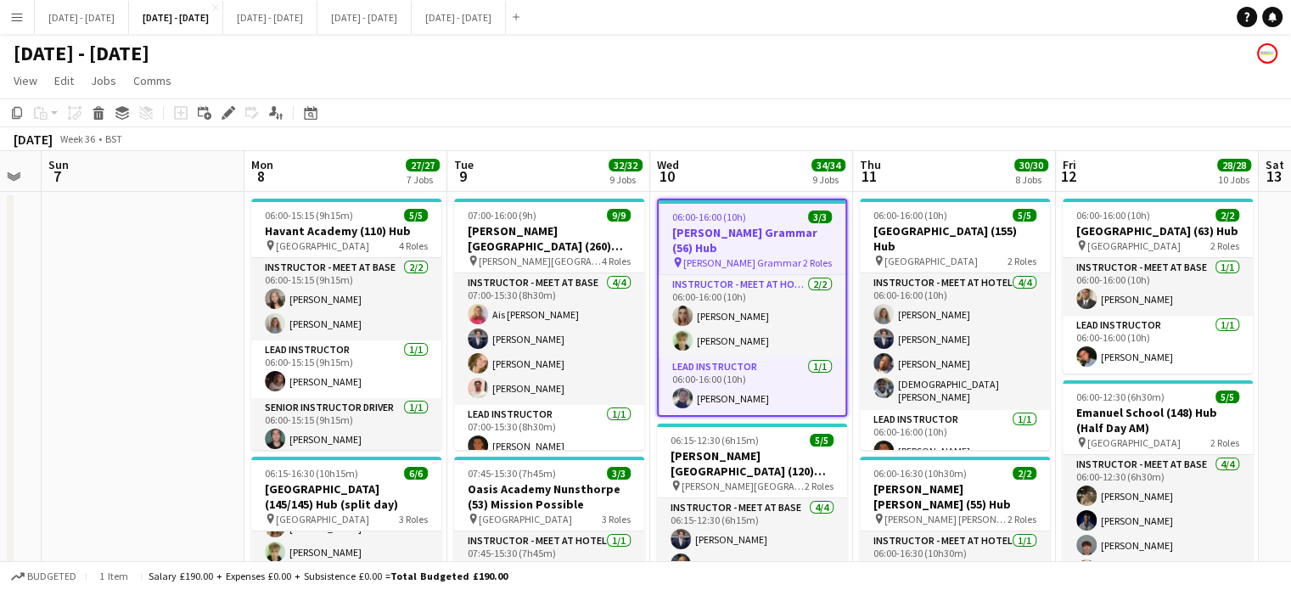
scroll to position [0, 764]
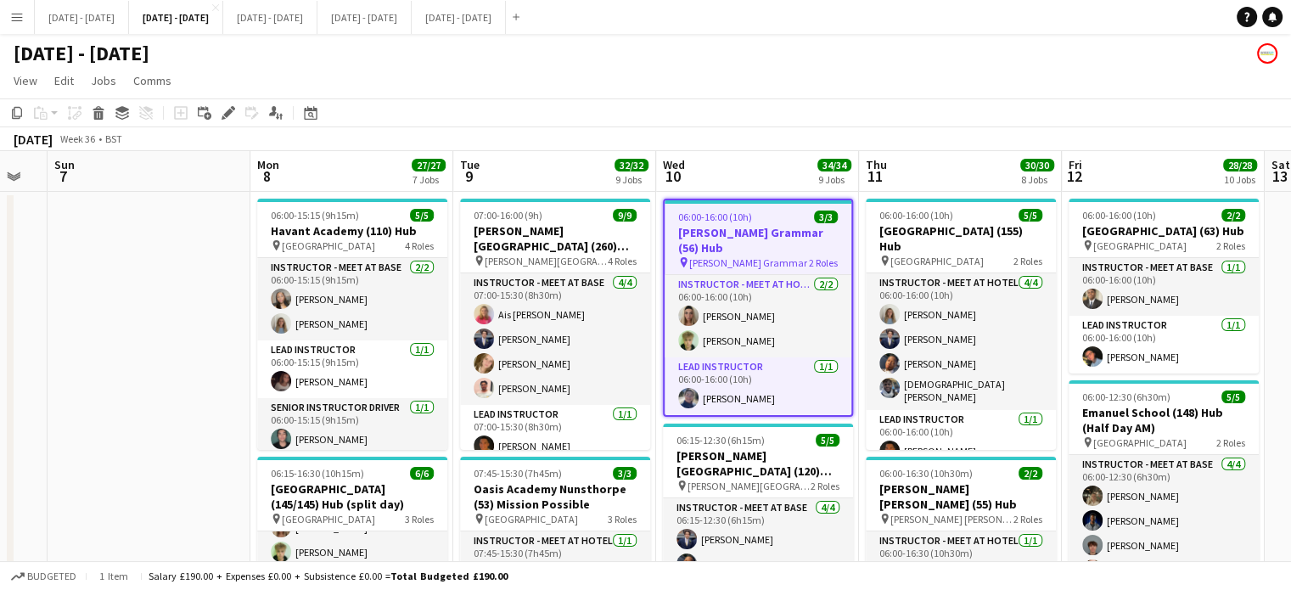
drag, startPoint x: 497, startPoint y: 174, endPoint x: 506, endPoint y: 172, distance: 9.5
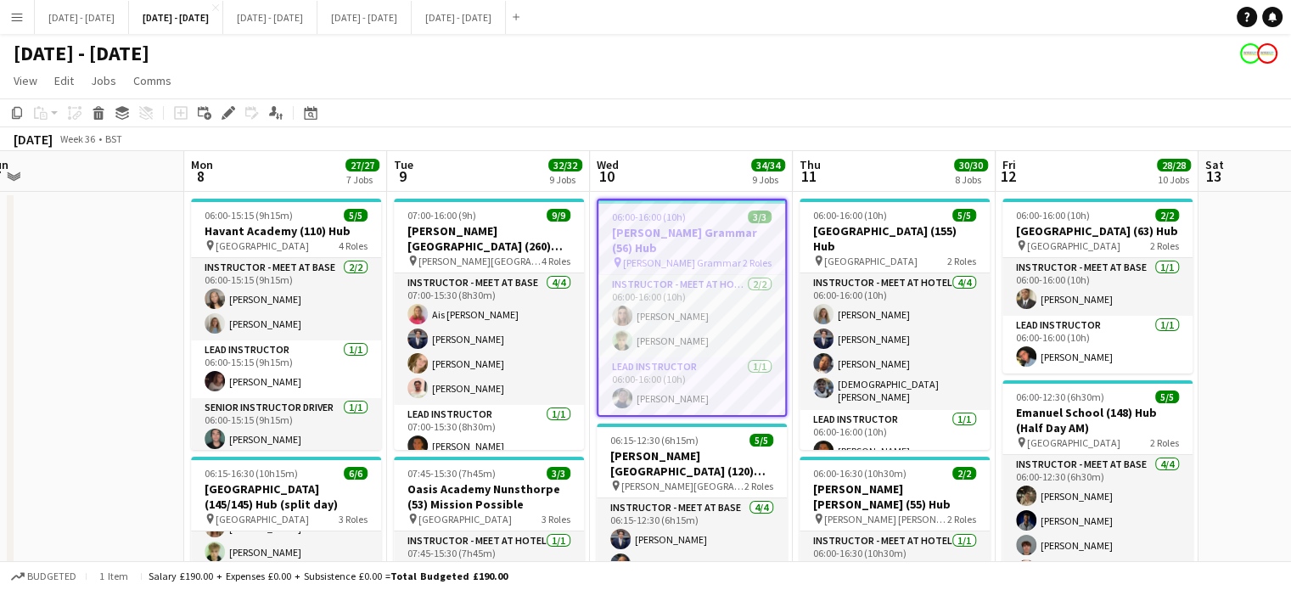
scroll to position [0, 841]
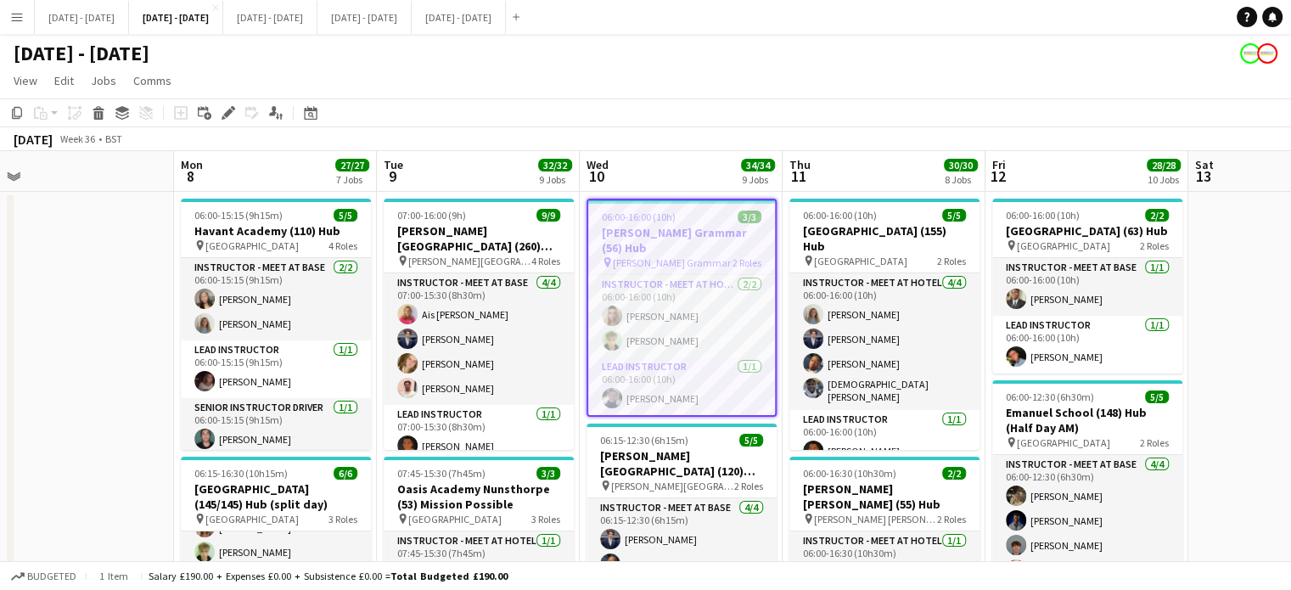
drag, startPoint x: 525, startPoint y: 180, endPoint x: 448, endPoint y: 188, distance: 76.8
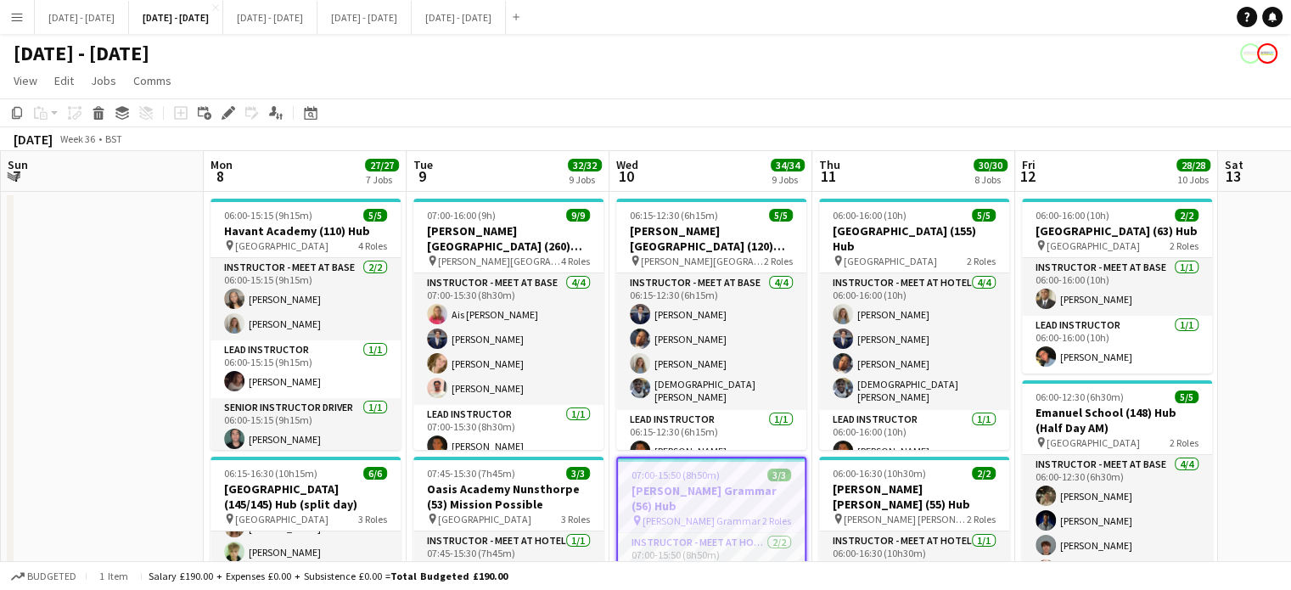
scroll to position [0, 812]
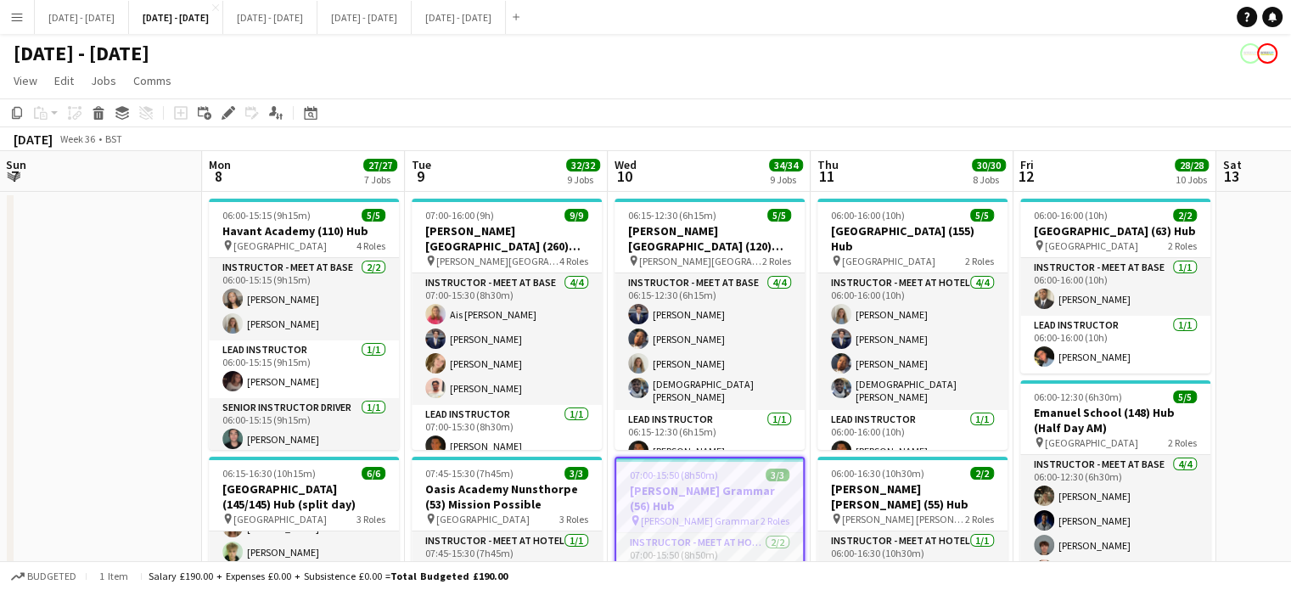
drag, startPoint x: 869, startPoint y: 177, endPoint x: 897, endPoint y: 177, distance: 28.0
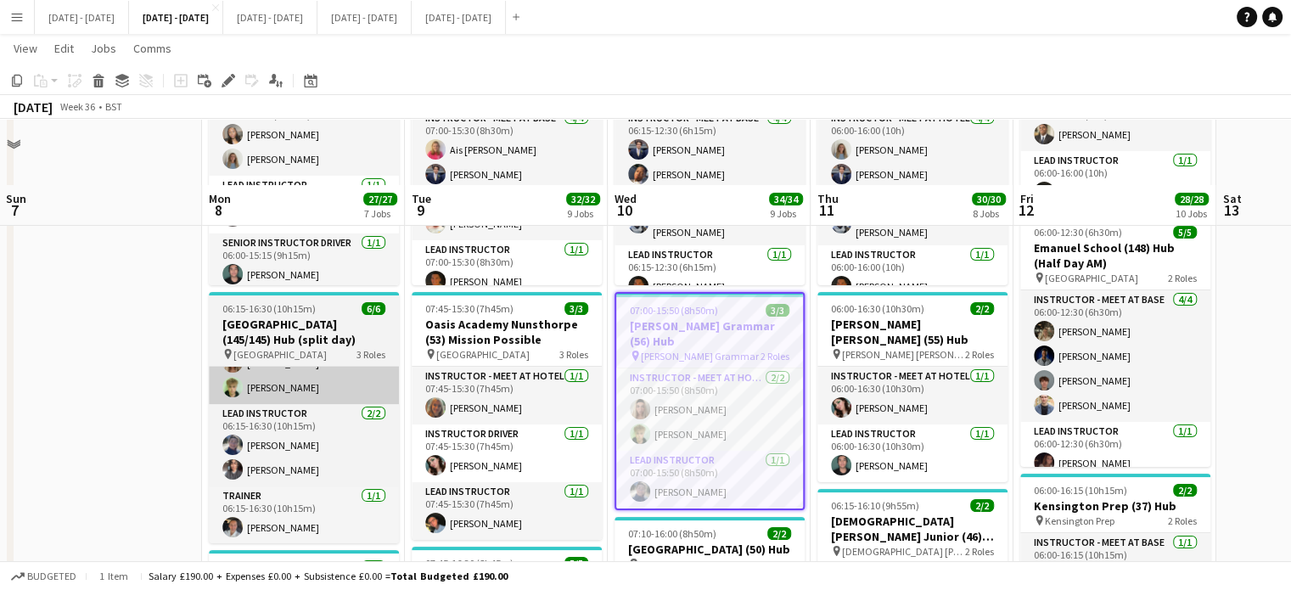
scroll to position [255, 0]
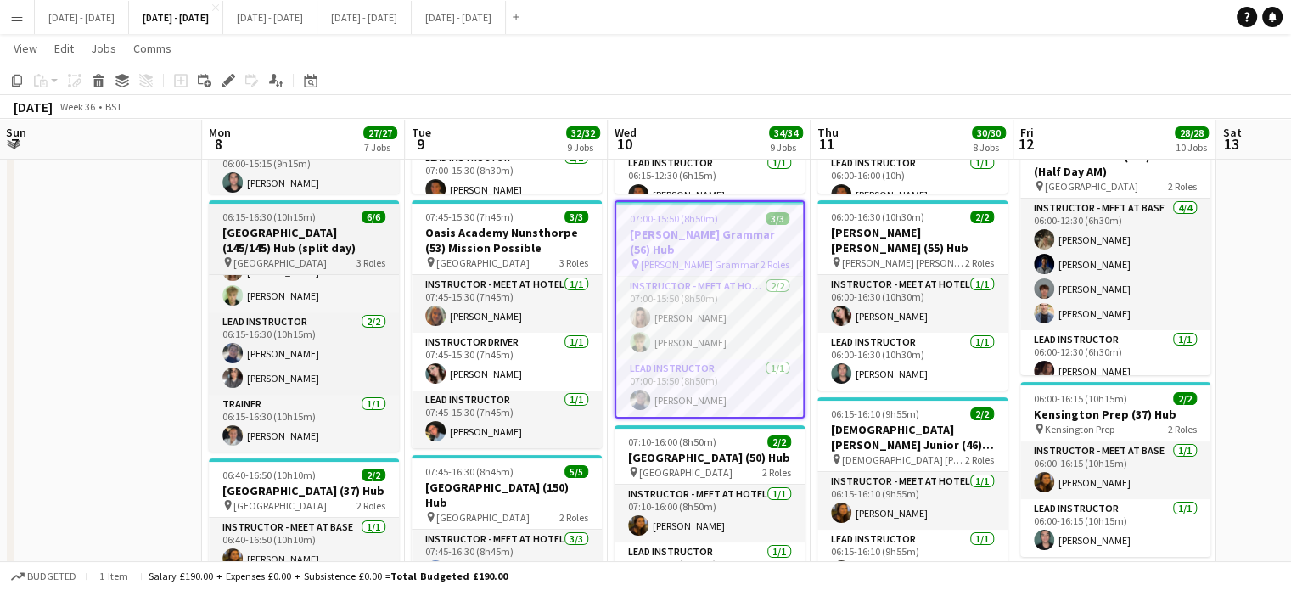
click at [293, 239] on h3 "[GEOGRAPHIC_DATA] (145/145) Hub (split day)" at bounding box center [304, 240] width 190 height 31
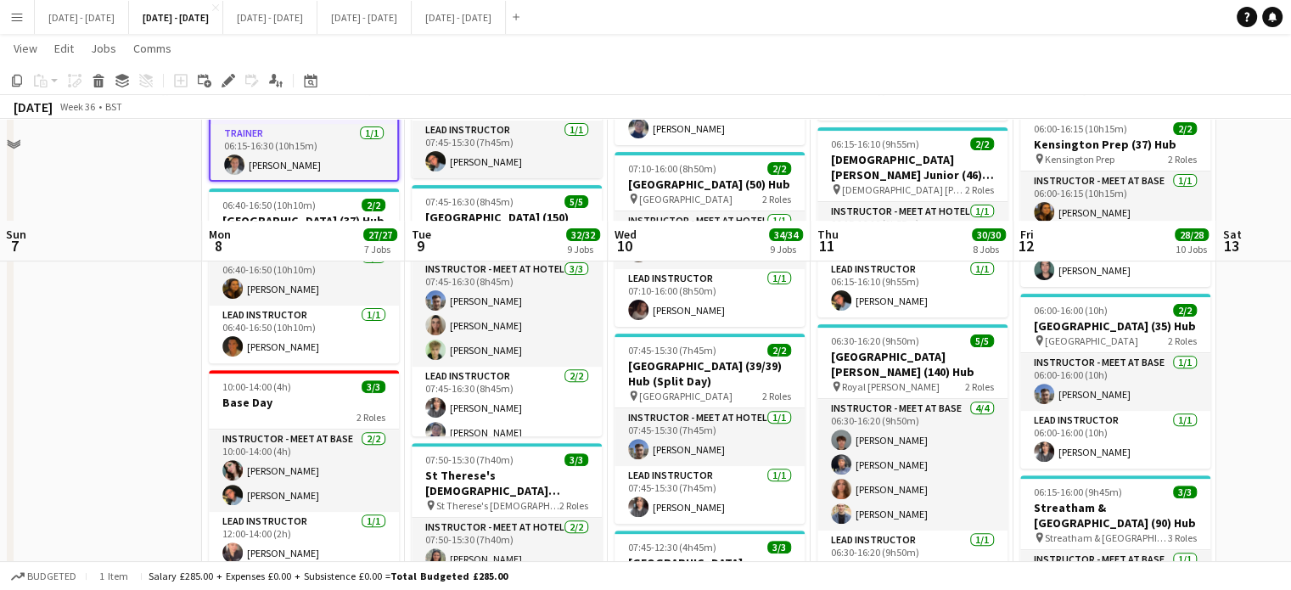
scroll to position [626, 0]
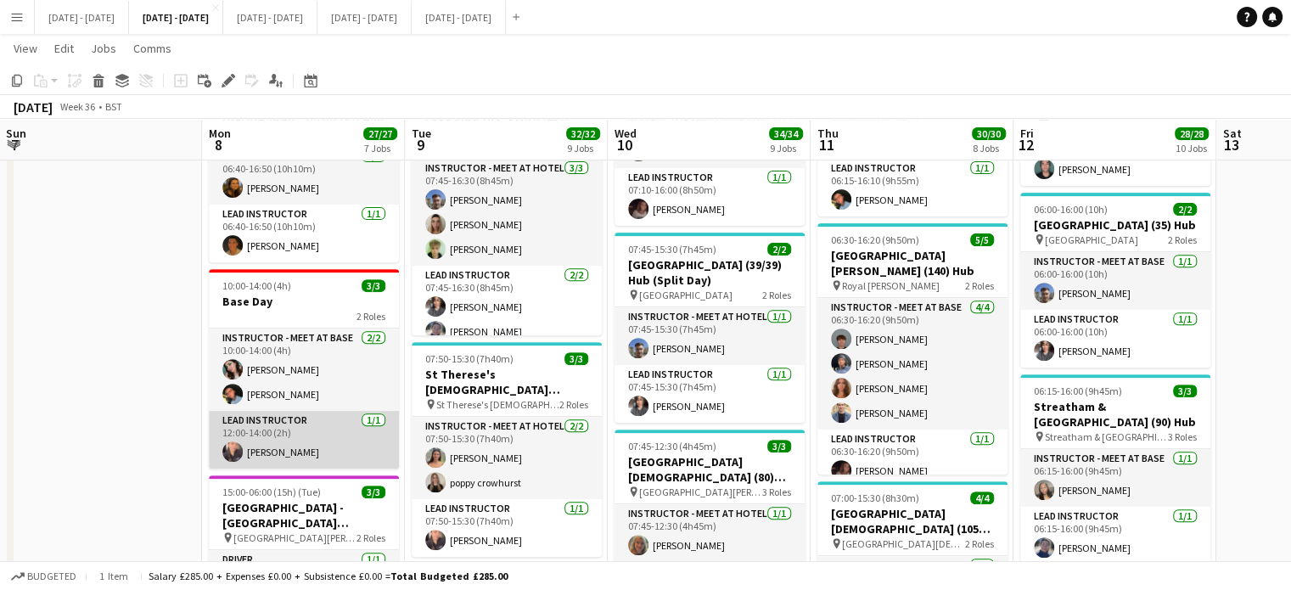
click at [281, 436] on app-card-role "Lead Instructor 1/1 12:00-14:00 (2h) Ellie-Marie Mankelow" at bounding box center [304, 440] width 190 height 58
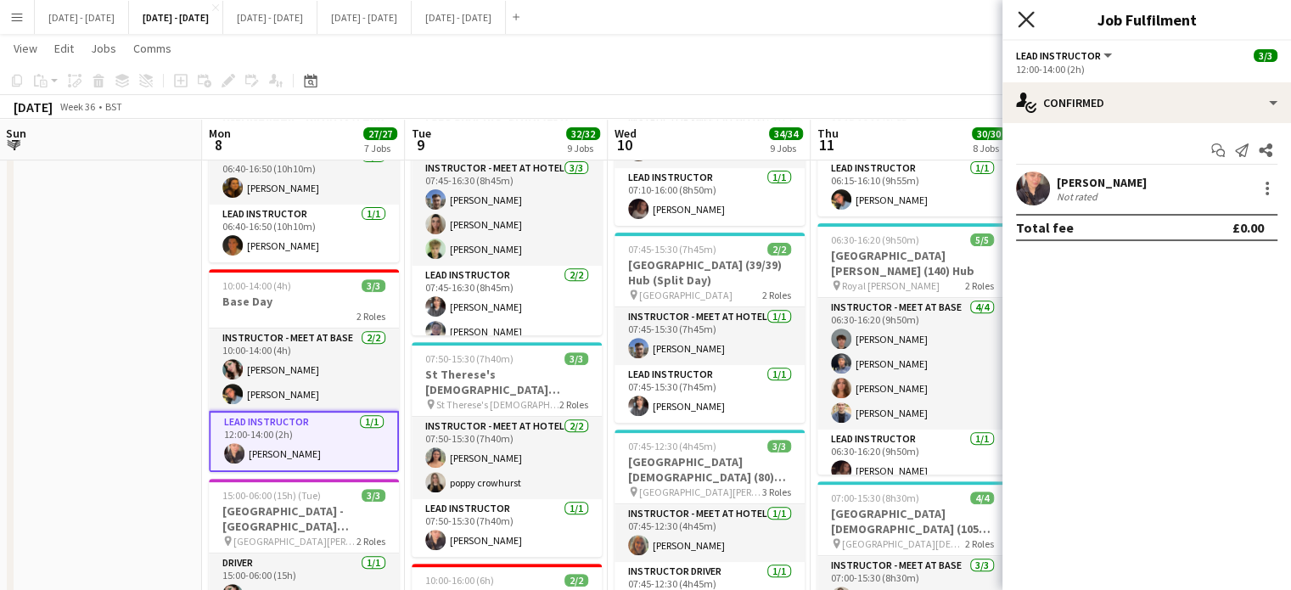
click at [1027, 16] on icon "Close pop-in" at bounding box center [1026, 19] width 16 height 16
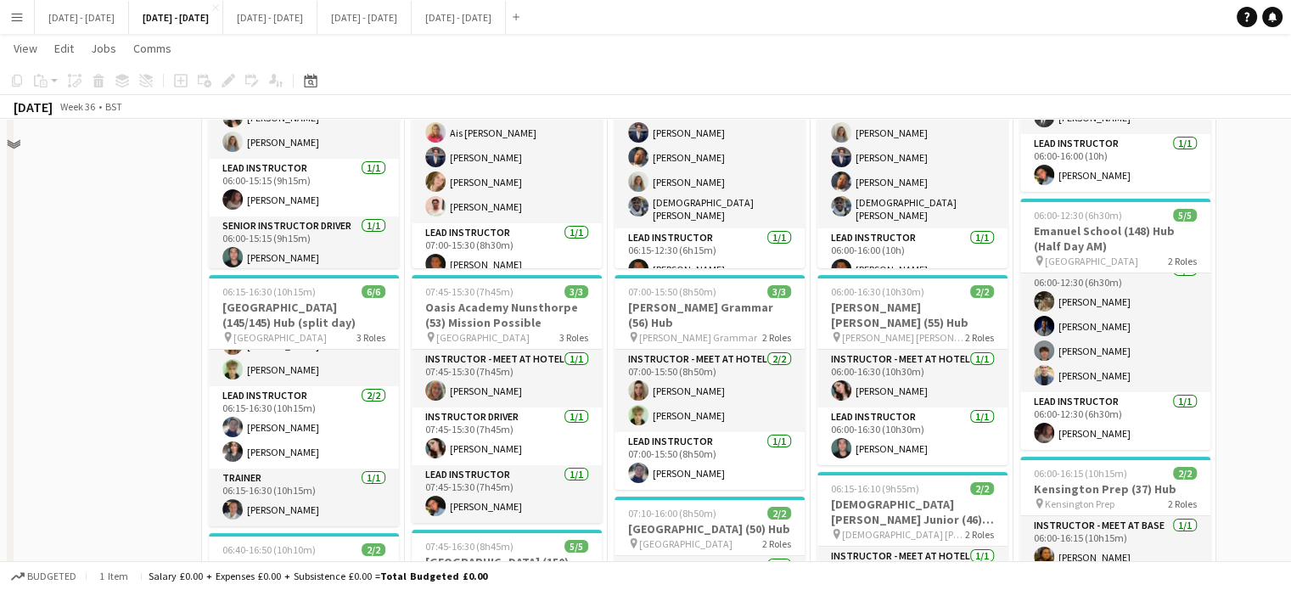
scroll to position [201, 0]
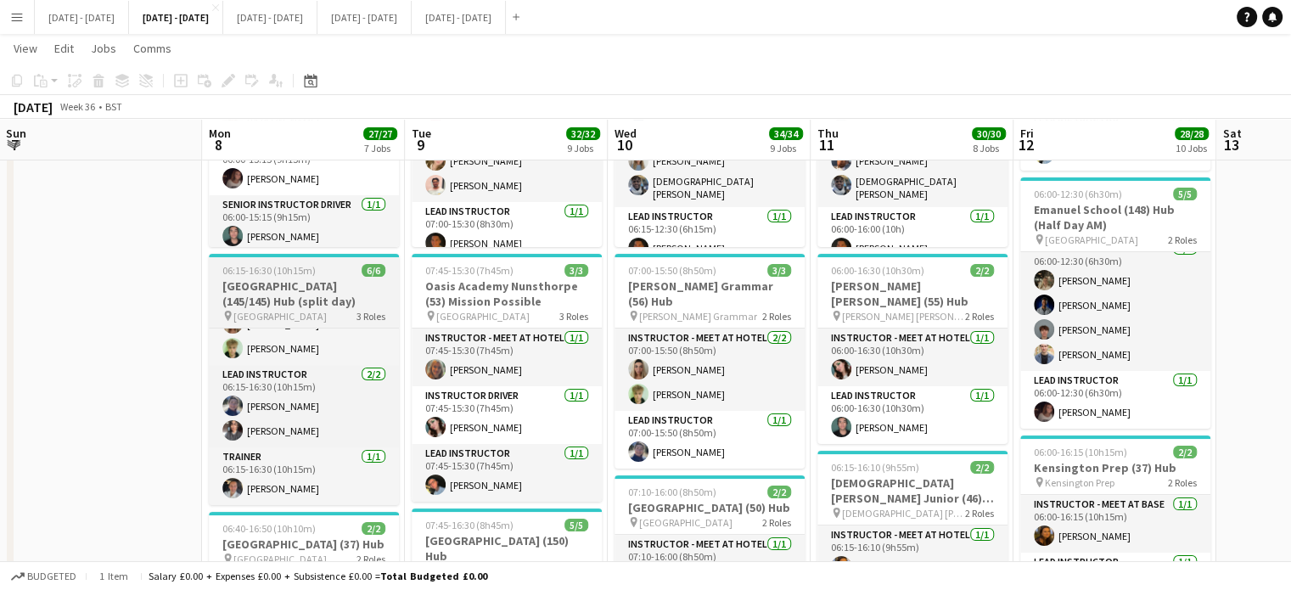
click at [300, 301] on h3 "[GEOGRAPHIC_DATA] (145/145) Hub (split day)" at bounding box center [304, 293] width 190 height 31
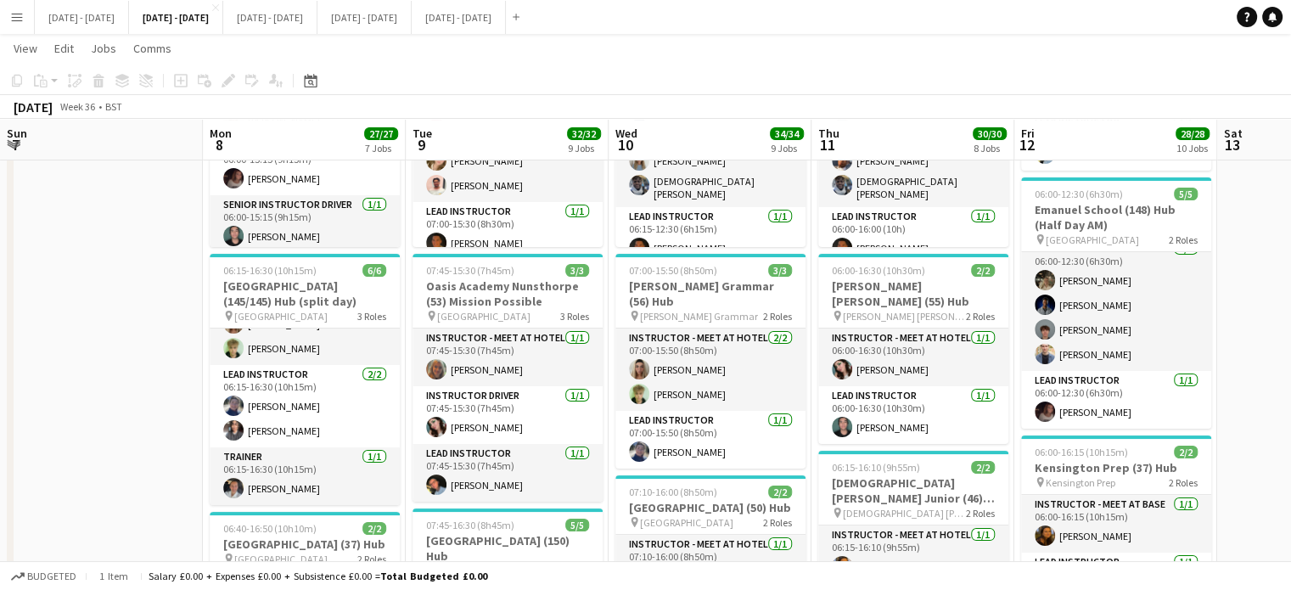
scroll to position [72, 0]
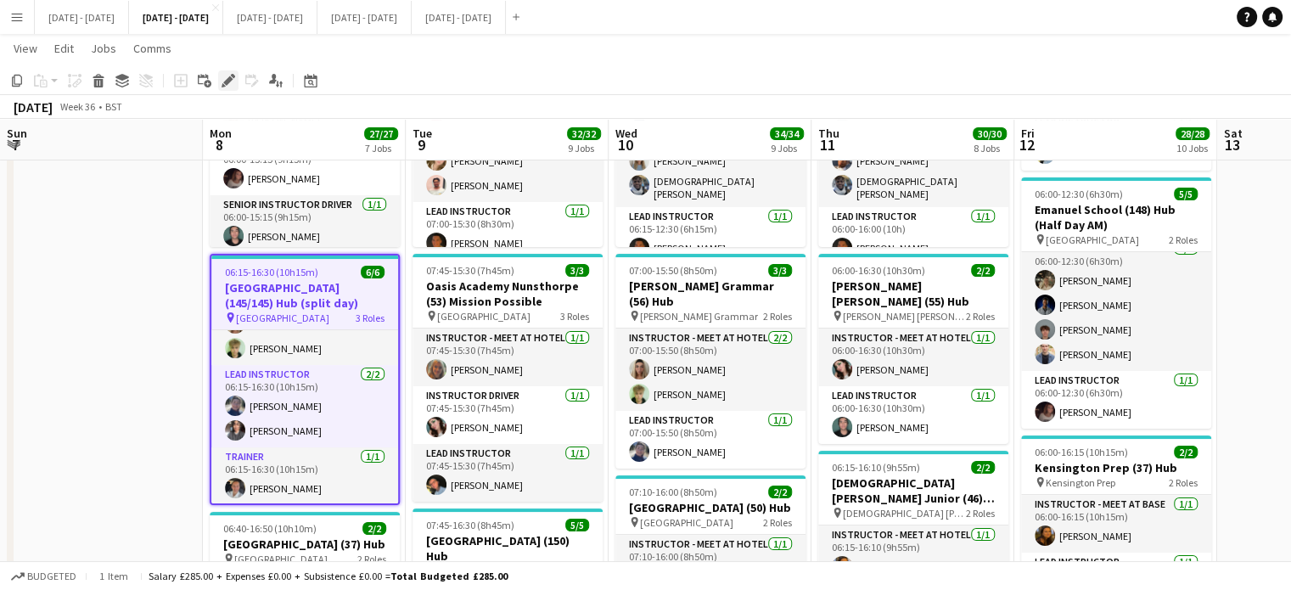
click at [229, 86] on icon "Edit" at bounding box center [229, 81] width 14 height 14
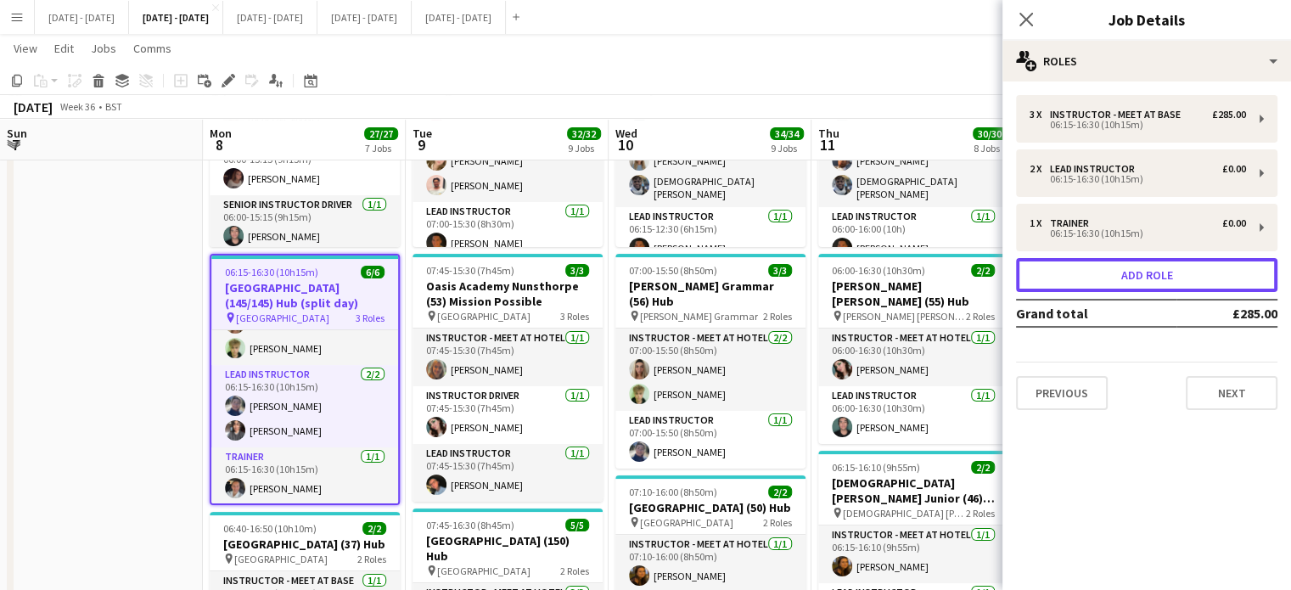
drag, startPoint x: 1167, startPoint y: 264, endPoint x: 1107, endPoint y: 254, distance: 61.1
click at [1168, 263] on button "Add role" at bounding box center [1146, 275] width 261 height 34
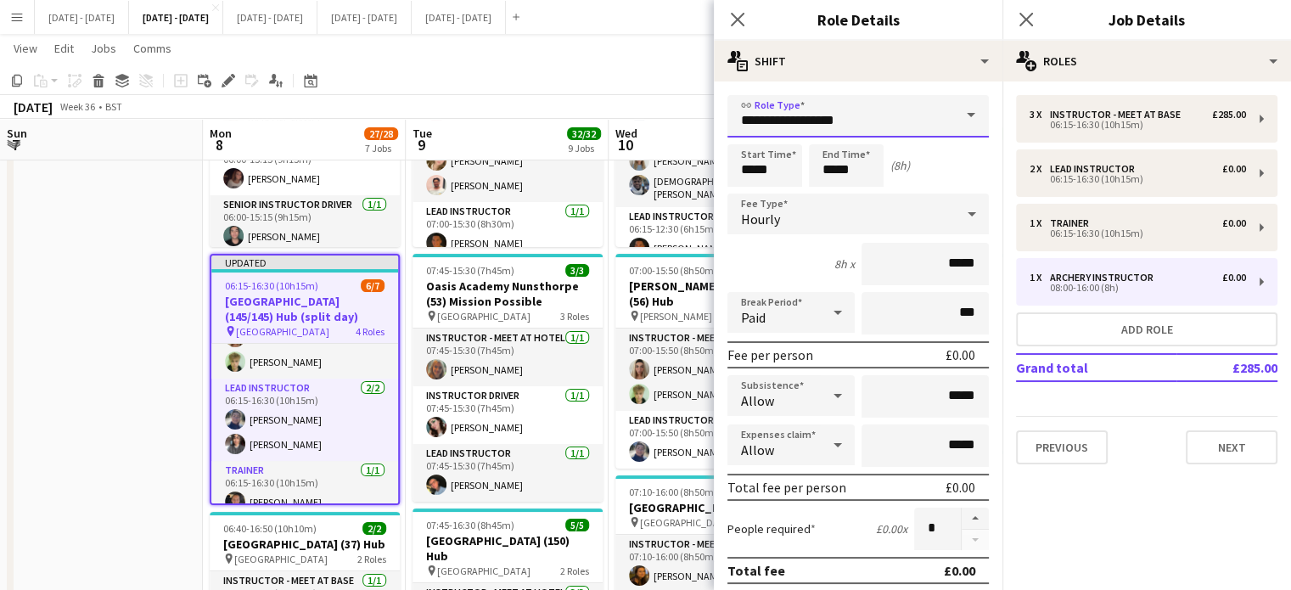
click at [930, 128] on input "**********" at bounding box center [858, 116] width 261 height 42
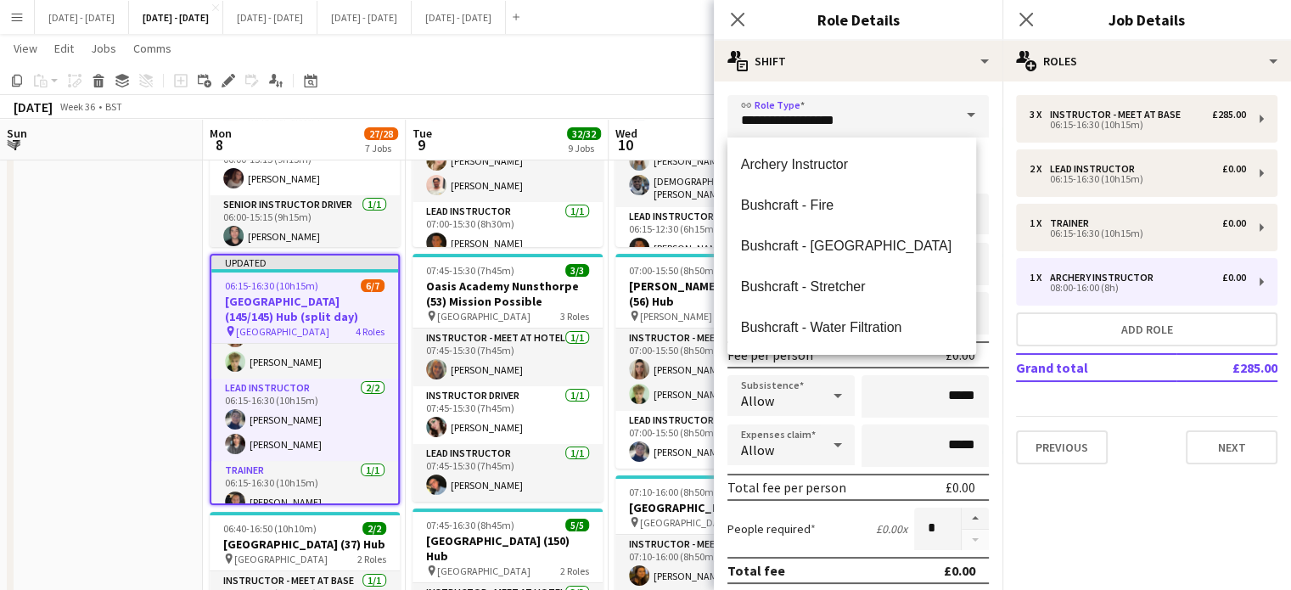
click at [953, 115] on span at bounding box center [971, 115] width 36 height 41
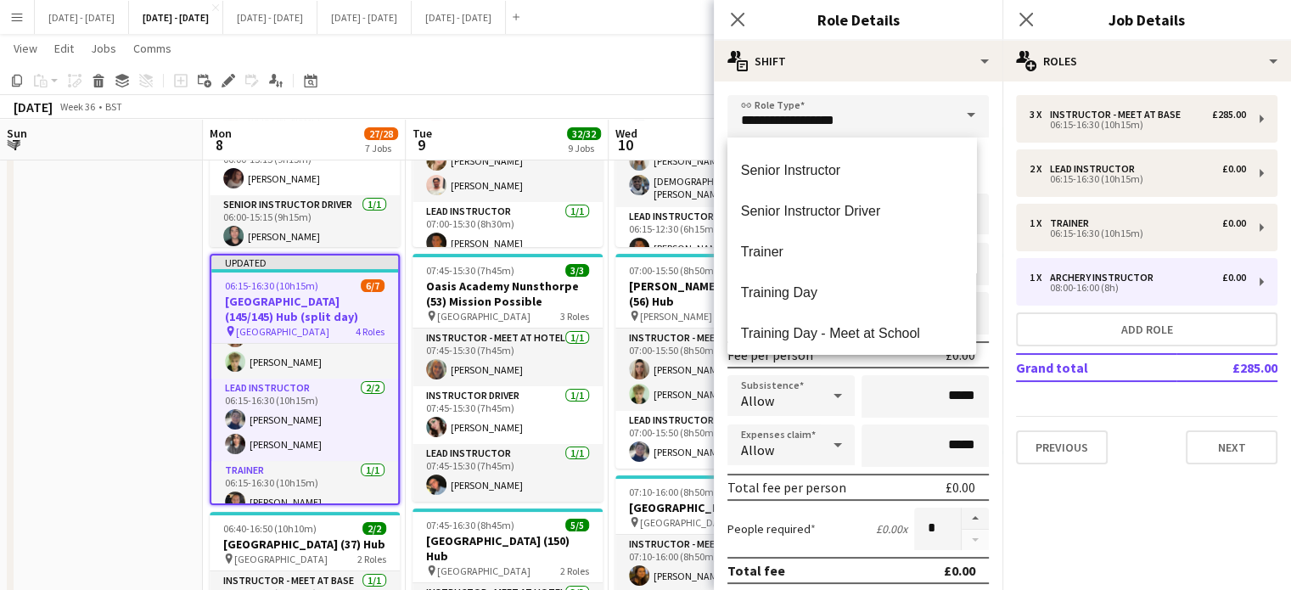
scroll to position [734, 0]
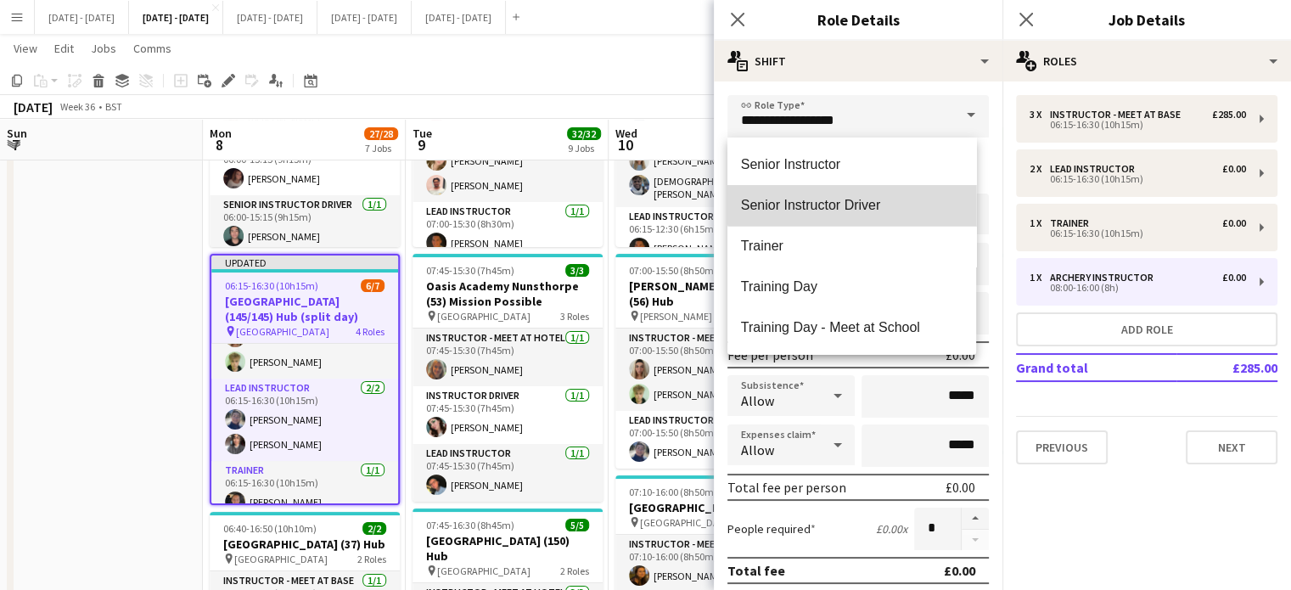
click at [858, 197] on mat-option "Senior Instructor Driver" at bounding box center [852, 205] width 249 height 41
type input "**********"
type input "*******"
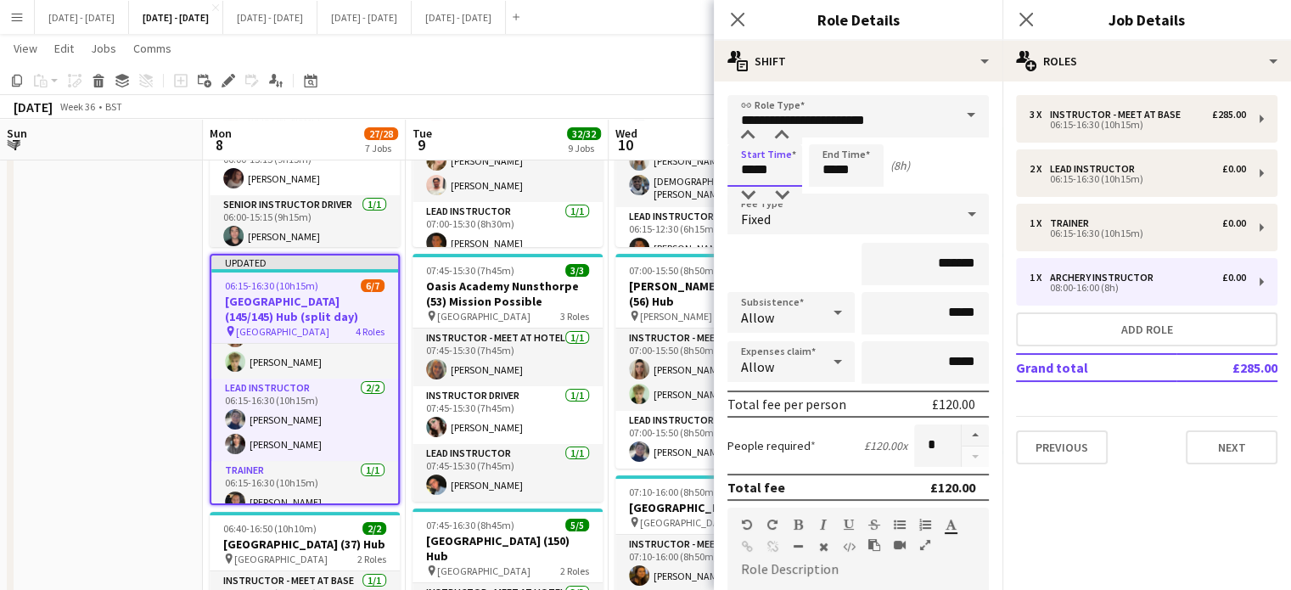
drag, startPoint x: 796, startPoint y: 162, endPoint x: 734, endPoint y: 171, distance: 63.5
click at [734, 171] on input "*****" at bounding box center [765, 165] width 75 height 42
type input "*****"
click at [962, 205] on icon at bounding box center [972, 214] width 20 height 34
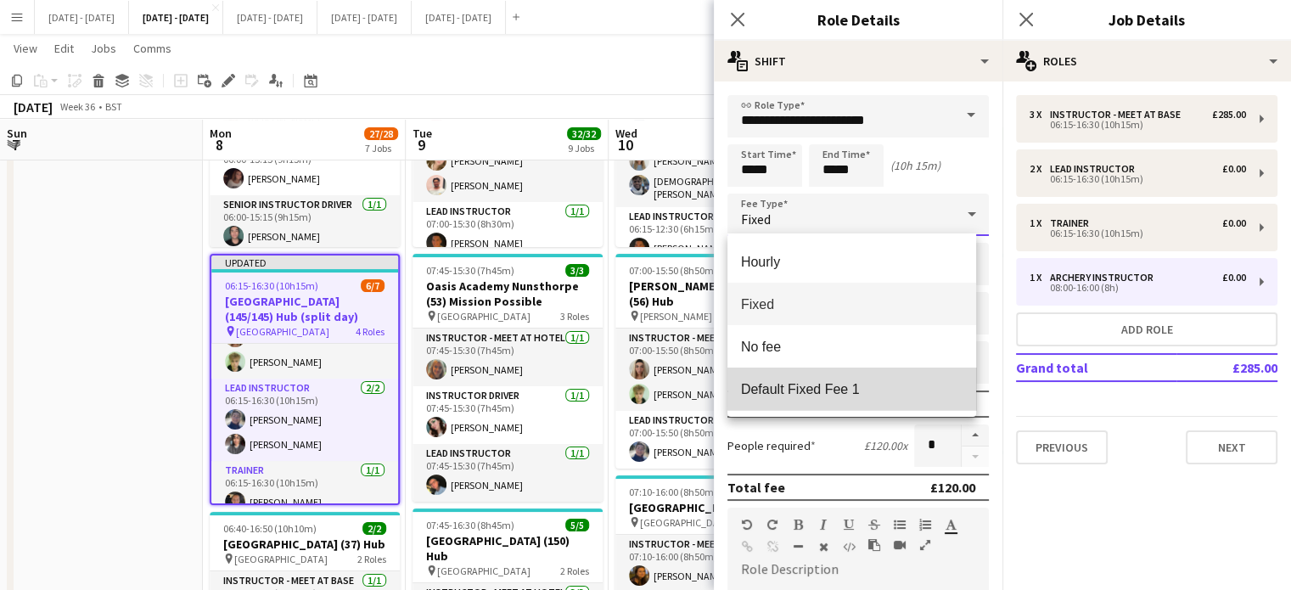
click at [854, 385] on span "Default Fixed Fee 1" at bounding box center [852, 389] width 222 height 16
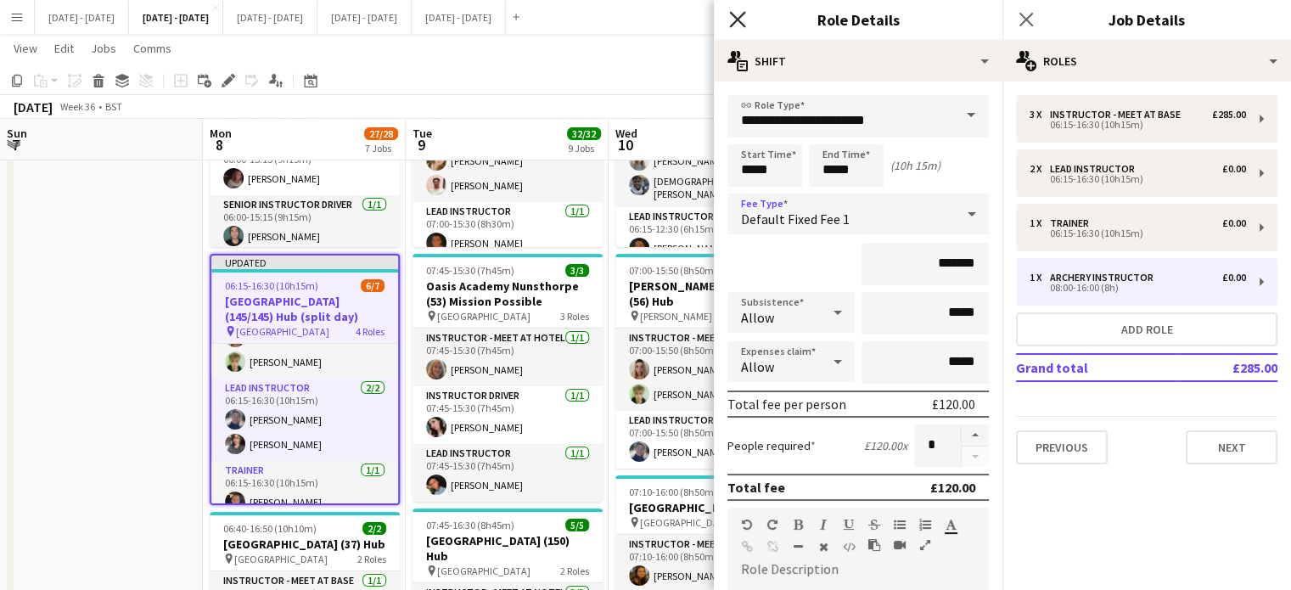
click at [734, 13] on icon "Close pop-in" at bounding box center [737, 19] width 16 height 16
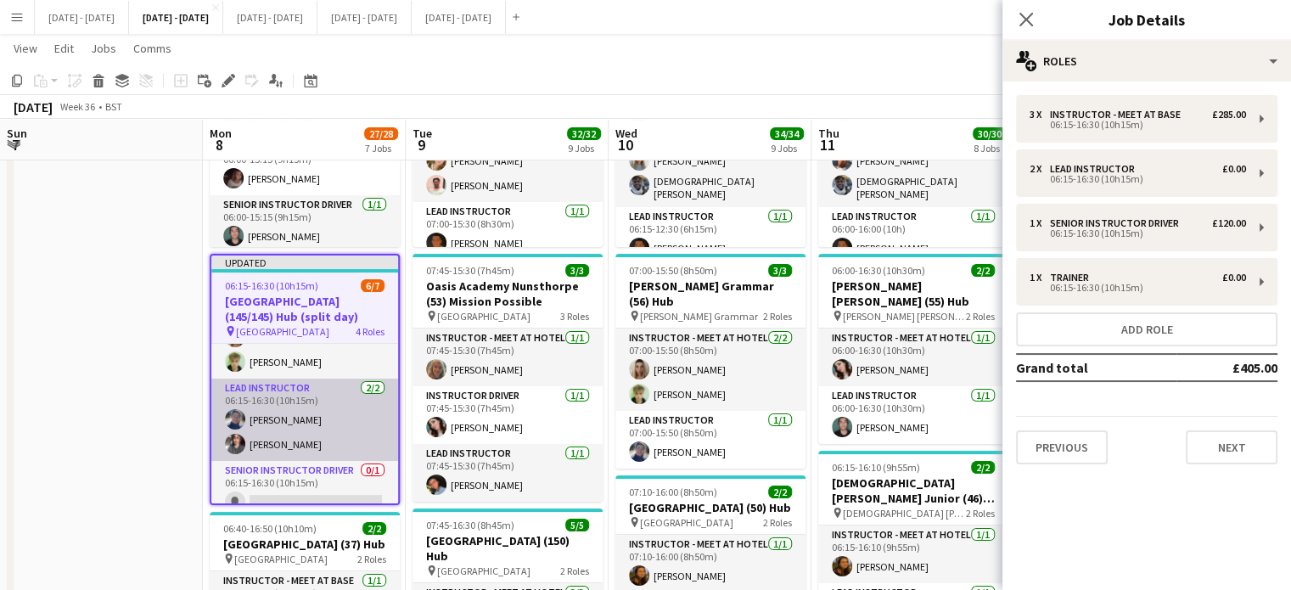
click at [306, 430] on app-card-role "Lead Instructor 2/2 06:15-16:30 (10h15m) Hannah Taylor Shusanta Rai" at bounding box center [304, 420] width 187 height 82
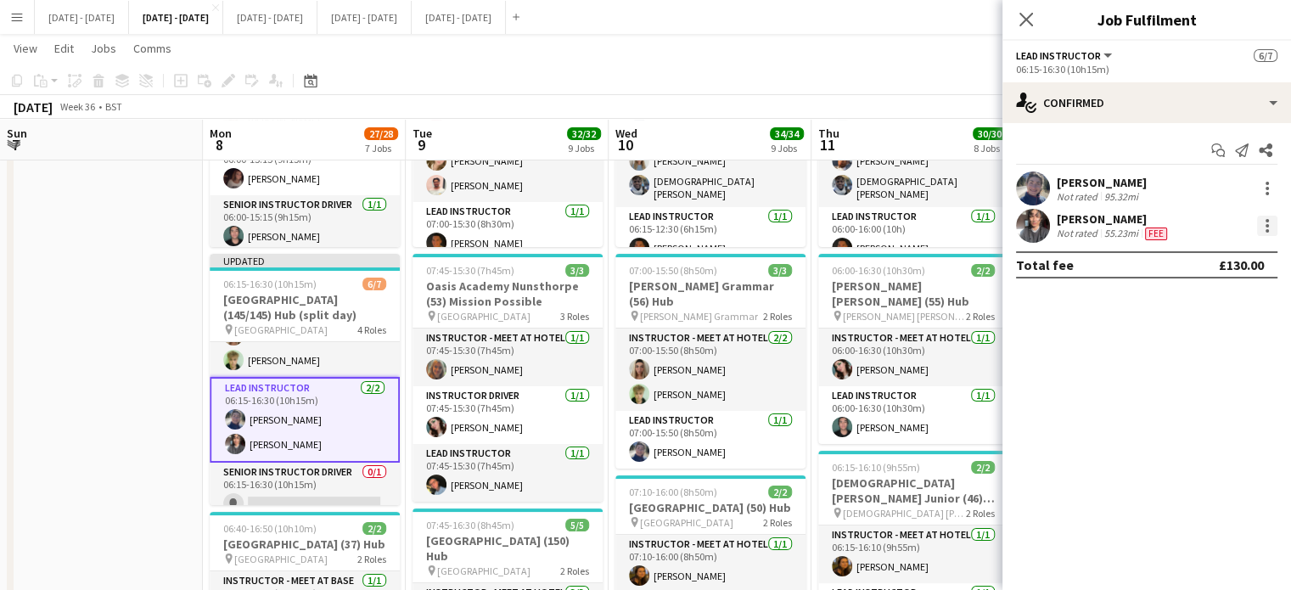
click at [1269, 227] on div at bounding box center [1267, 226] width 20 height 20
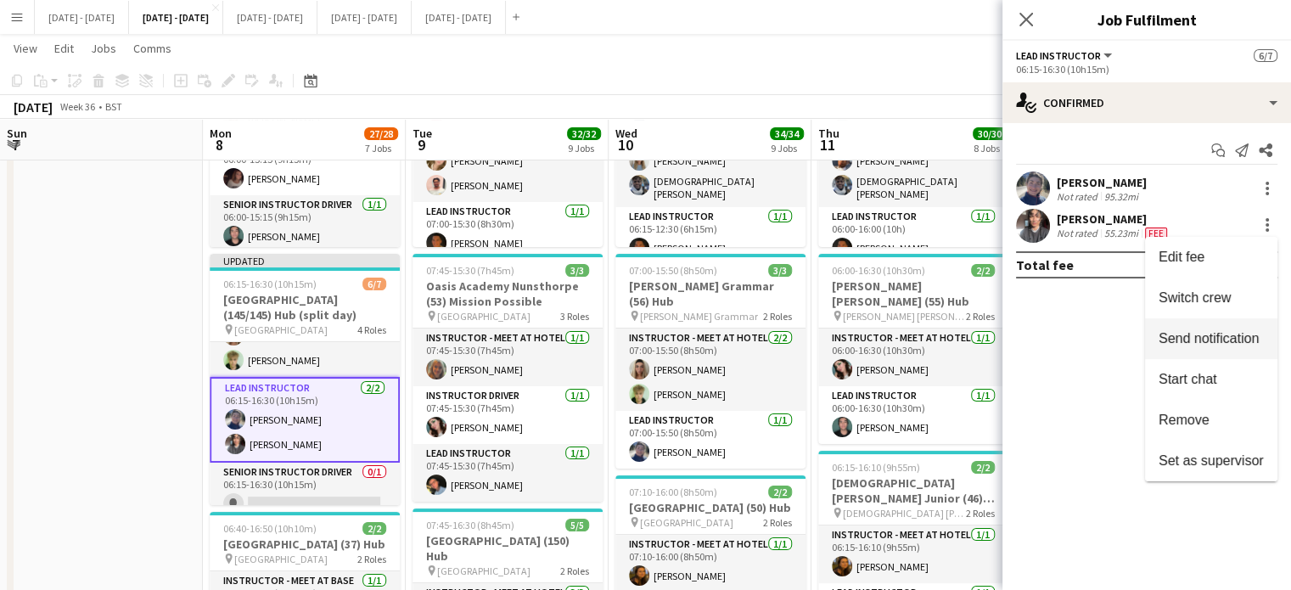
click at [1223, 292] on span "Switch crew" at bounding box center [1195, 297] width 72 height 14
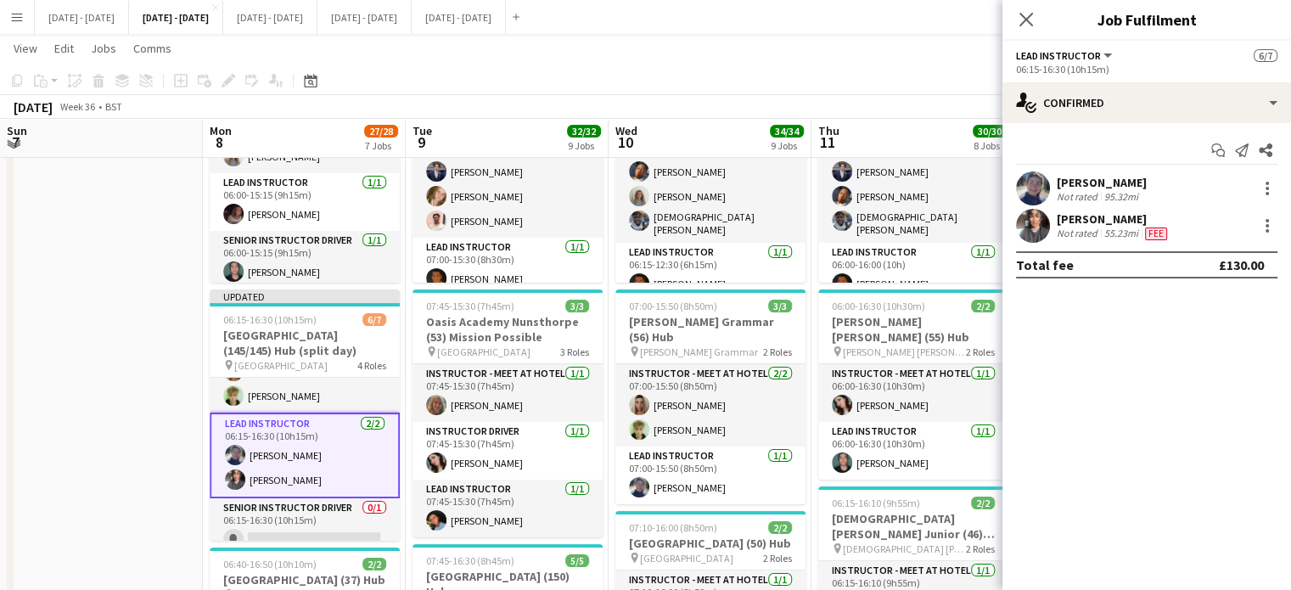
drag, startPoint x: 284, startPoint y: 514, endPoint x: 401, endPoint y: 478, distance: 121.9
click at [286, 515] on app-card-role "Senior Instructor Driver 0/1 06:15-16:30 (10h15m) single-neutral-actions" at bounding box center [305, 527] width 190 height 58
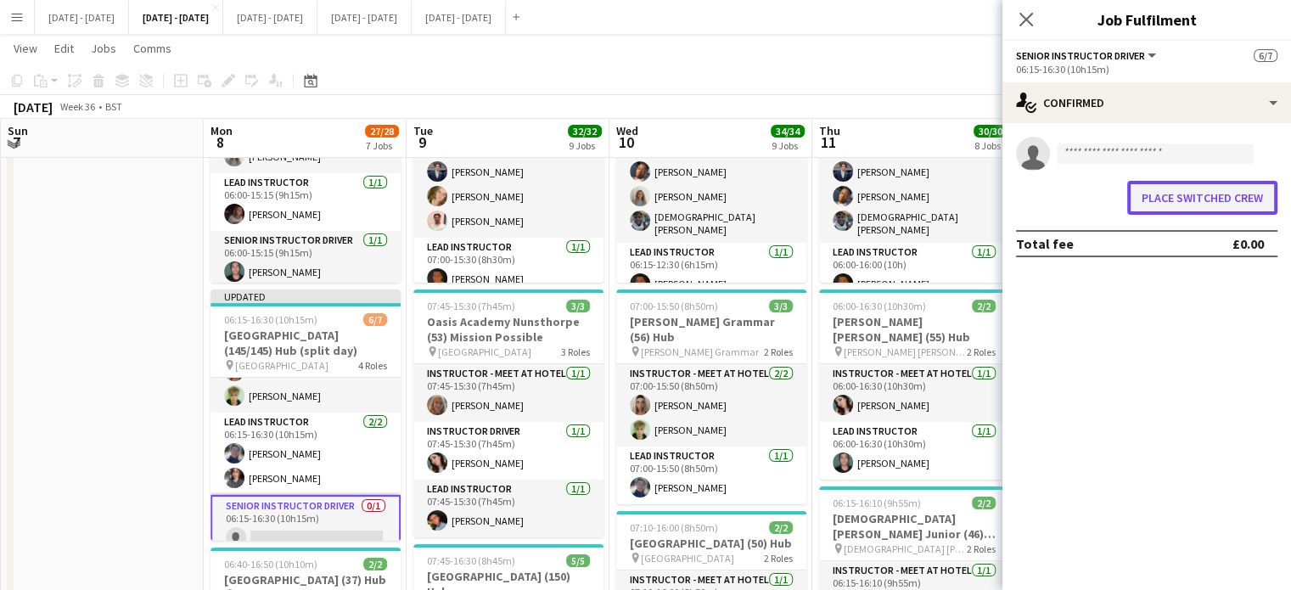
click at [1194, 194] on button "Place switched crew" at bounding box center [1202, 198] width 150 height 34
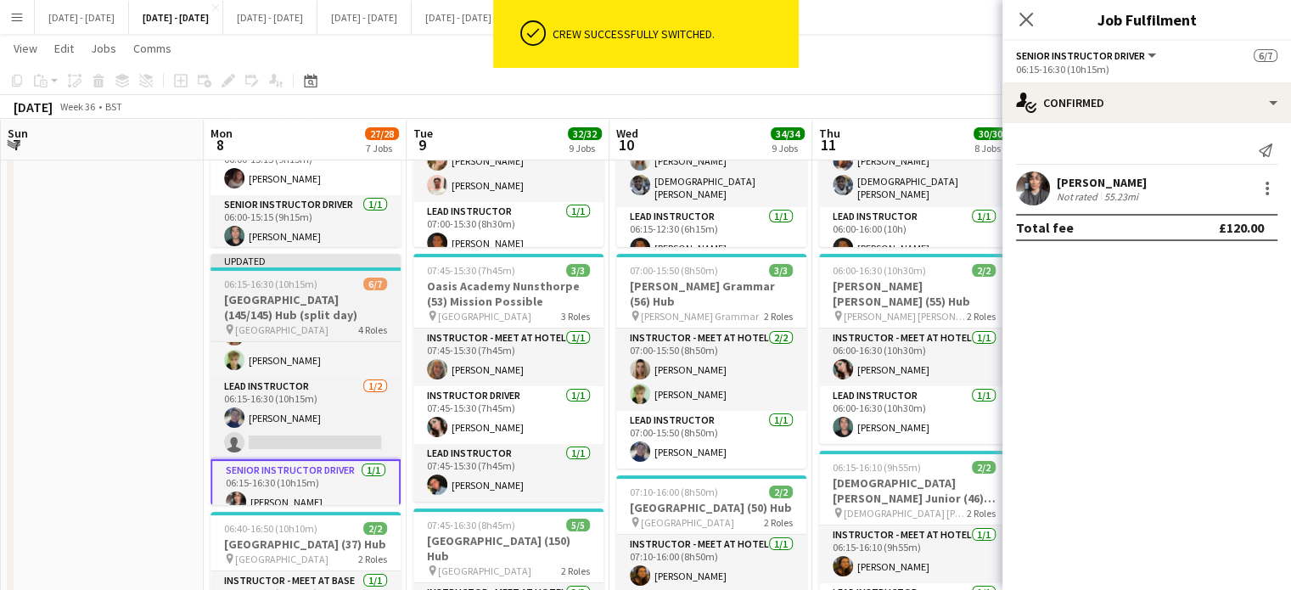
click at [327, 307] on h3 "[GEOGRAPHIC_DATA] (145/145) Hub (split day)" at bounding box center [306, 307] width 190 height 31
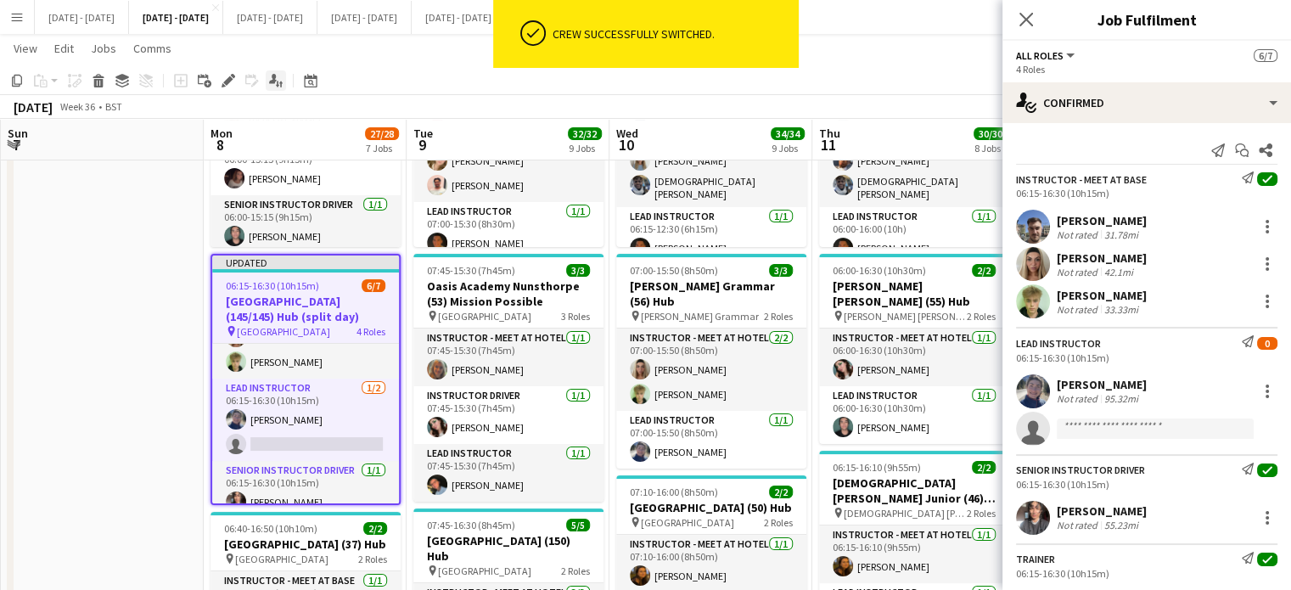
scroll to position [0, 810]
click at [231, 77] on icon at bounding box center [227, 80] width 9 height 9
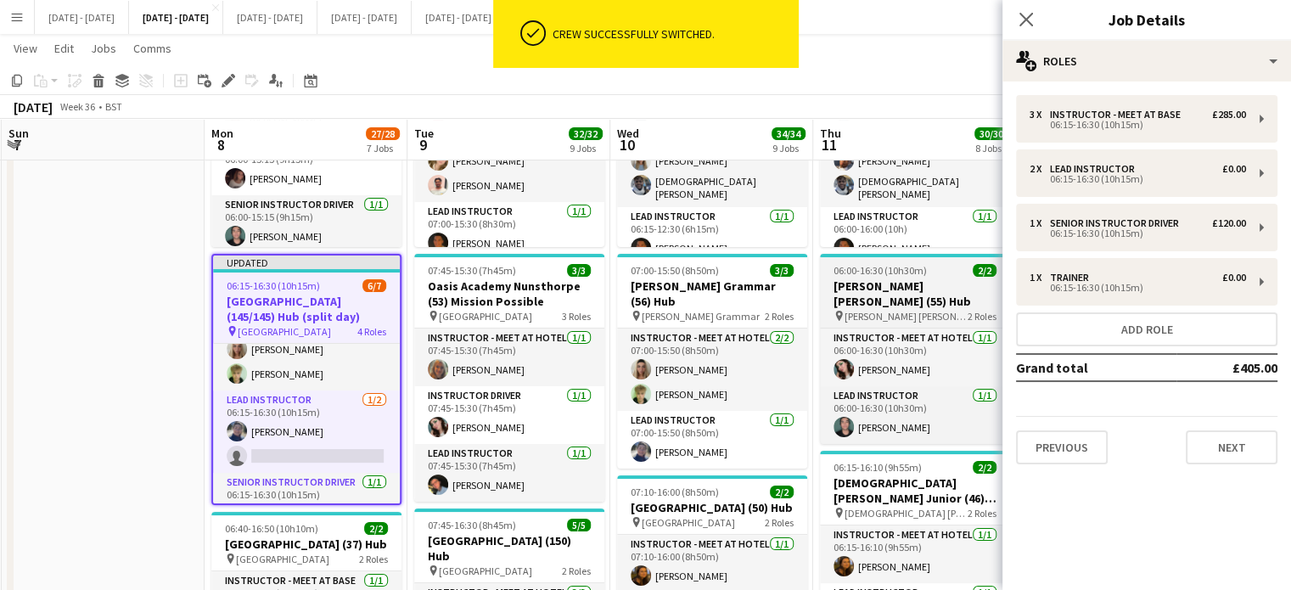
scroll to position [85, 0]
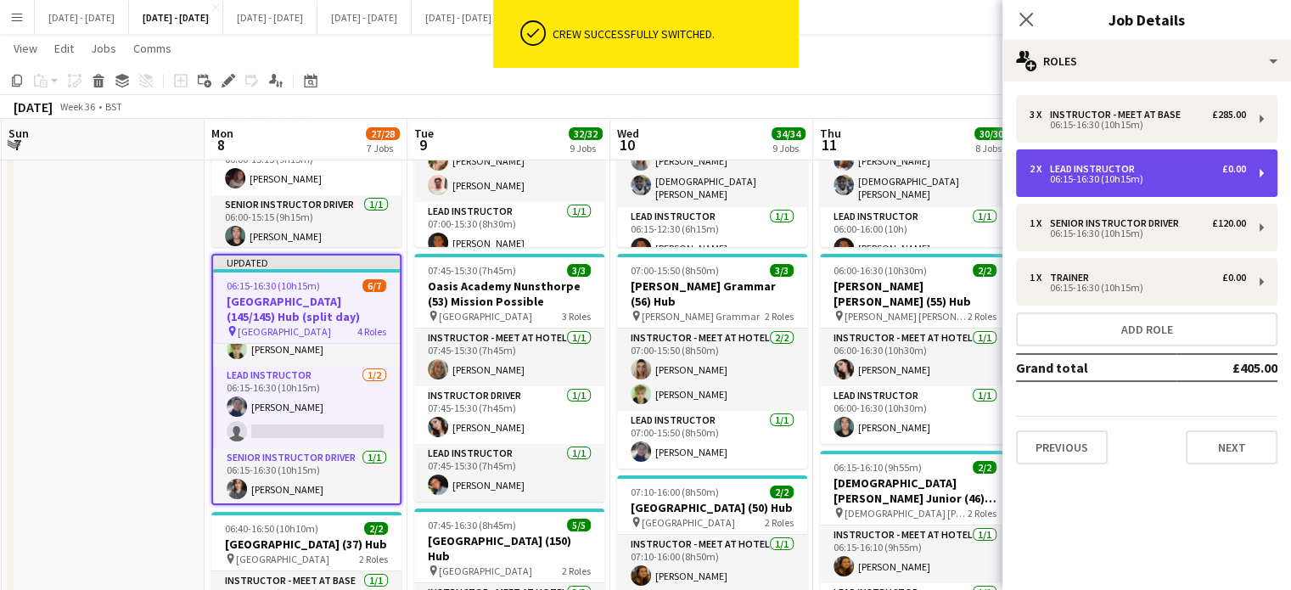
drag, startPoint x: 1106, startPoint y: 169, endPoint x: 1127, endPoint y: 191, distance: 30.6
click at [1107, 169] on div "Lead Instructor" at bounding box center [1096, 169] width 92 height 12
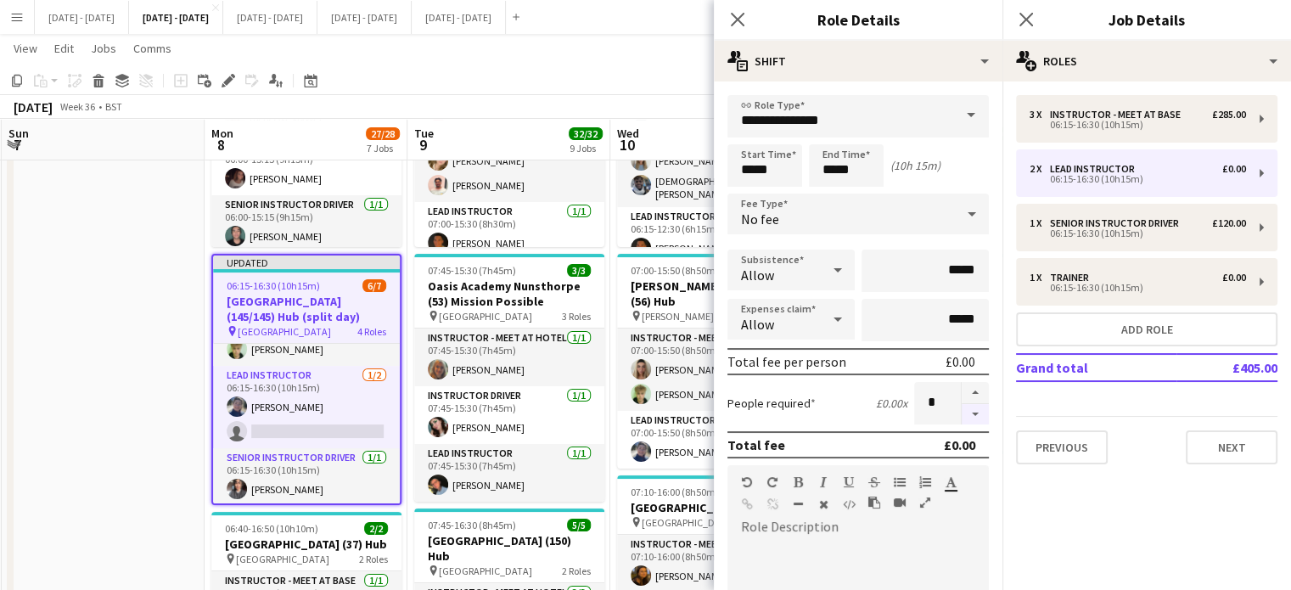
click at [968, 413] on button "button" at bounding box center [975, 414] width 27 height 21
type input "*"
click at [741, 14] on icon at bounding box center [737, 19] width 16 height 16
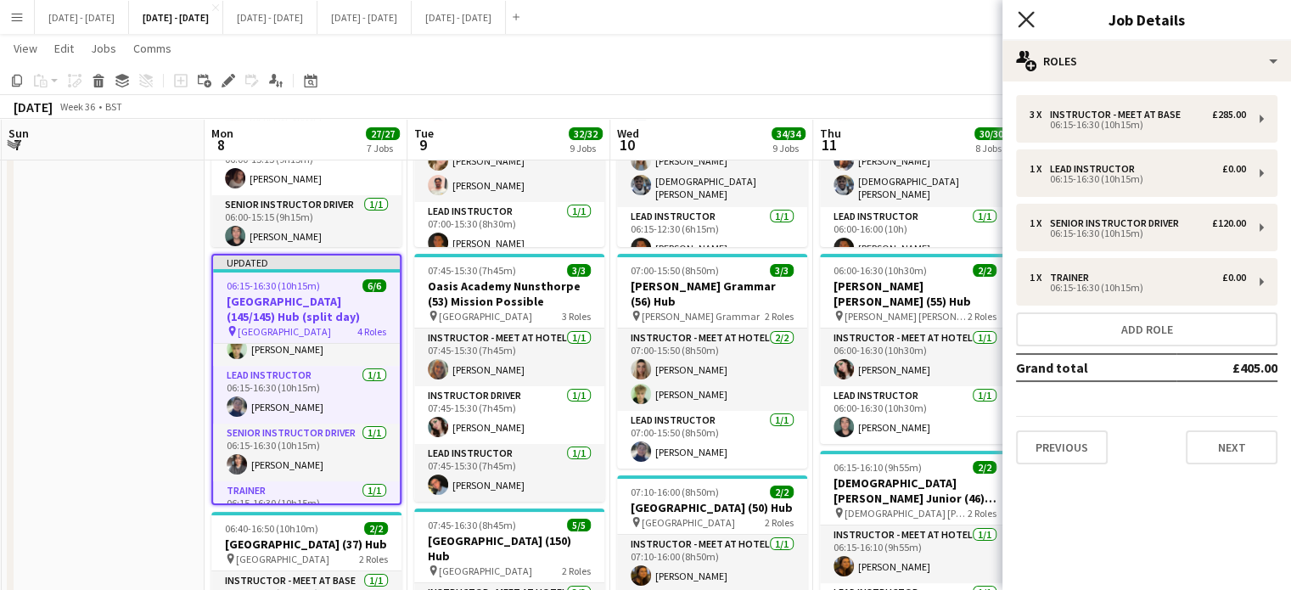
click at [1032, 15] on icon at bounding box center [1026, 19] width 16 height 16
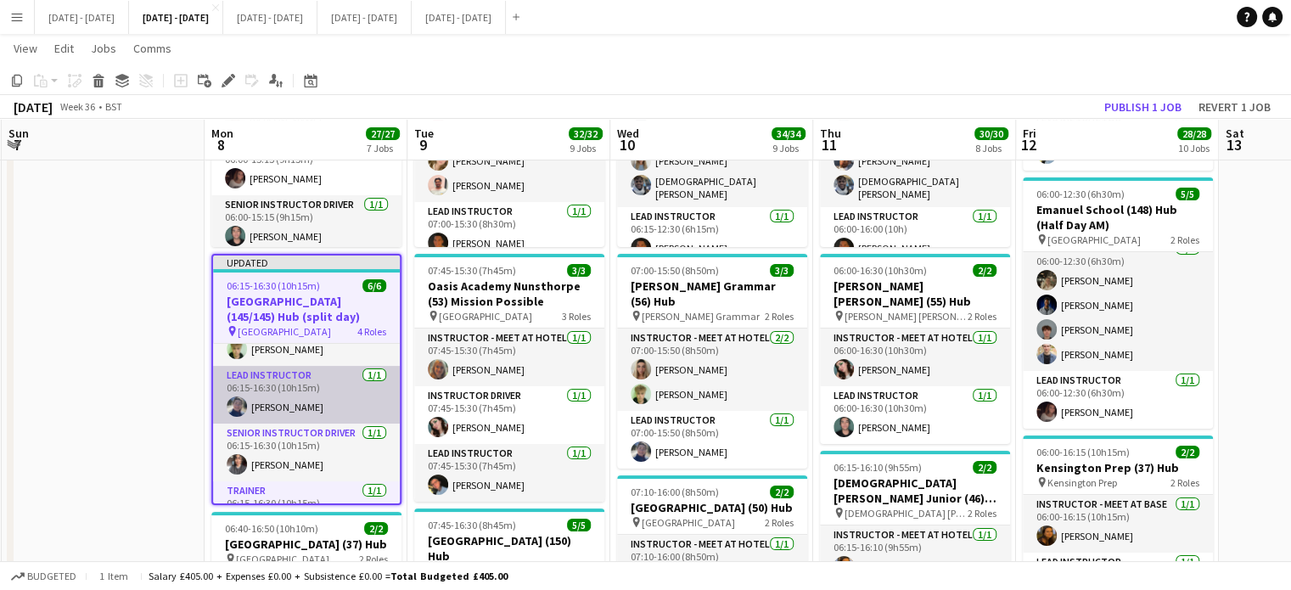
scroll to position [119, 0]
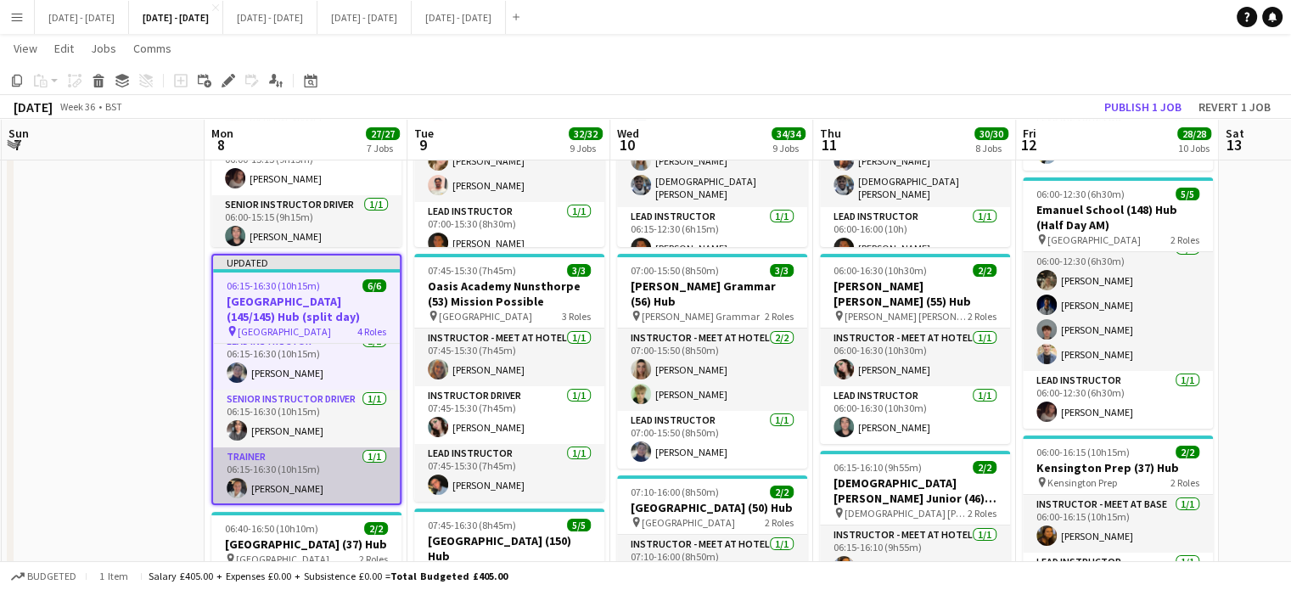
click at [295, 487] on app-card-role "Trainer 1/1 06:15-16:30 (10h15m) Ella Wray" at bounding box center [306, 476] width 187 height 58
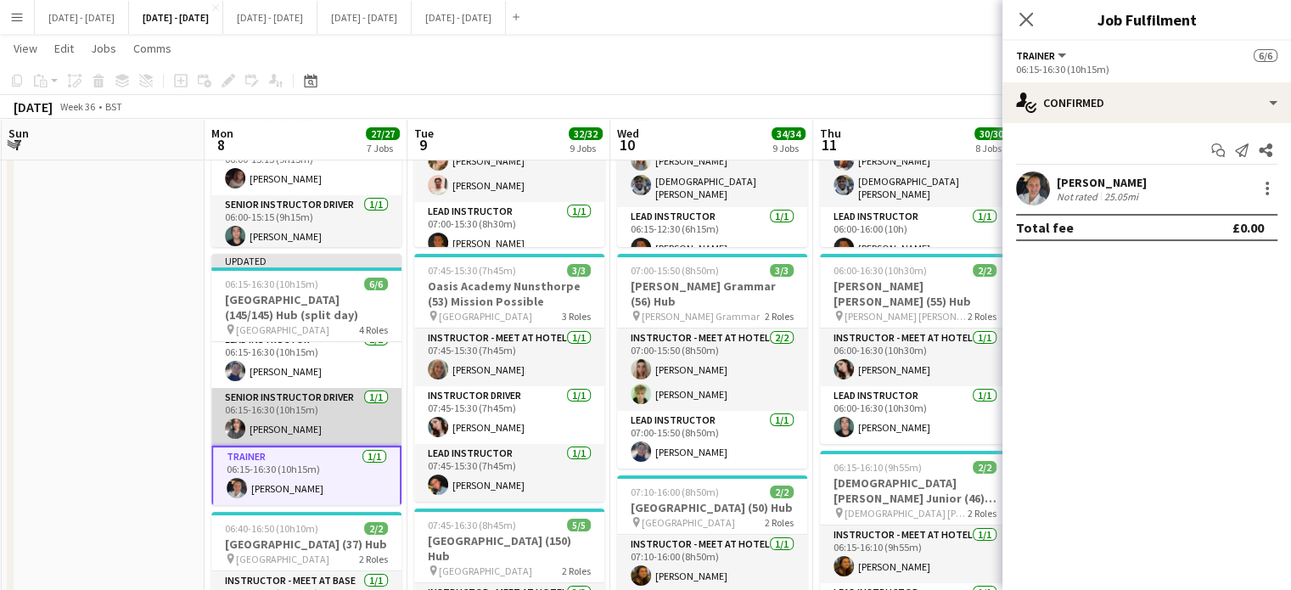
click at [299, 421] on app-card-role "Senior Instructor Driver 1/1 06:15-16:30 (10h15m) Shusanta Rai" at bounding box center [306, 417] width 190 height 58
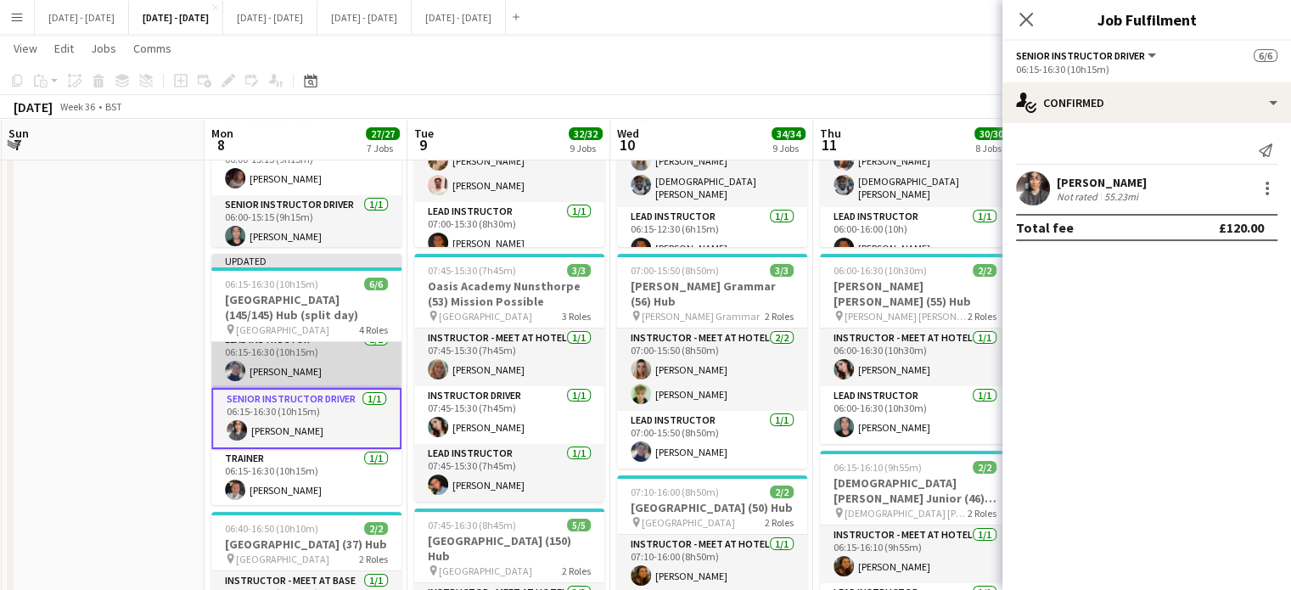
click at [307, 368] on app-card-role "Lead Instructor 1/1 06:15-16:30 (10h15m) Hannah Taylor" at bounding box center [306, 359] width 190 height 58
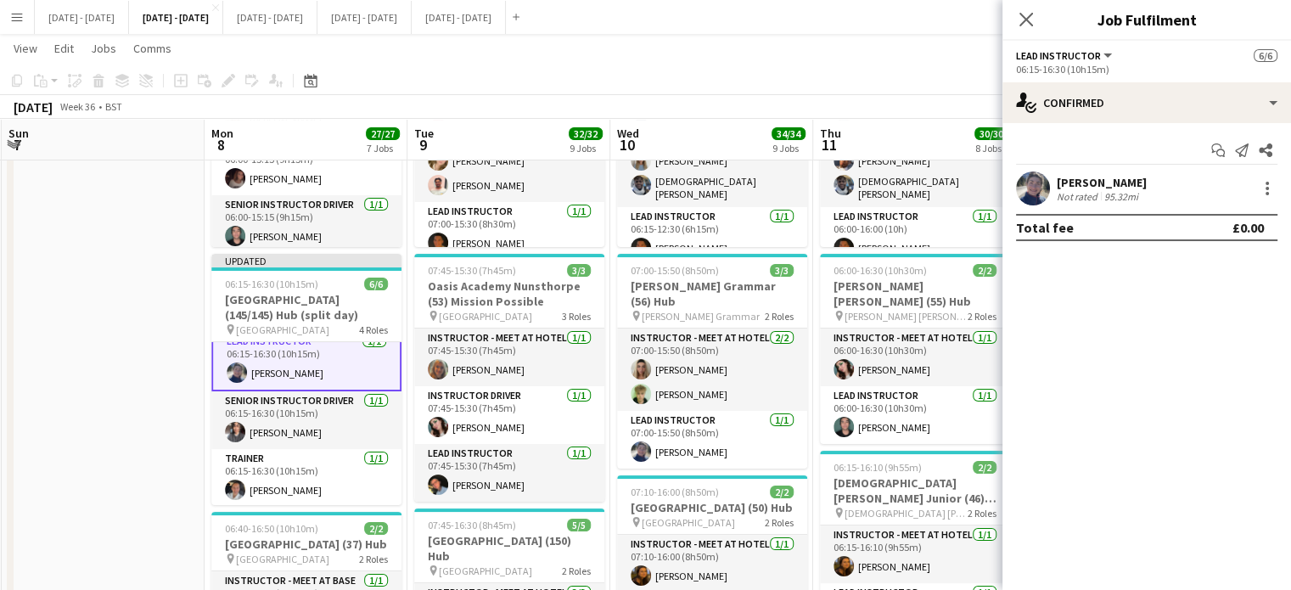
scroll to position [120, 0]
drag, startPoint x: 1026, startPoint y: 15, endPoint x: 761, endPoint y: 101, distance: 279.2
click at [1026, 16] on icon "Close pop-in" at bounding box center [1027, 20] width 14 height 14
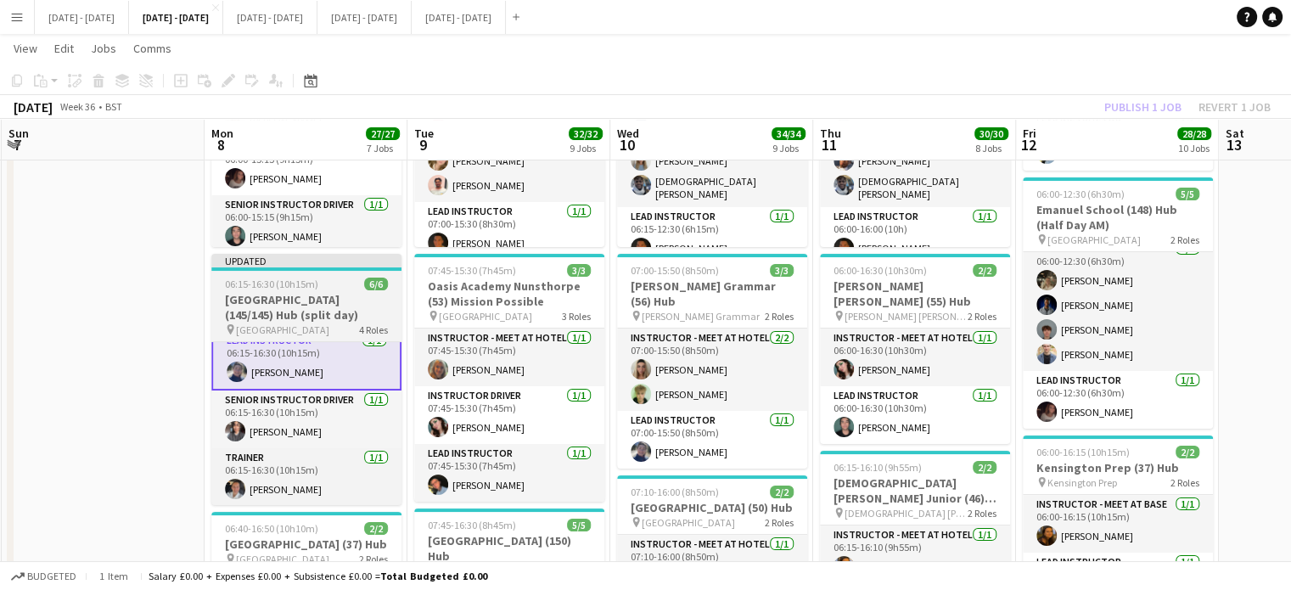
click at [286, 305] on h3 "[GEOGRAPHIC_DATA] (145/145) Hub (split day)" at bounding box center [306, 307] width 190 height 31
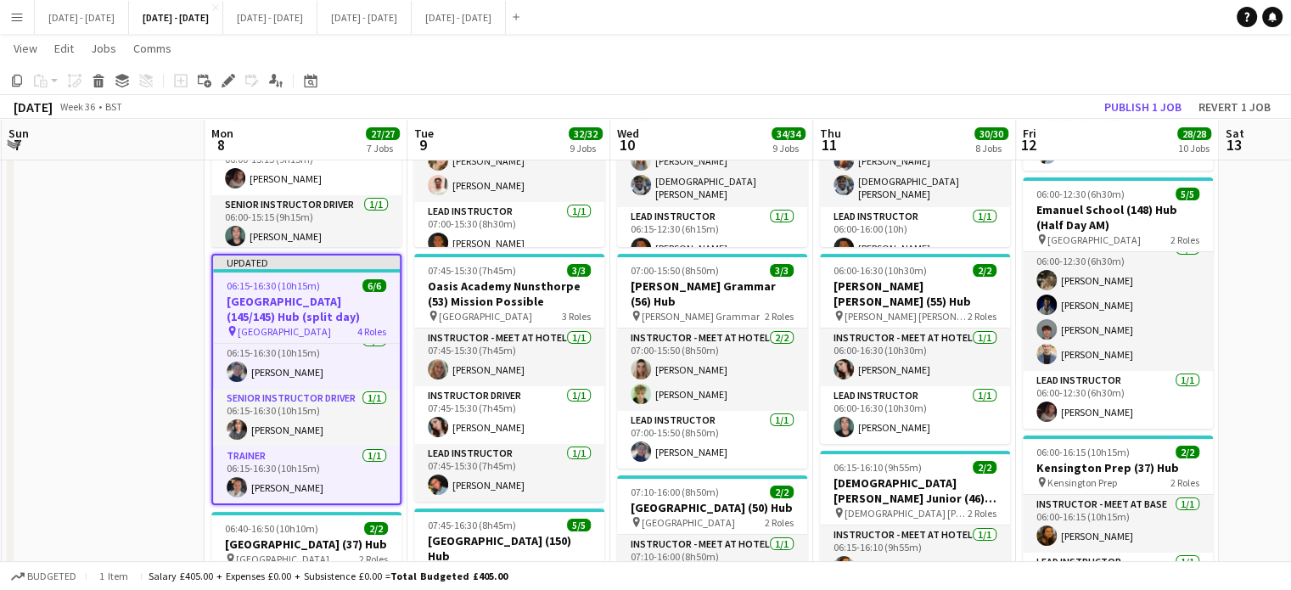
scroll to position [119, 0]
click at [1141, 102] on button "Publish 1 job" at bounding box center [1143, 107] width 91 height 22
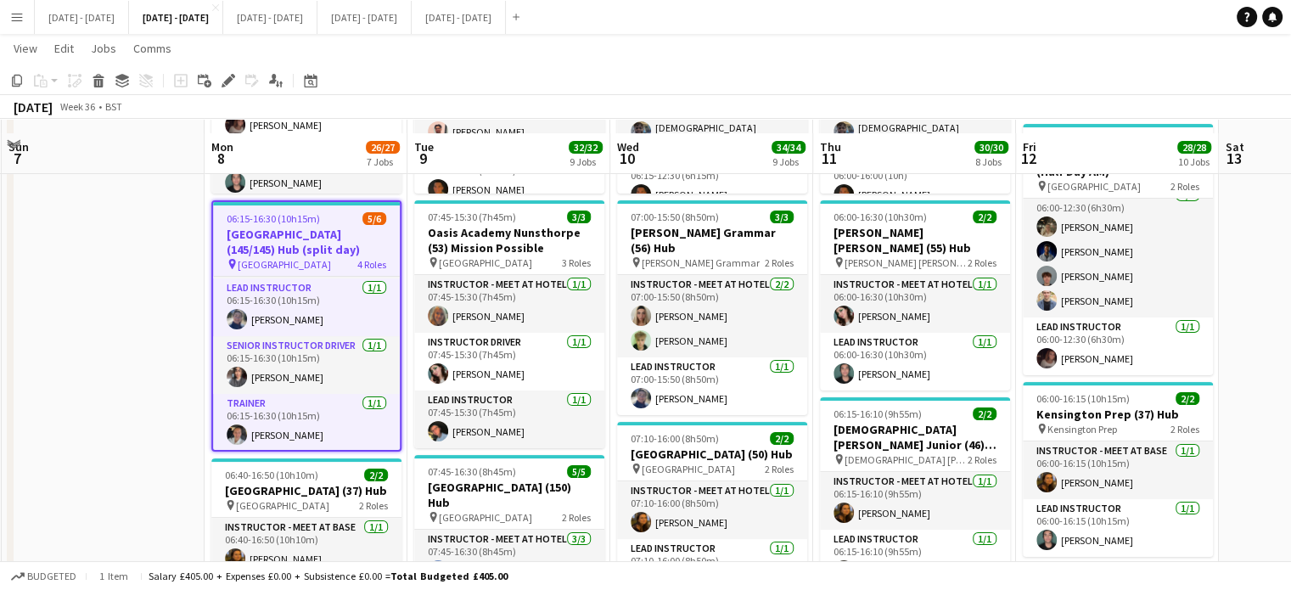
scroll to position [424, 0]
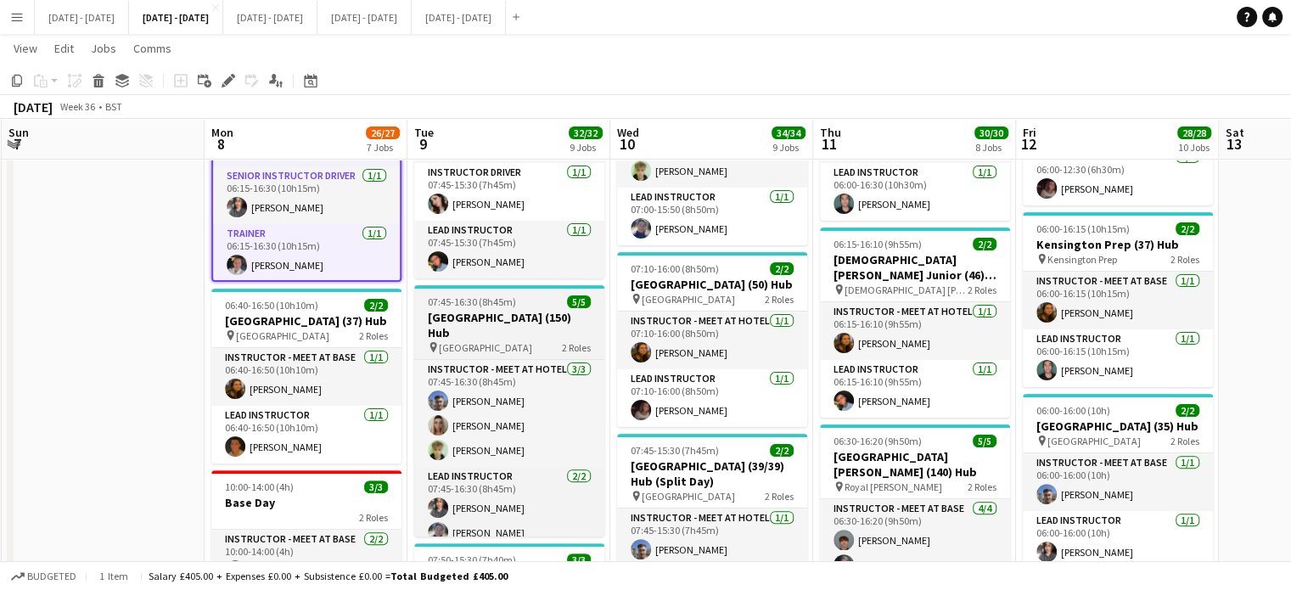
click at [501, 322] on h3 "[GEOGRAPHIC_DATA] (150) Hub" at bounding box center [509, 325] width 190 height 31
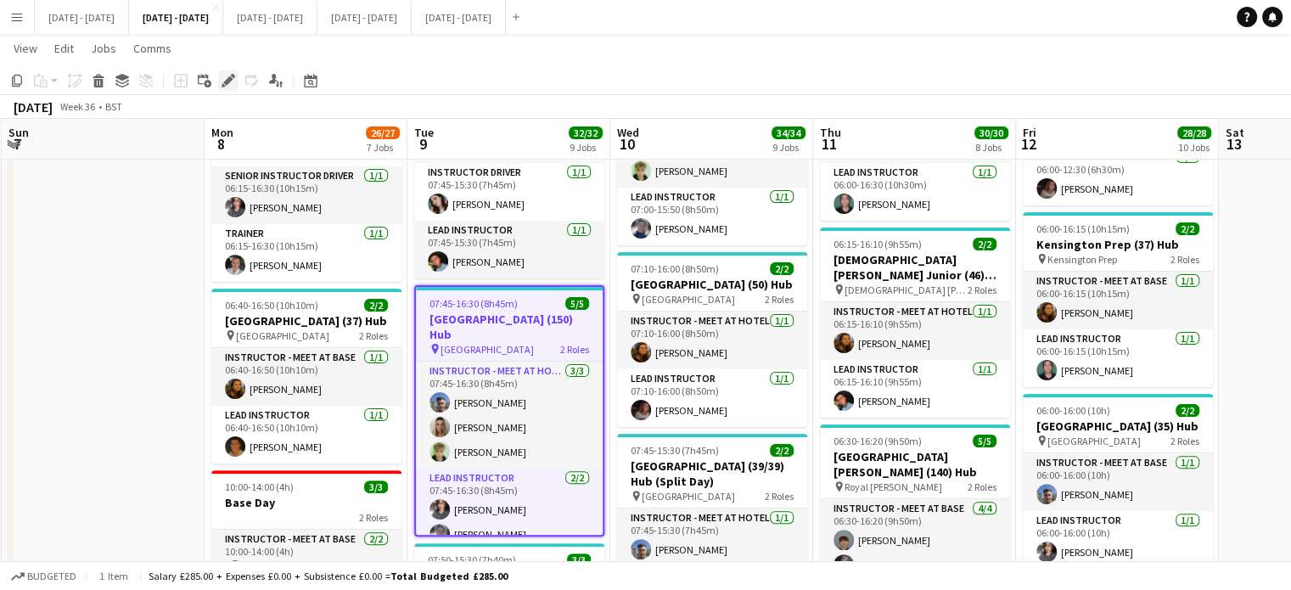
click at [228, 79] on icon at bounding box center [227, 80] width 9 height 9
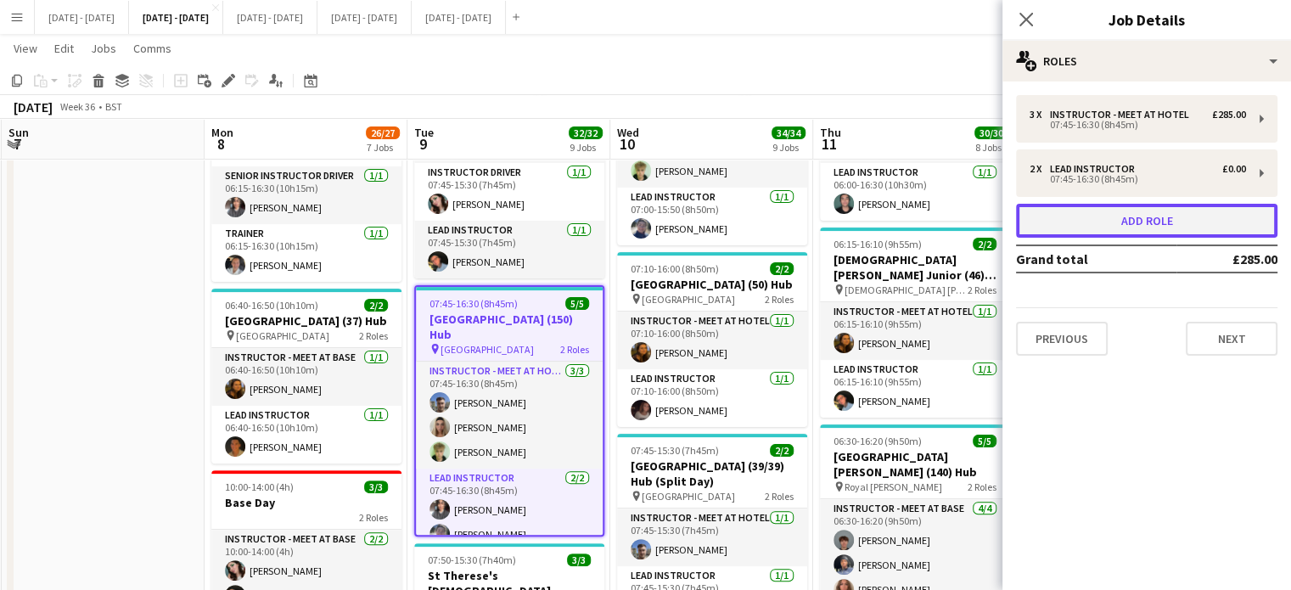
click at [1138, 219] on button "Add role" at bounding box center [1146, 221] width 261 height 34
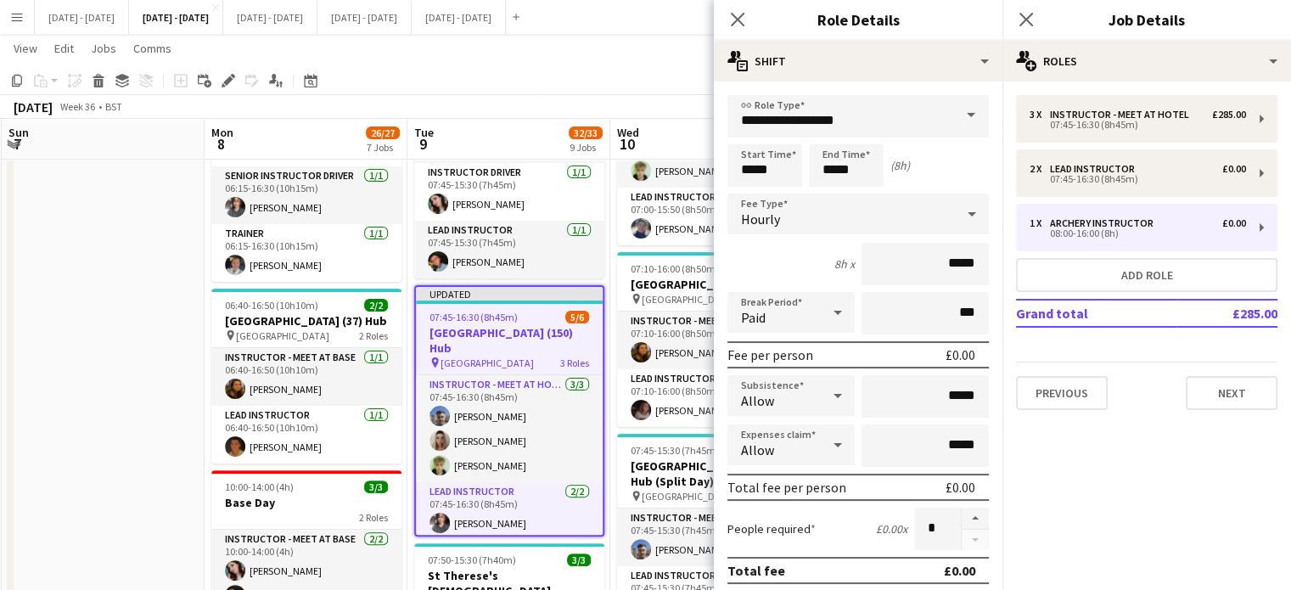
click at [953, 117] on span at bounding box center [971, 115] width 36 height 41
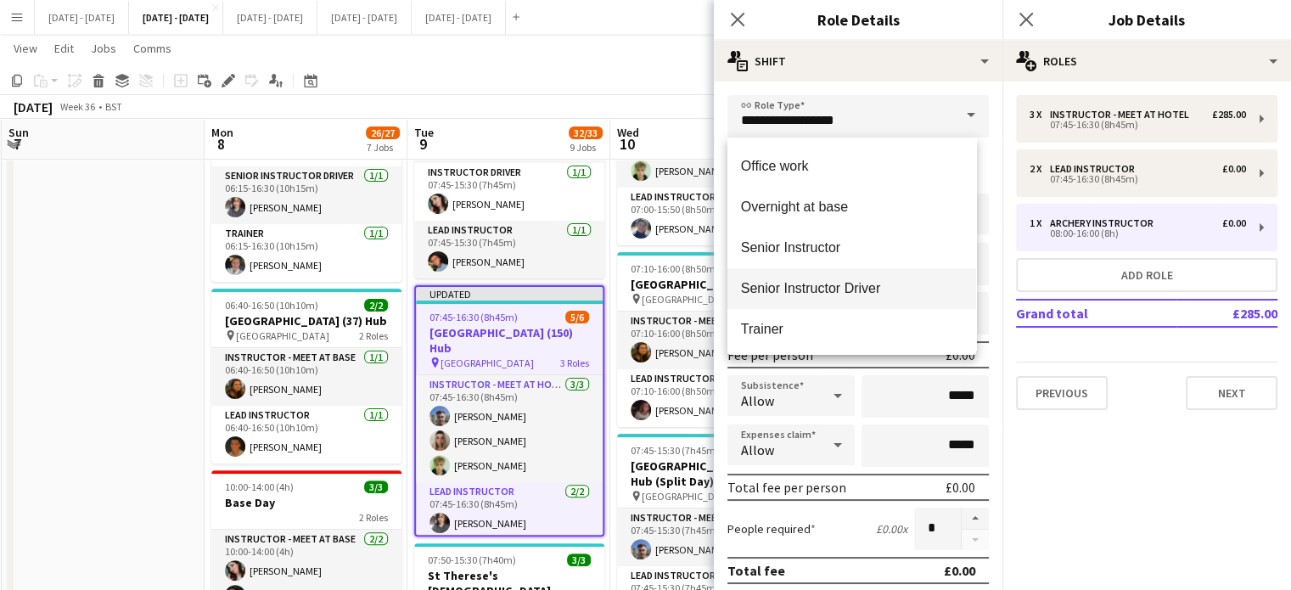
scroll to position [679, 0]
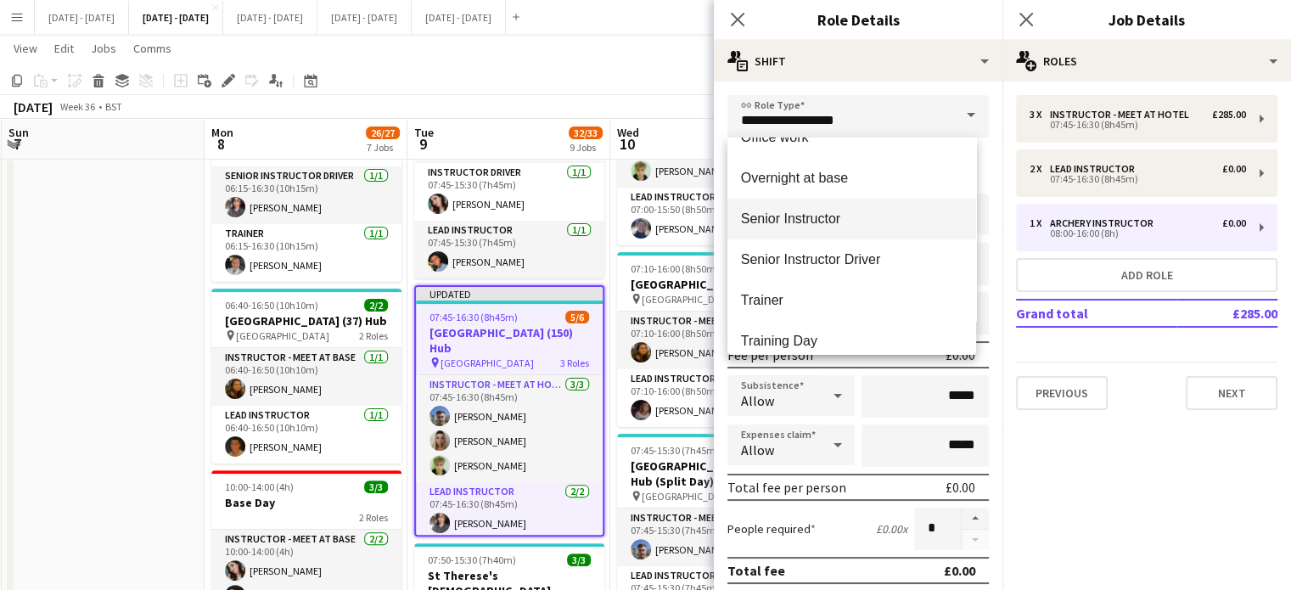
click at [851, 226] on span "Senior Instructor" at bounding box center [852, 219] width 222 height 16
type input "**********"
type input "*******"
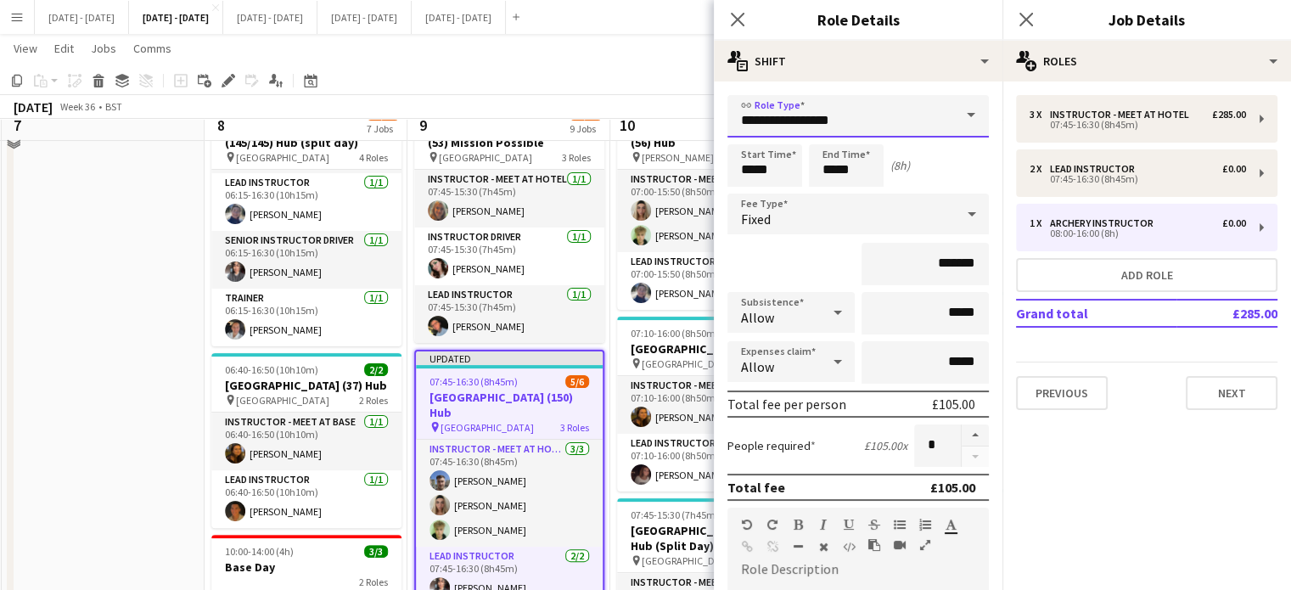
scroll to position [424, 0]
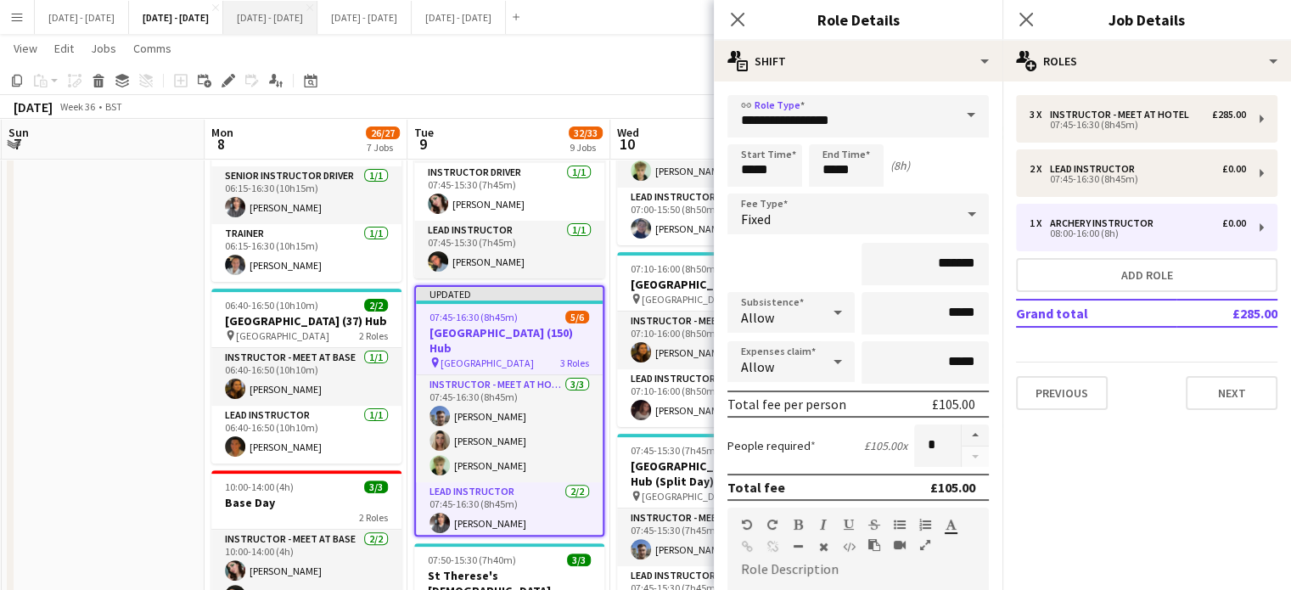
click at [314, 16] on button "Sept 15th - 19th 2025 Close" at bounding box center [270, 17] width 94 height 33
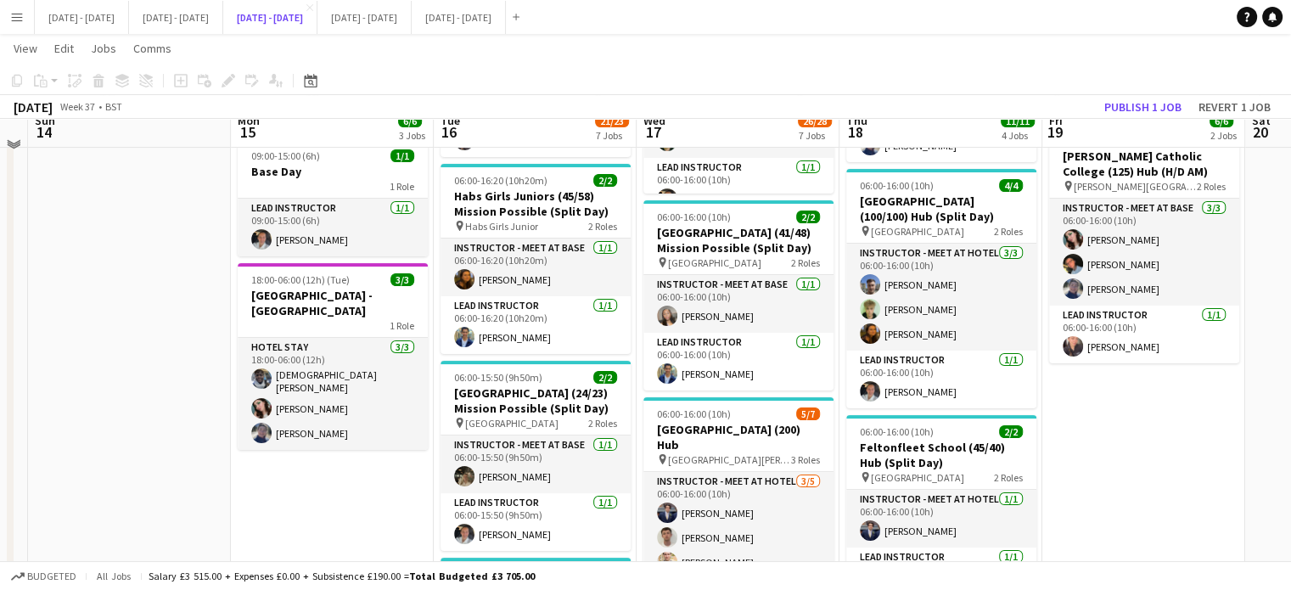
scroll to position [170, 0]
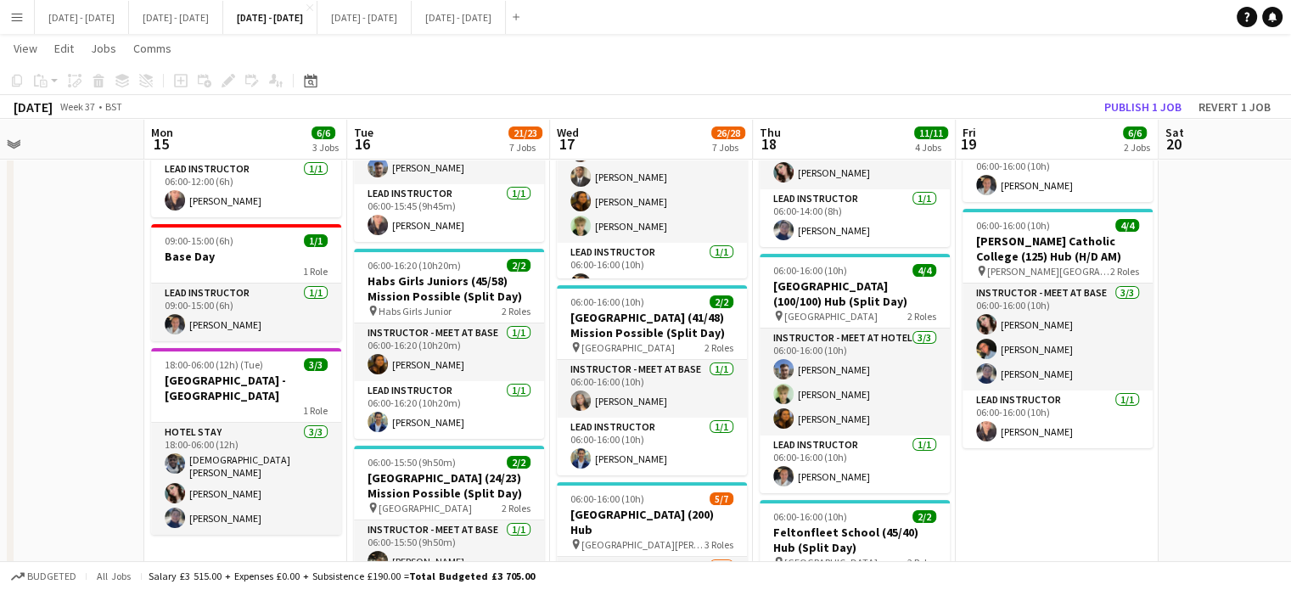
drag, startPoint x: 170, startPoint y: 390, endPoint x: 81, endPoint y: 408, distance: 90.9
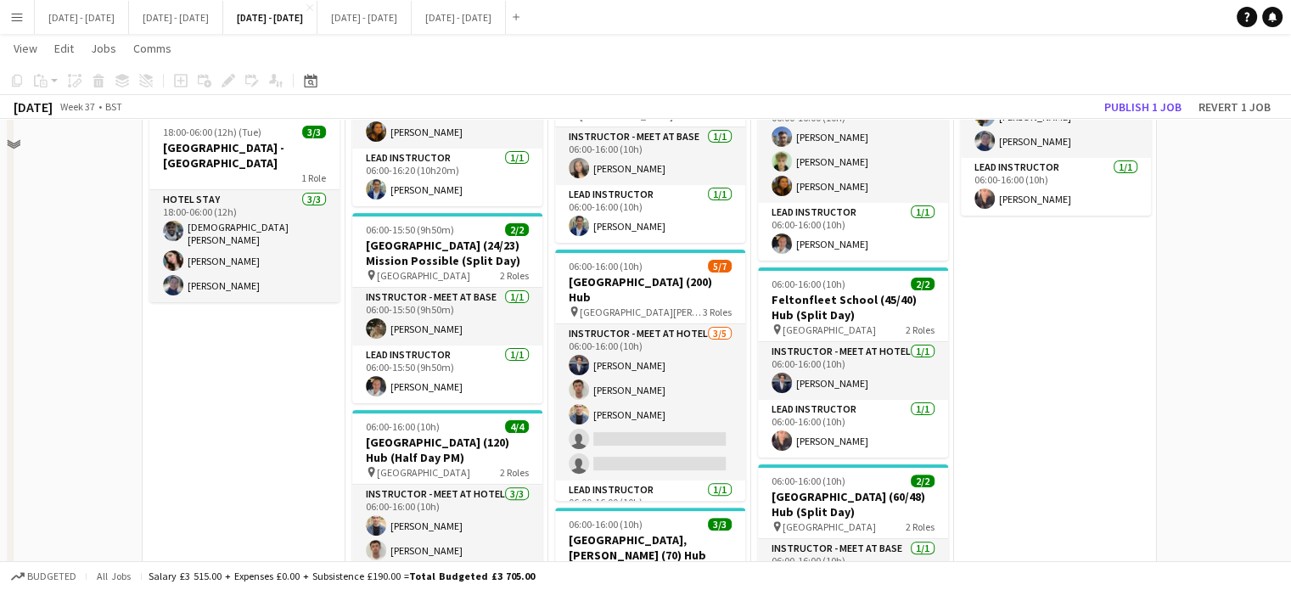
scroll to position [424, 0]
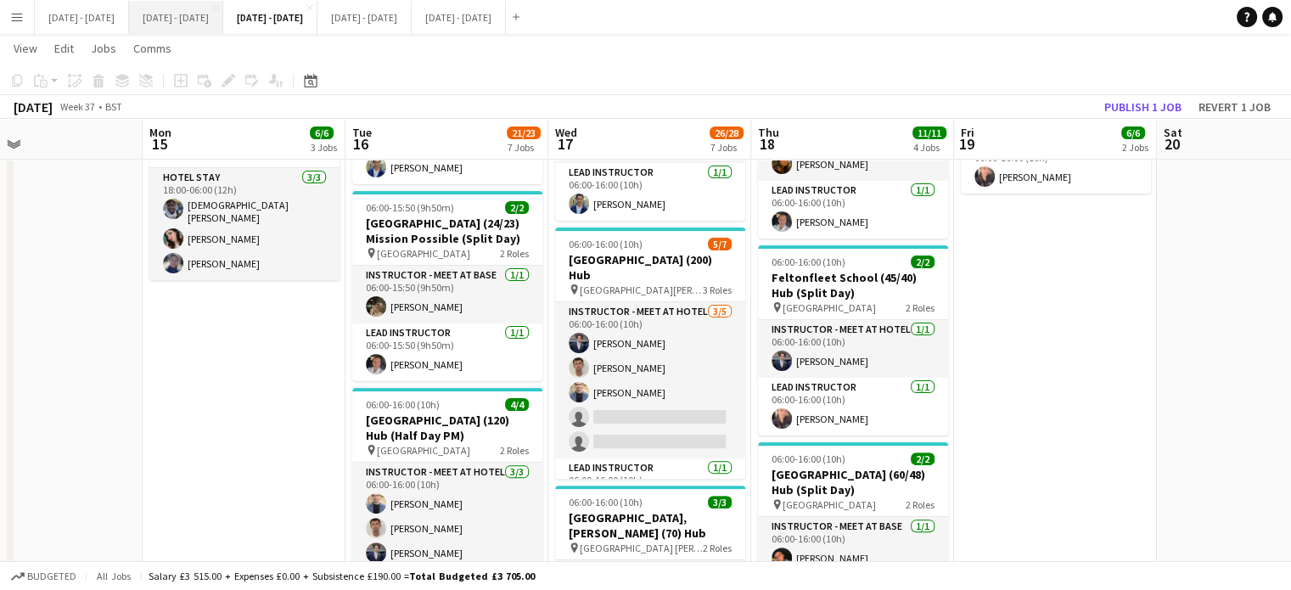
click at [197, 22] on button "[DATE] - [DATE] Close" at bounding box center [176, 17] width 94 height 33
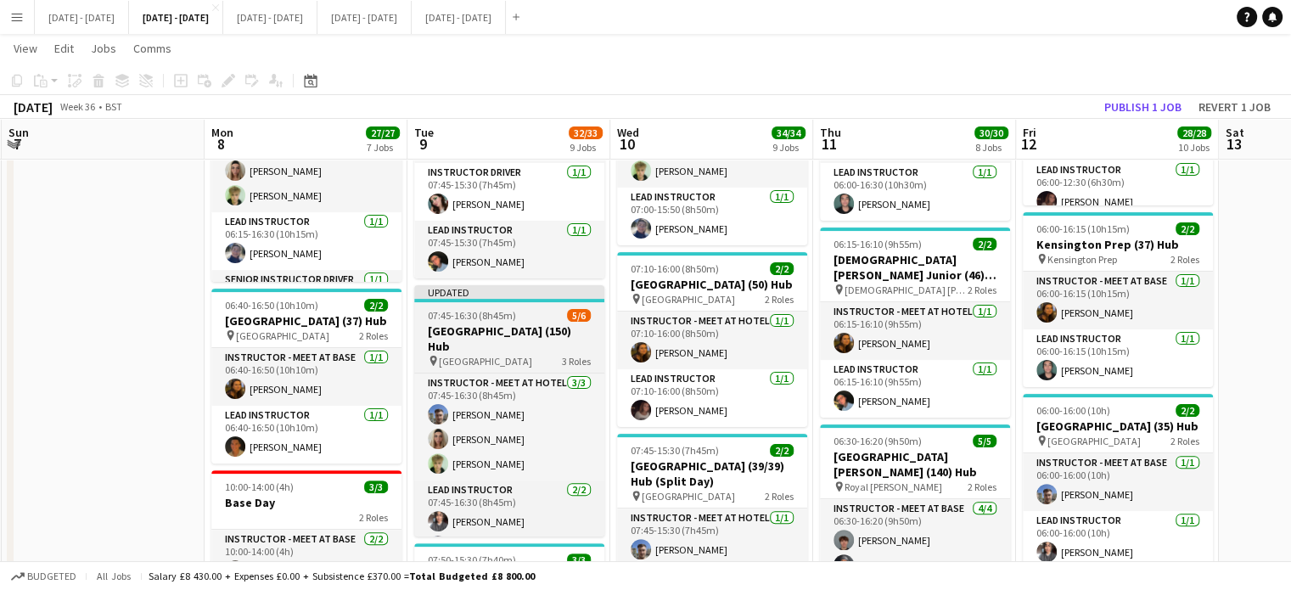
scroll to position [0, 809]
click at [481, 334] on h3 "[GEOGRAPHIC_DATA] (150) Hub" at bounding box center [510, 338] width 190 height 31
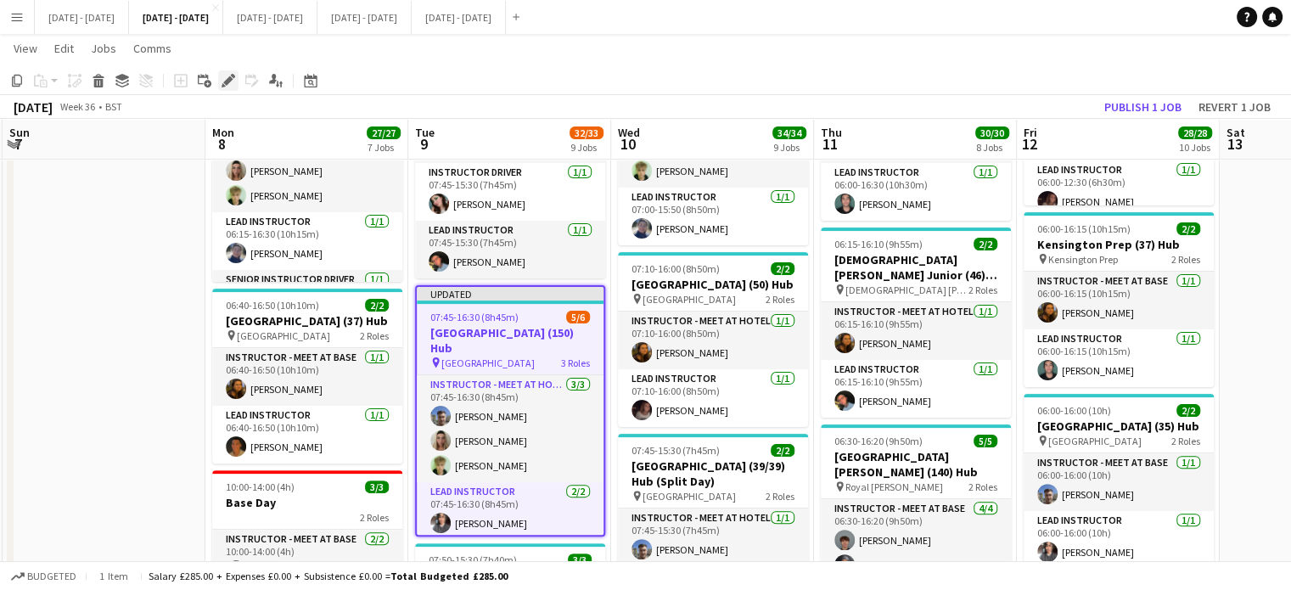
click at [228, 84] on icon "Edit" at bounding box center [229, 81] width 14 height 14
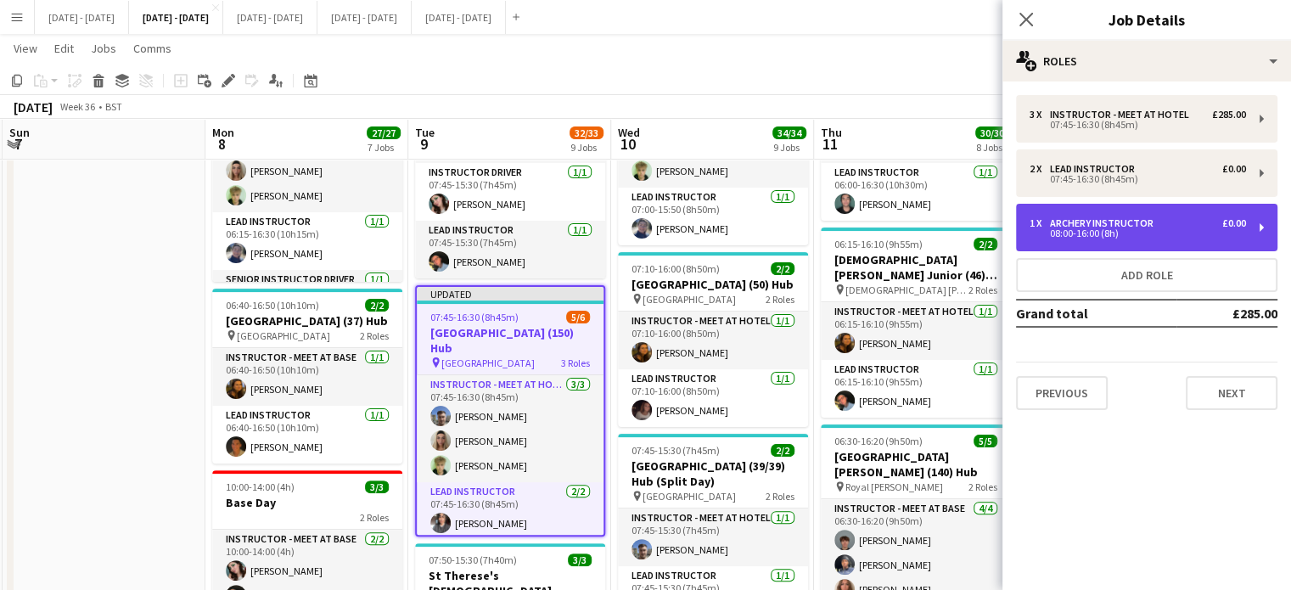
click at [1203, 220] on div "1 x Archery Instructor £0.00" at bounding box center [1138, 223] width 216 height 12
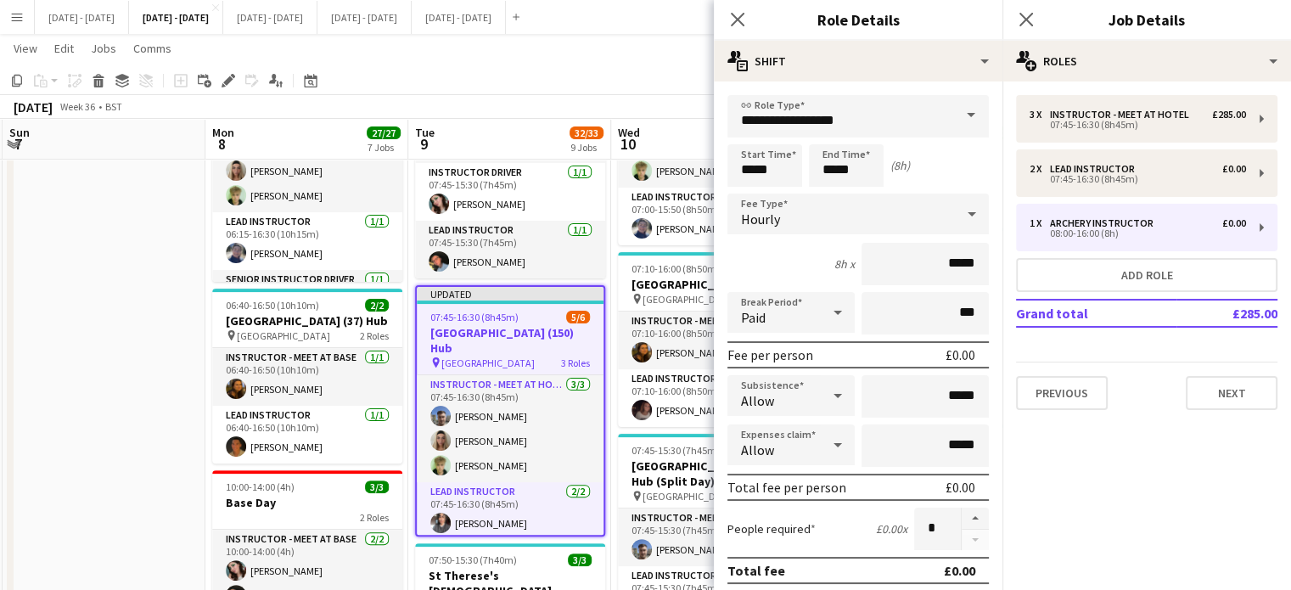
click at [953, 127] on span at bounding box center [971, 115] width 36 height 41
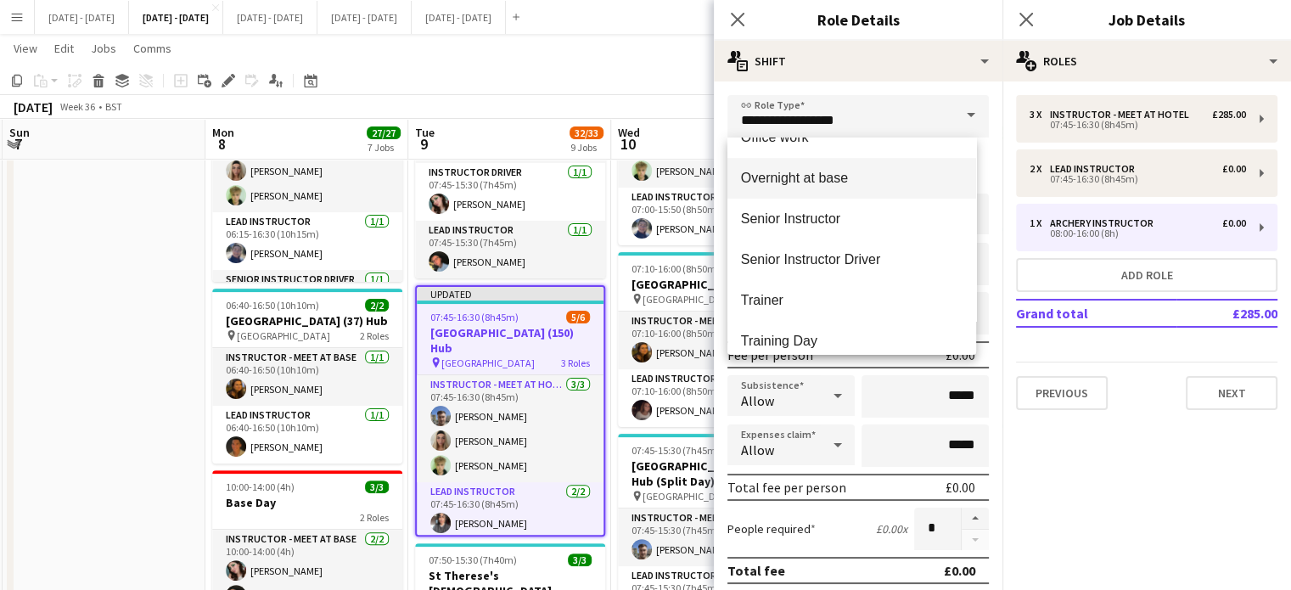
scroll to position [734, 0]
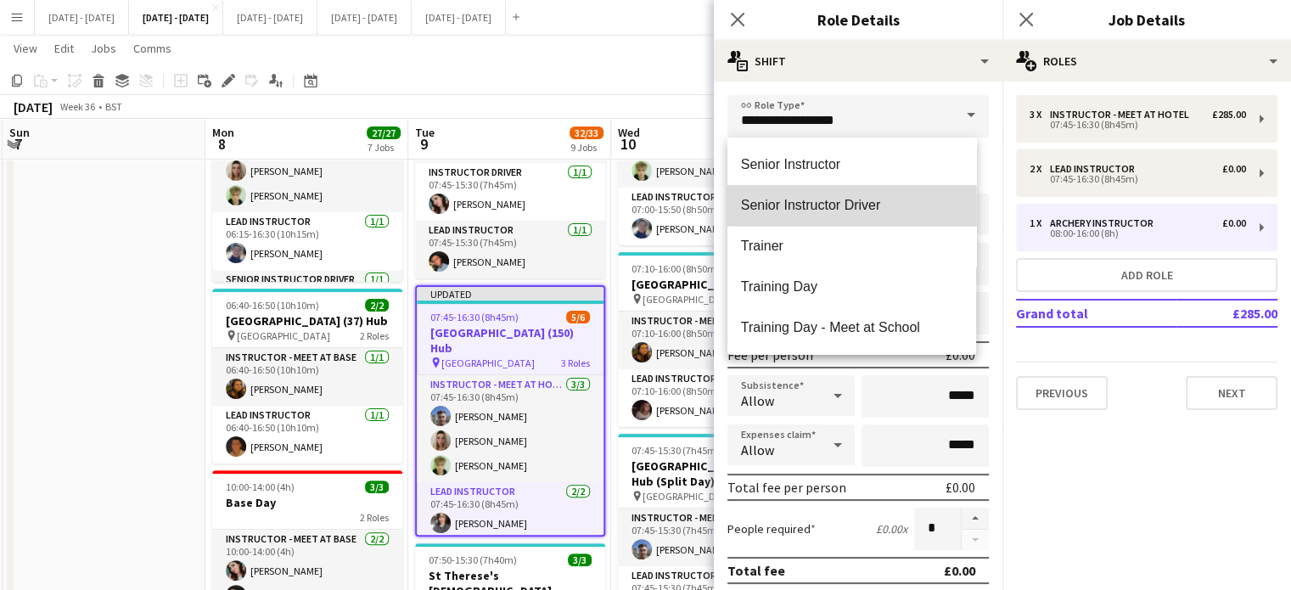
click at [914, 195] on mat-option "Senior Instructor Driver" at bounding box center [852, 205] width 249 height 41
type input "**********"
type input "*******"
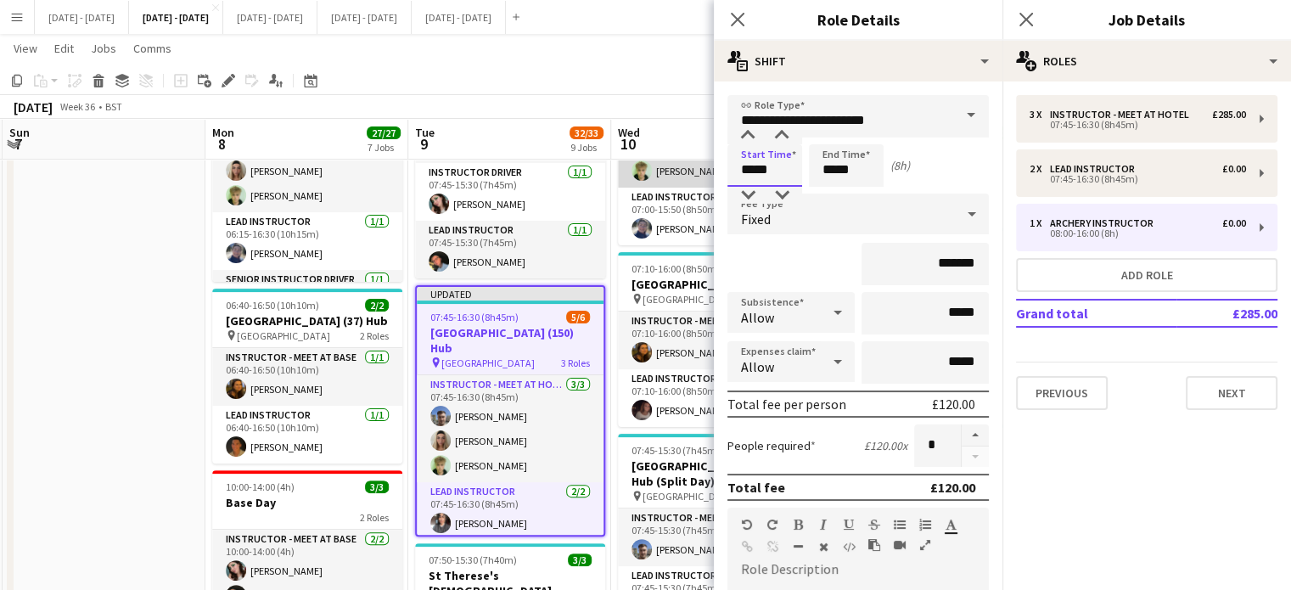
drag, startPoint x: 776, startPoint y: 170, endPoint x: 661, endPoint y: 172, distance: 114.6
type input "*****"
click at [740, 16] on icon at bounding box center [737, 19] width 16 height 16
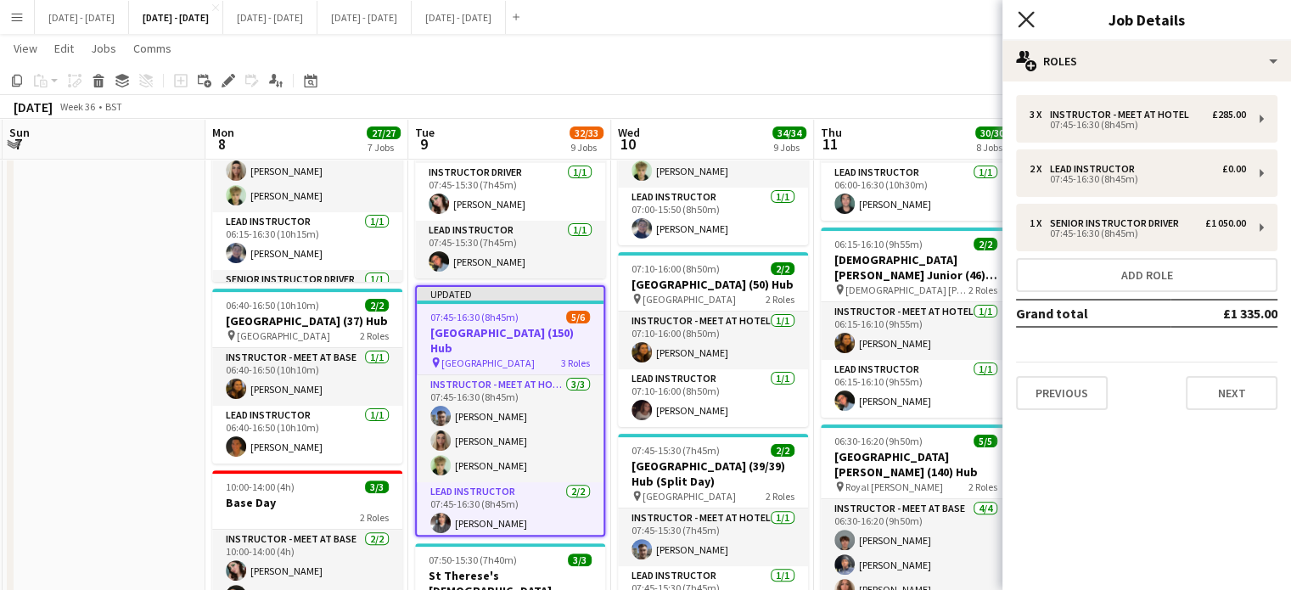
click at [1030, 18] on icon "Close pop-in" at bounding box center [1026, 19] width 16 height 16
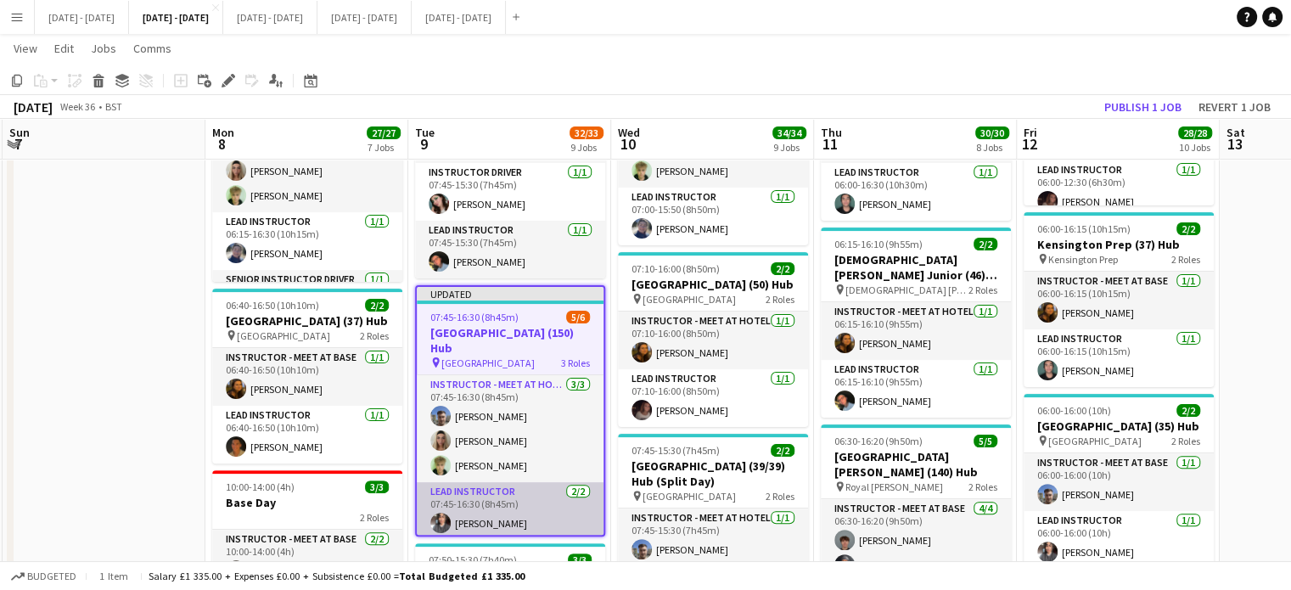
scroll to position [71, 0]
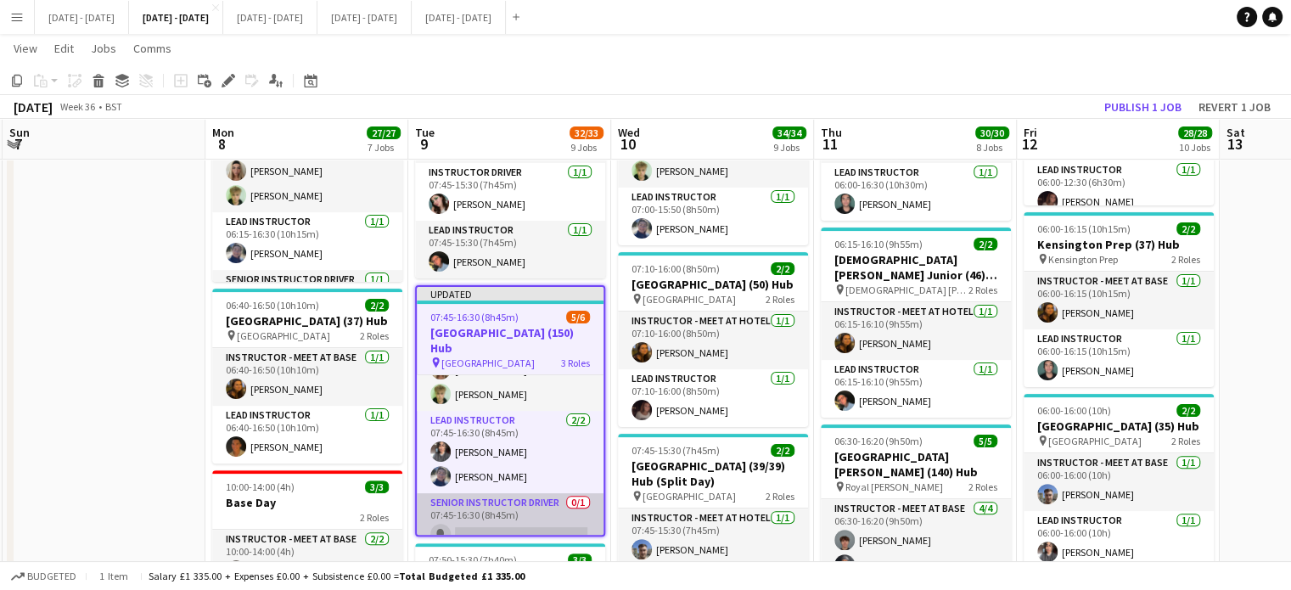
click at [499, 497] on app-card-role "Senior Instructor Driver 0/1 07:45-16:30 (8h45m) single-neutral-actions" at bounding box center [510, 522] width 187 height 58
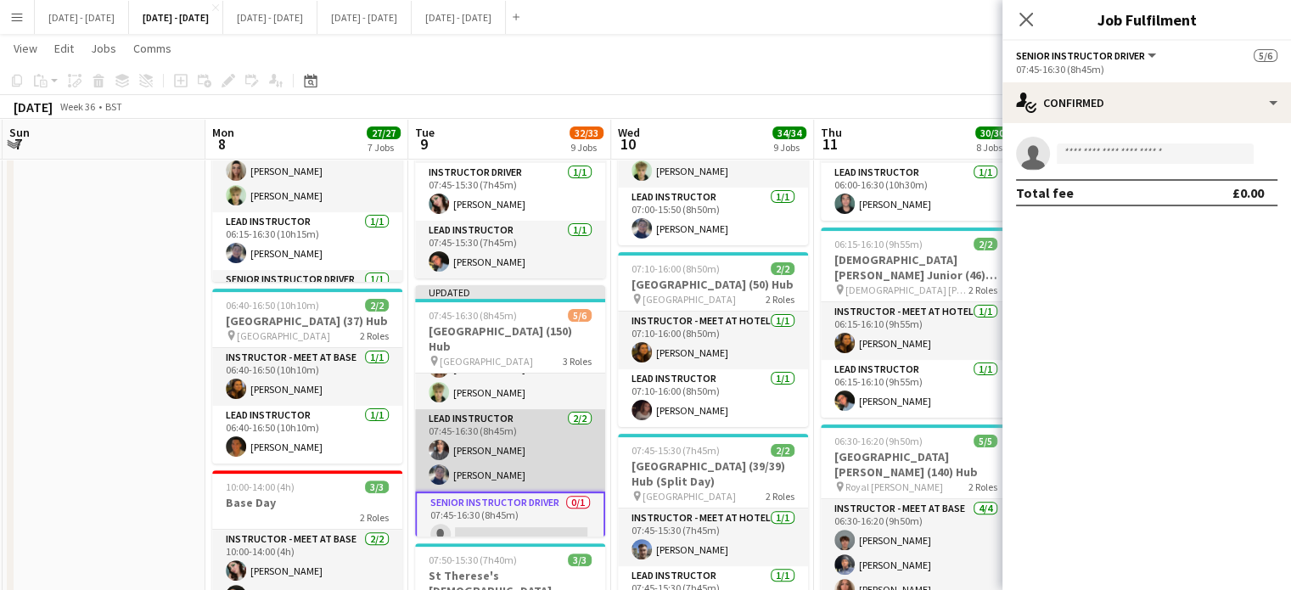
click at [489, 456] on app-card-role "Lead Instructor 2/2 07:45-16:30 (8h45m) Shusanta Rai Hannah Taylor" at bounding box center [510, 450] width 190 height 82
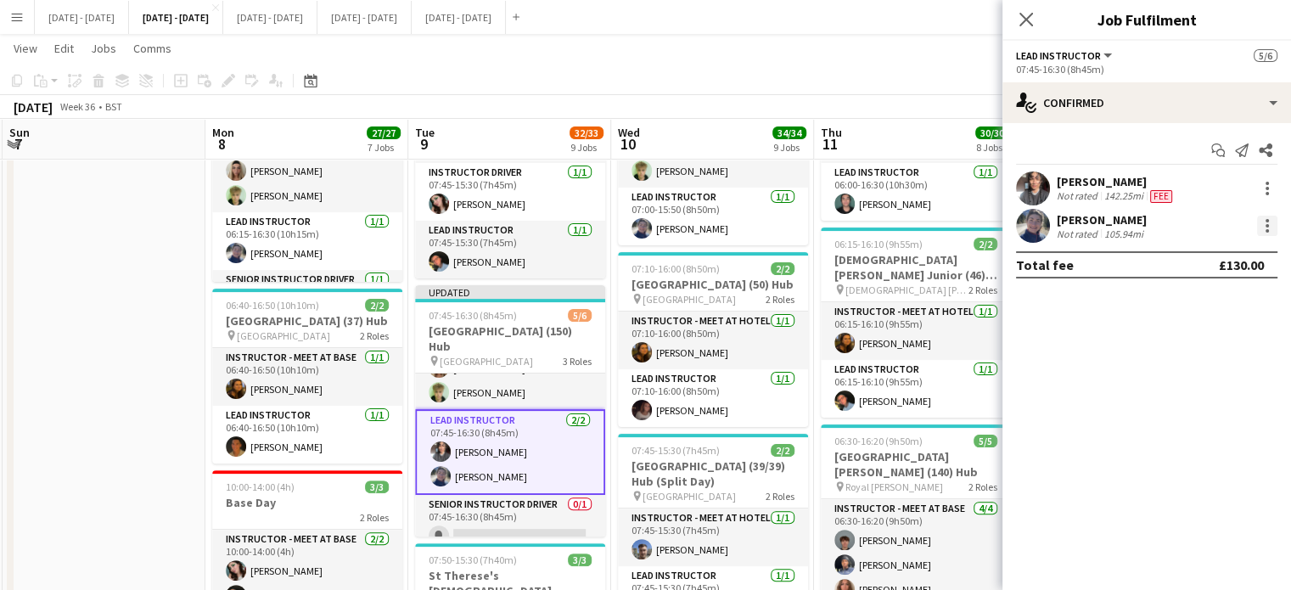
click at [1272, 222] on div at bounding box center [1267, 226] width 20 height 20
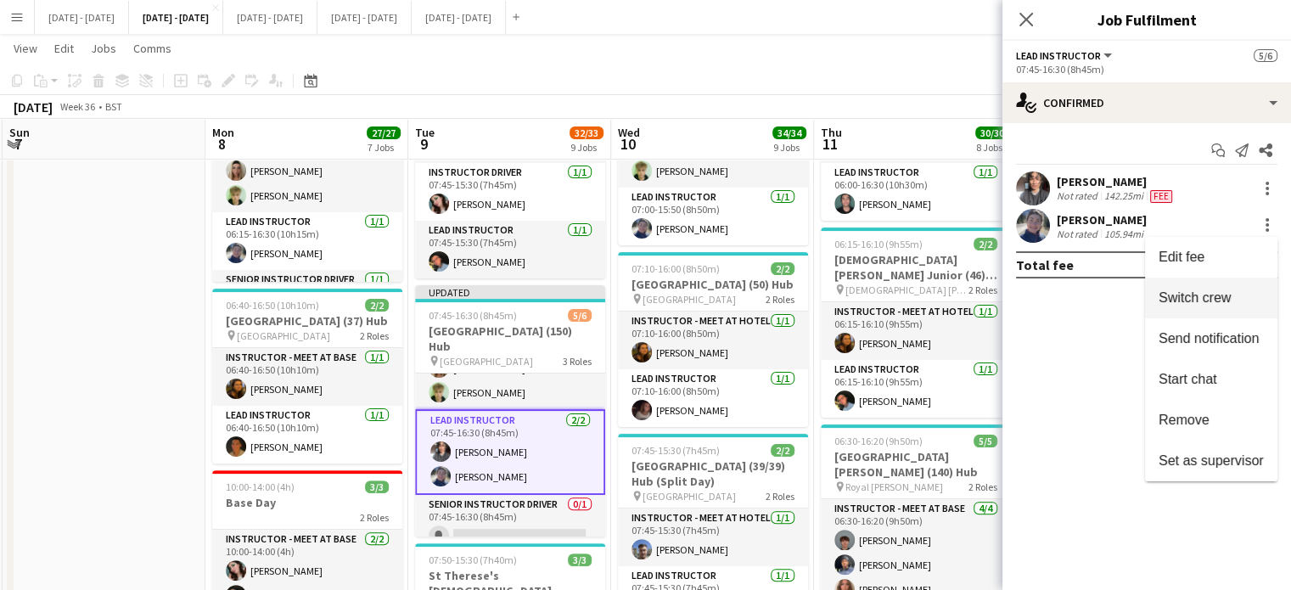
drag, startPoint x: 1233, startPoint y: 298, endPoint x: 941, endPoint y: 440, distance: 324.7
click at [1233, 299] on span "Switch crew" at bounding box center [1211, 297] width 105 height 15
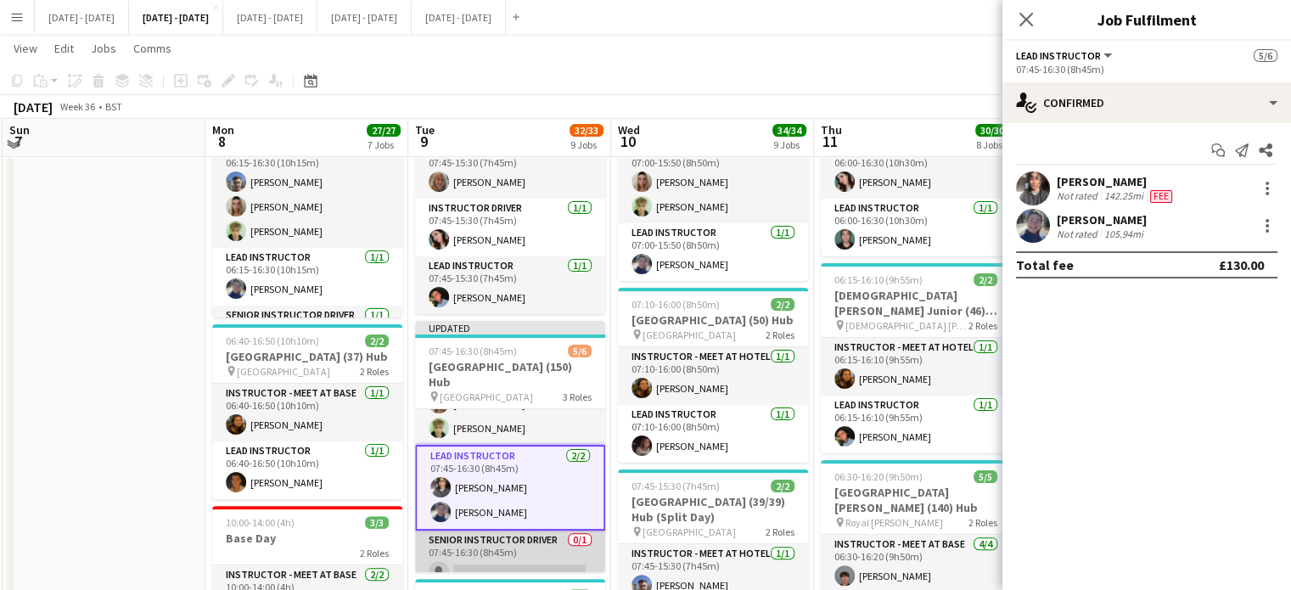
drag, startPoint x: 512, startPoint y: 551, endPoint x: 541, endPoint y: 533, distance: 33.9
click at [513, 550] on app-card-role "Senior Instructor Driver 0/1 07:45-16:30 (8h45m) single-neutral-actions" at bounding box center [510, 560] width 190 height 58
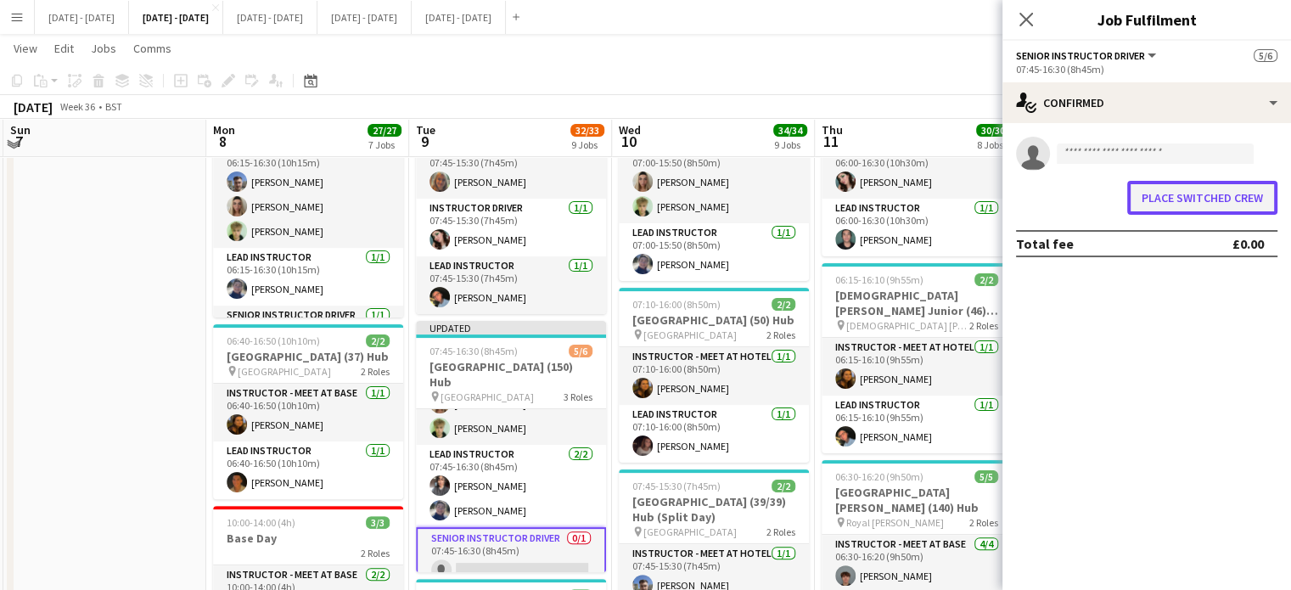
click at [1159, 186] on button "Place switched crew" at bounding box center [1202, 198] width 150 height 34
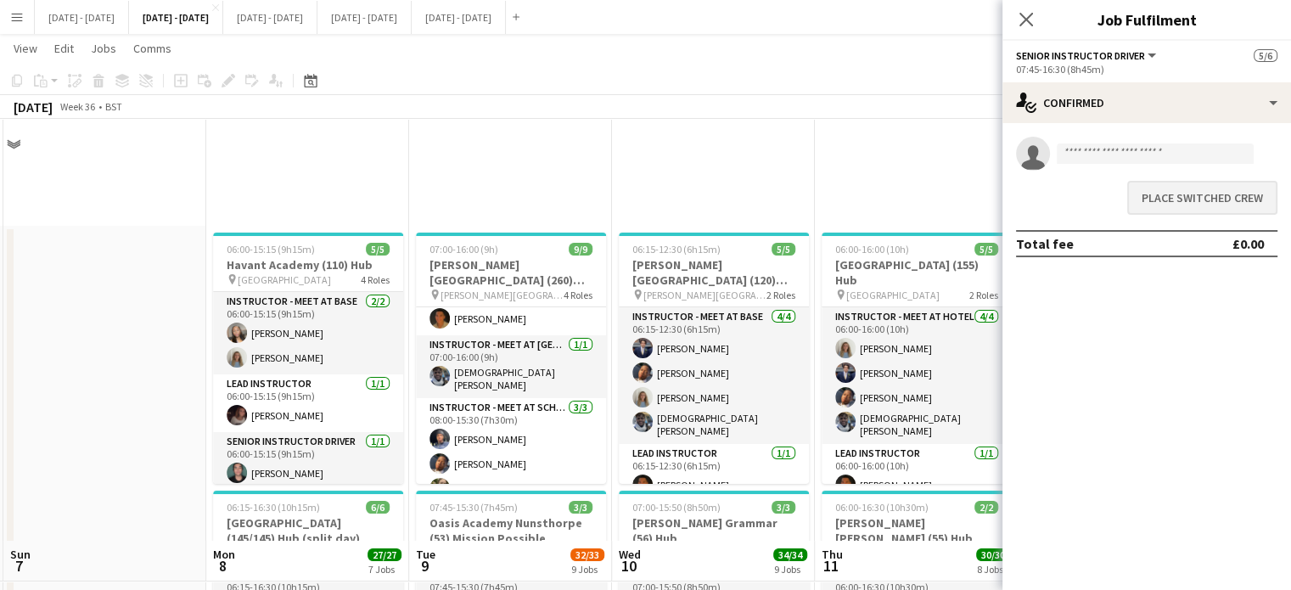
scroll to position [424, 0]
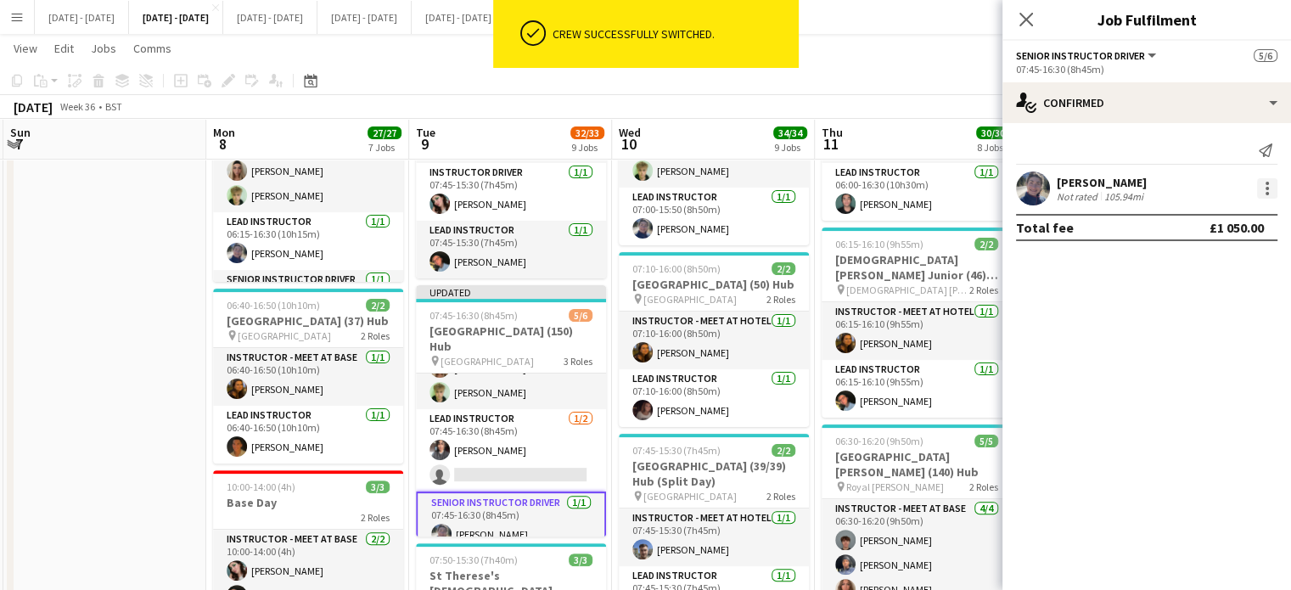
click at [1268, 186] on div at bounding box center [1267, 188] width 20 height 20
click at [1218, 230] on button "Edit fee" at bounding box center [1211, 220] width 132 height 41
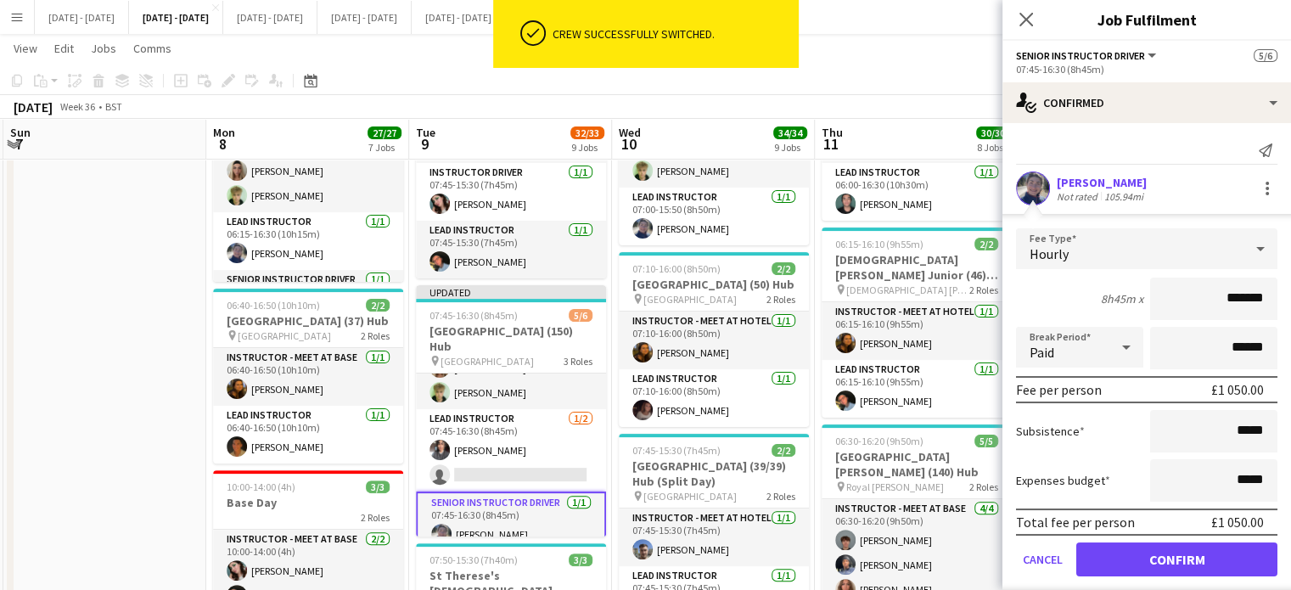
click at [1154, 267] on div "Hourly" at bounding box center [1130, 248] width 228 height 41
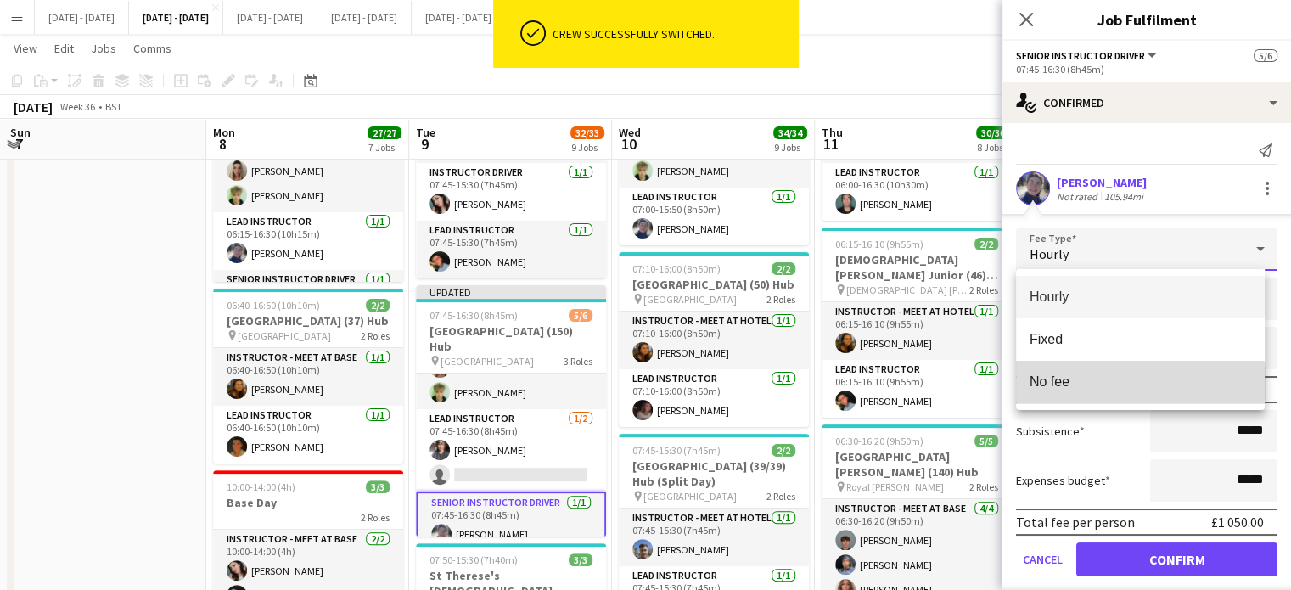
click at [1121, 385] on span "No fee" at bounding box center [1141, 382] width 222 height 16
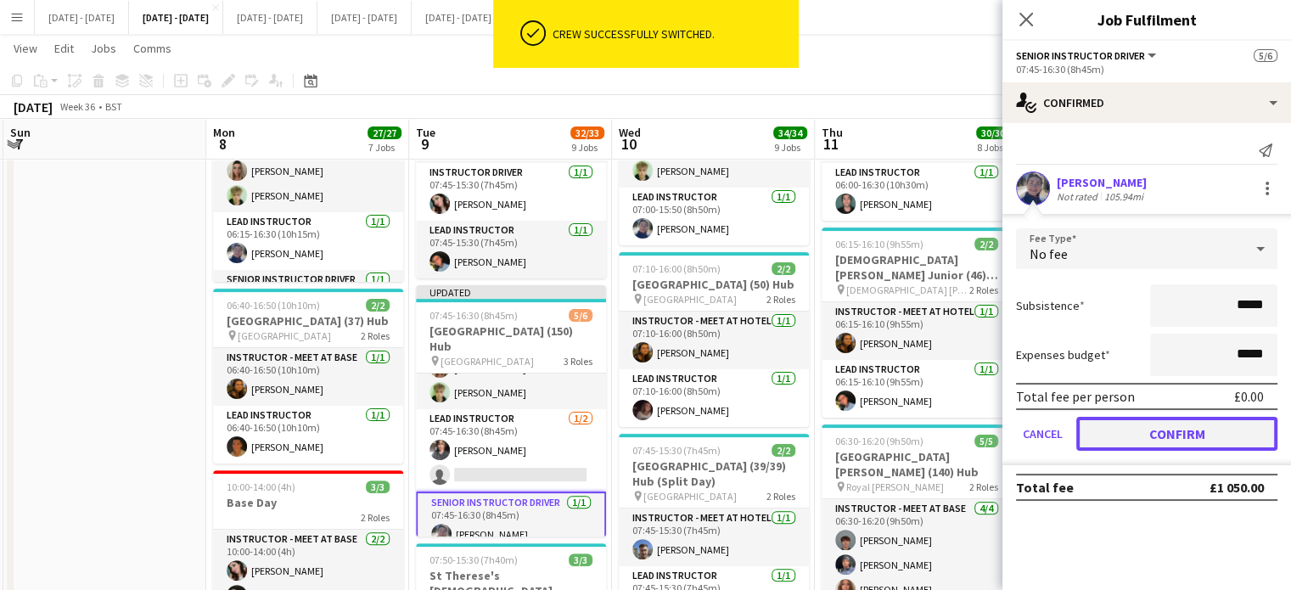
click at [1160, 434] on button "Confirm" at bounding box center [1177, 434] width 201 height 34
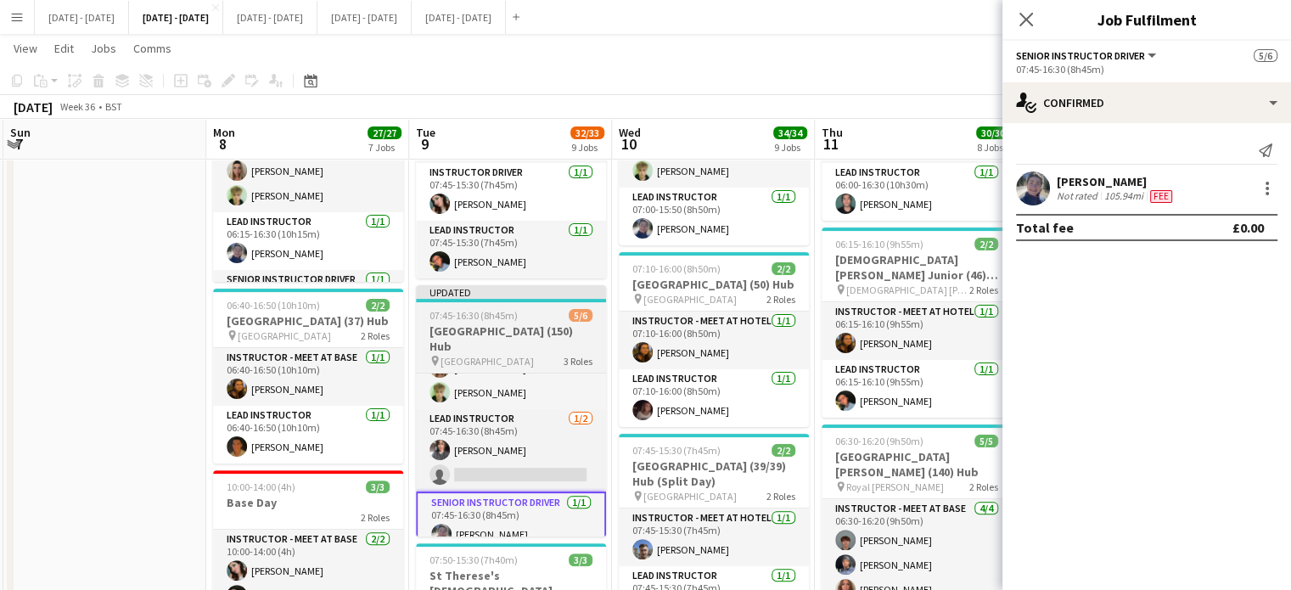
click at [522, 354] on div "pin Solihull School 3 Roles" at bounding box center [511, 361] width 190 height 14
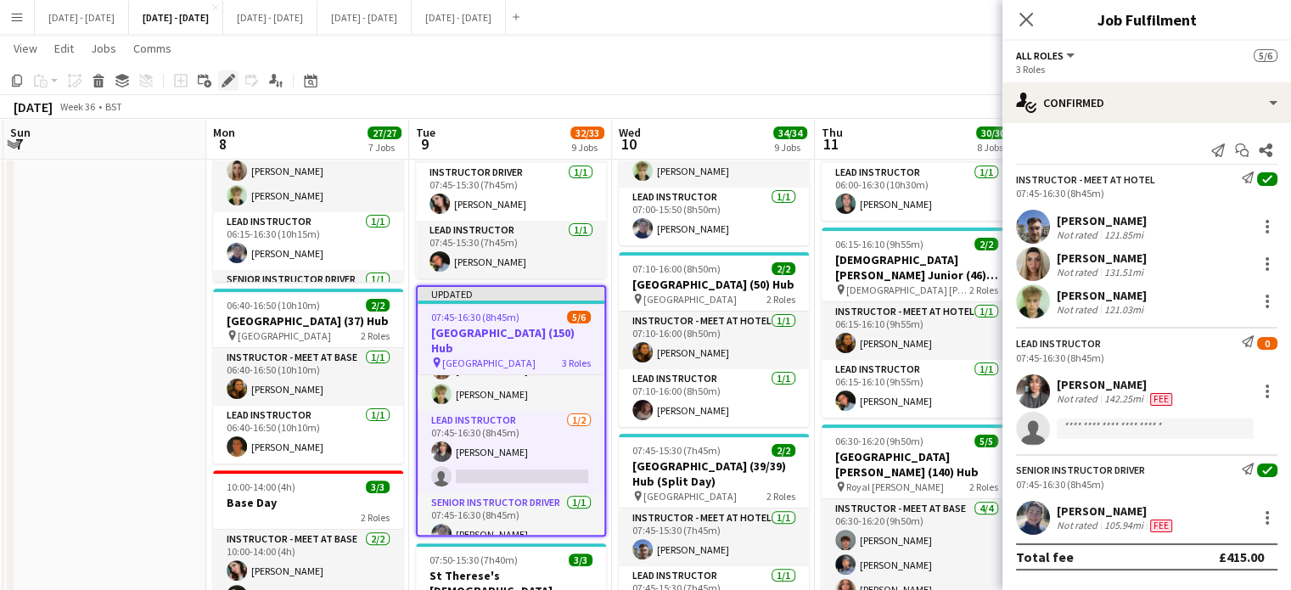
click at [231, 77] on icon at bounding box center [227, 80] width 9 height 9
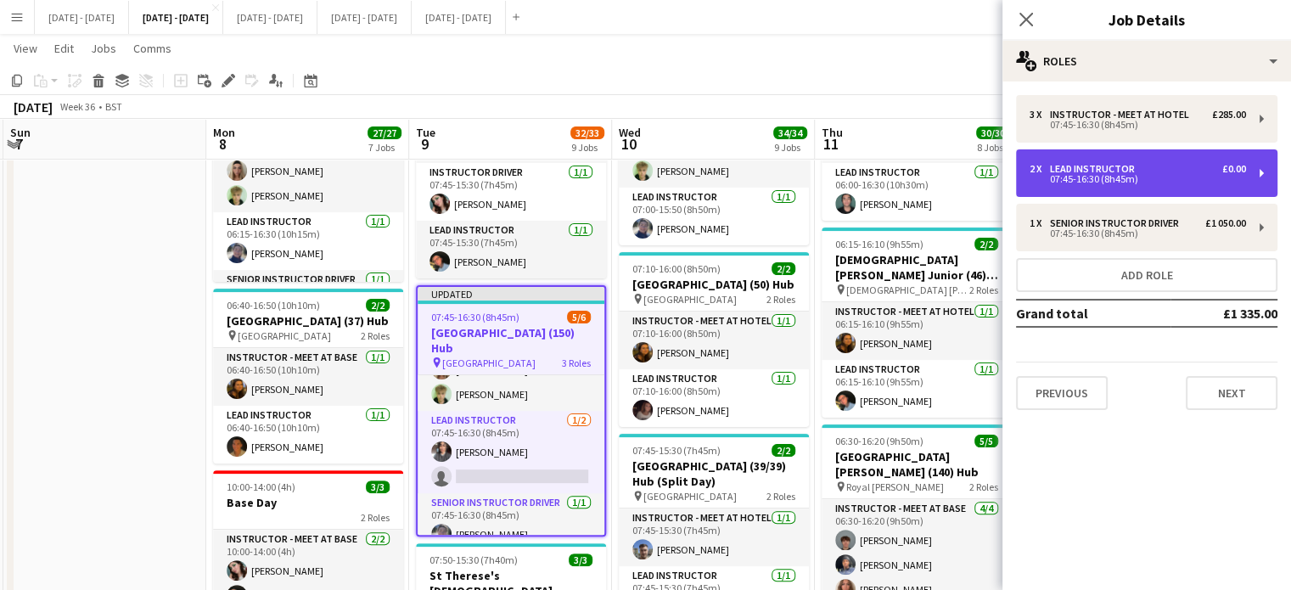
click at [1148, 155] on div "2 x Lead Instructor £0.00 07:45-16:30 (8h45m)" at bounding box center [1146, 173] width 261 height 48
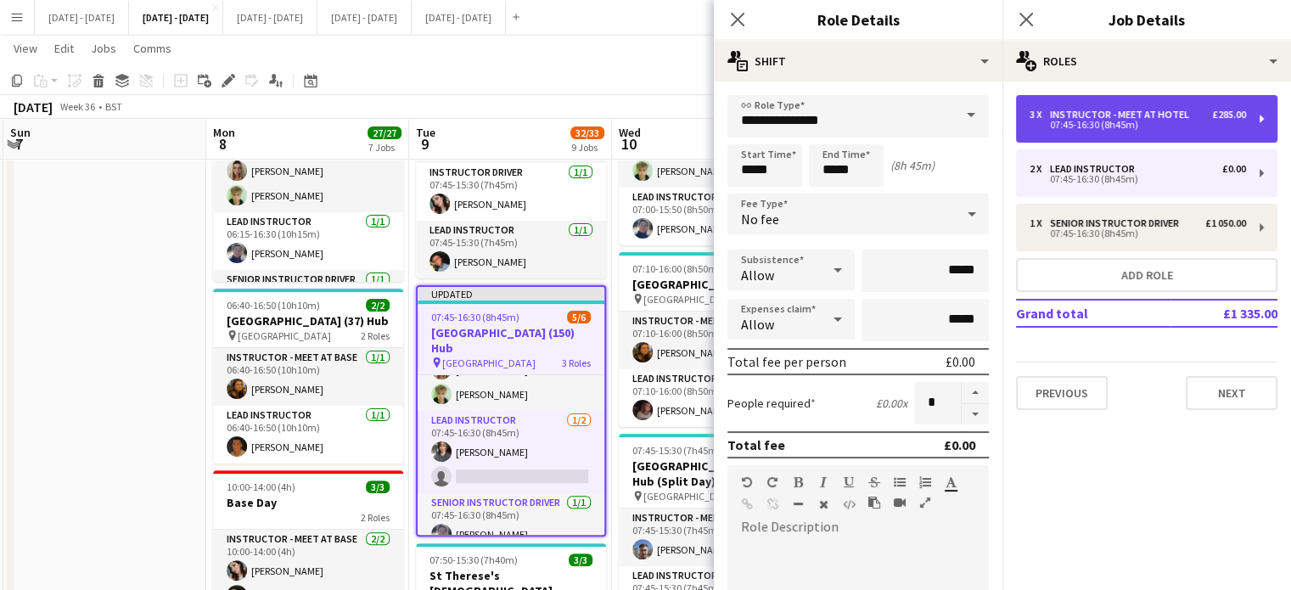
click at [1153, 128] on div "07:45-16:30 (8h45m)" at bounding box center [1138, 125] width 216 height 8
type input "**********"
type input "*"
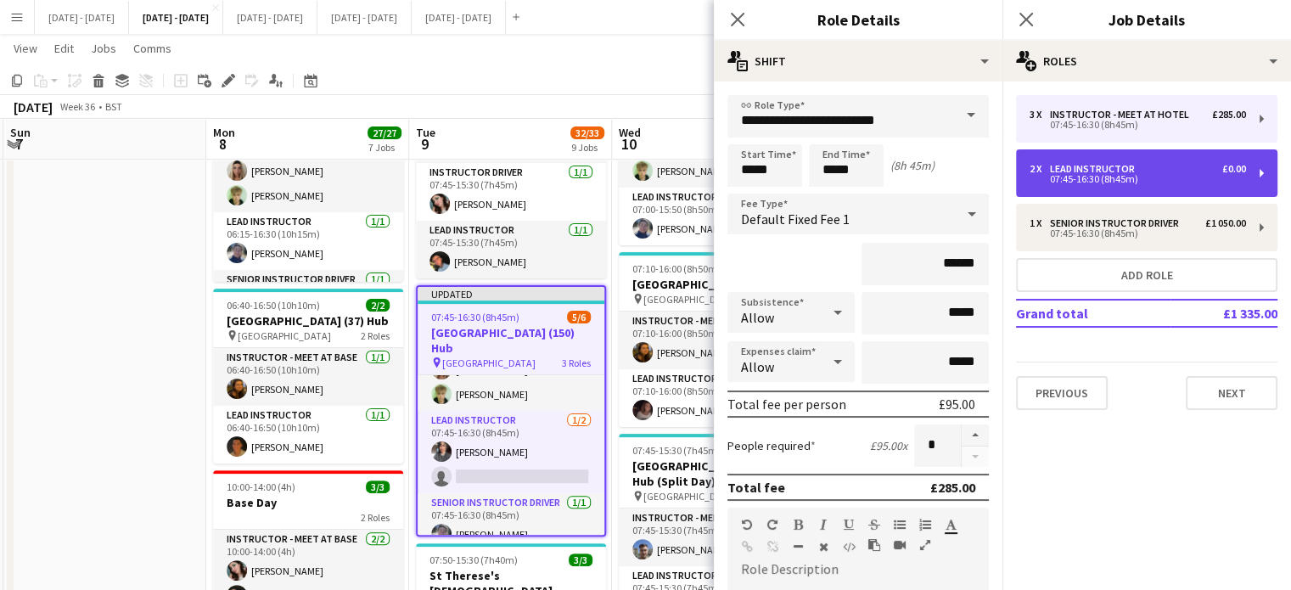
click at [1122, 149] on div "2 x Lead Instructor £0.00 07:45-16:30 (8h45m)" at bounding box center [1146, 173] width 261 height 48
type input "**********"
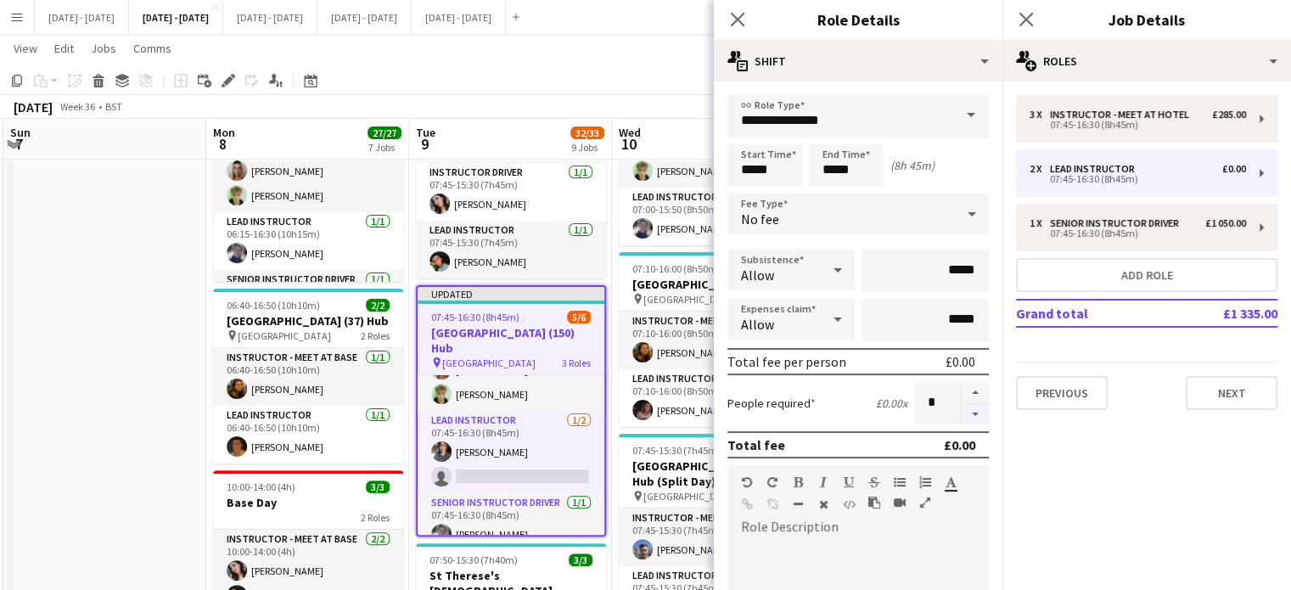
click at [967, 420] on button "button" at bounding box center [975, 414] width 27 height 21
type input "*"
click at [737, 20] on icon at bounding box center [737, 19] width 16 height 16
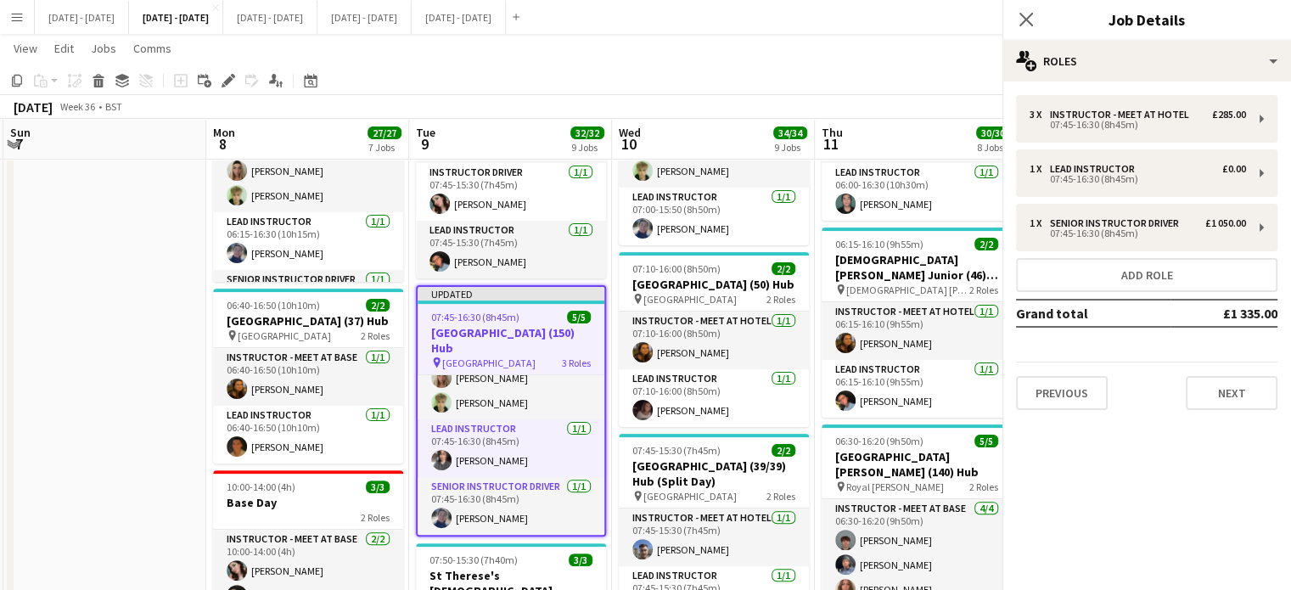
scroll to position [47, 0]
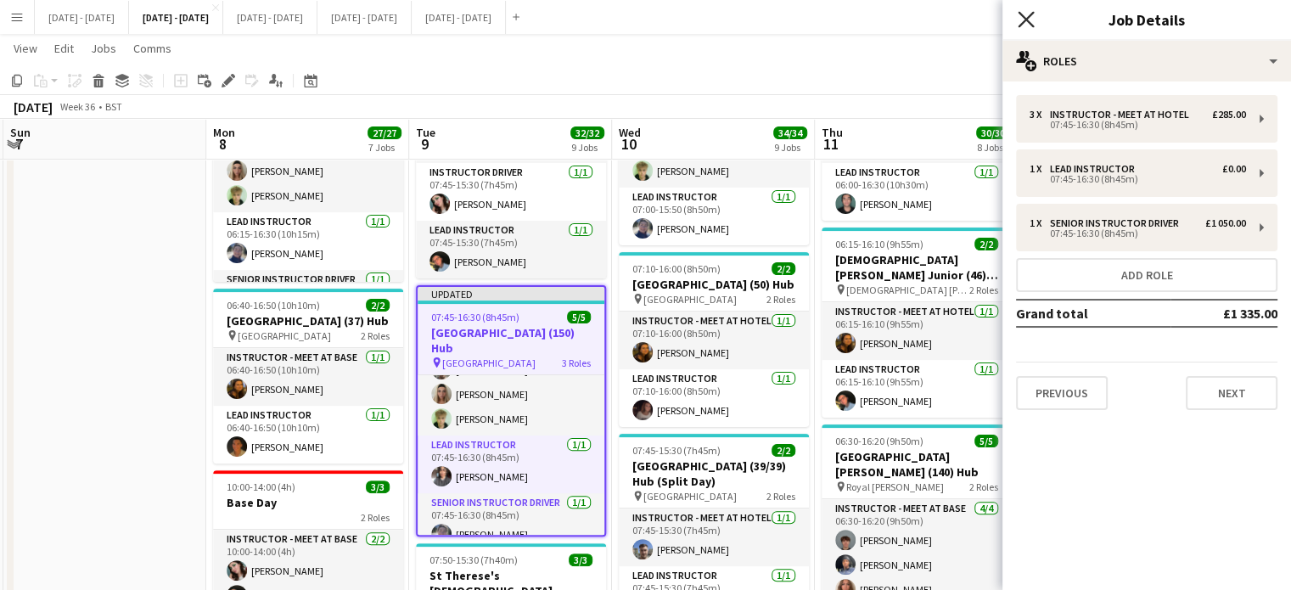
click at [1030, 10] on app-icon "Close pop-in" at bounding box center [1027, 20] width 25 height 25
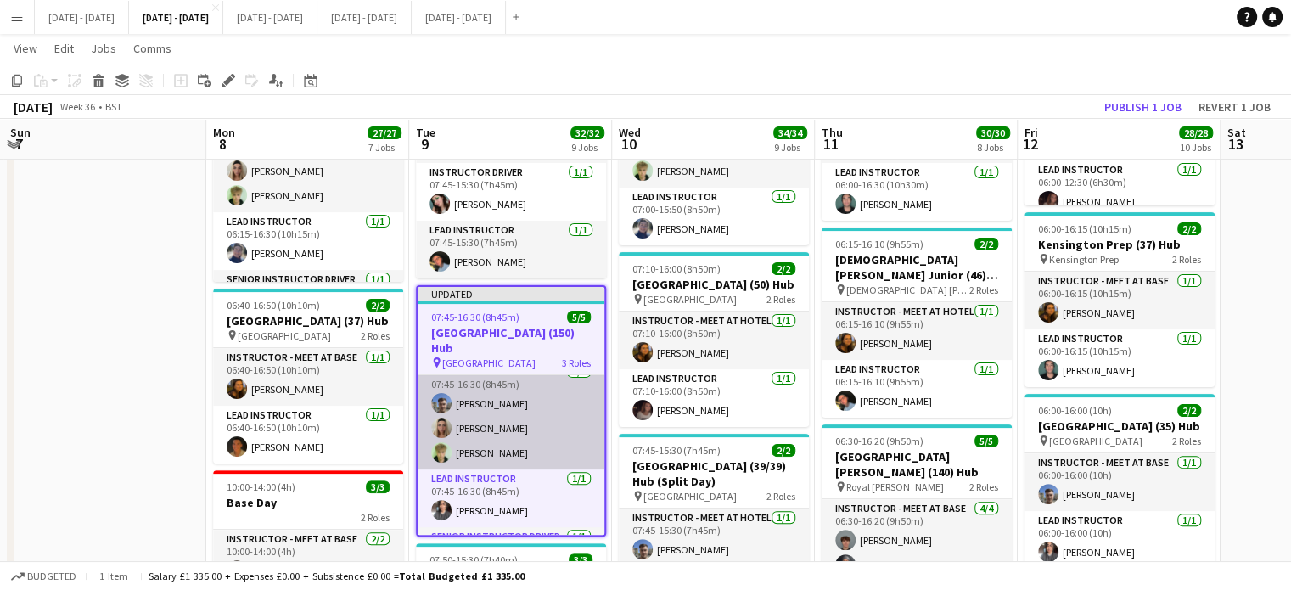
scroll to position [0, 0]
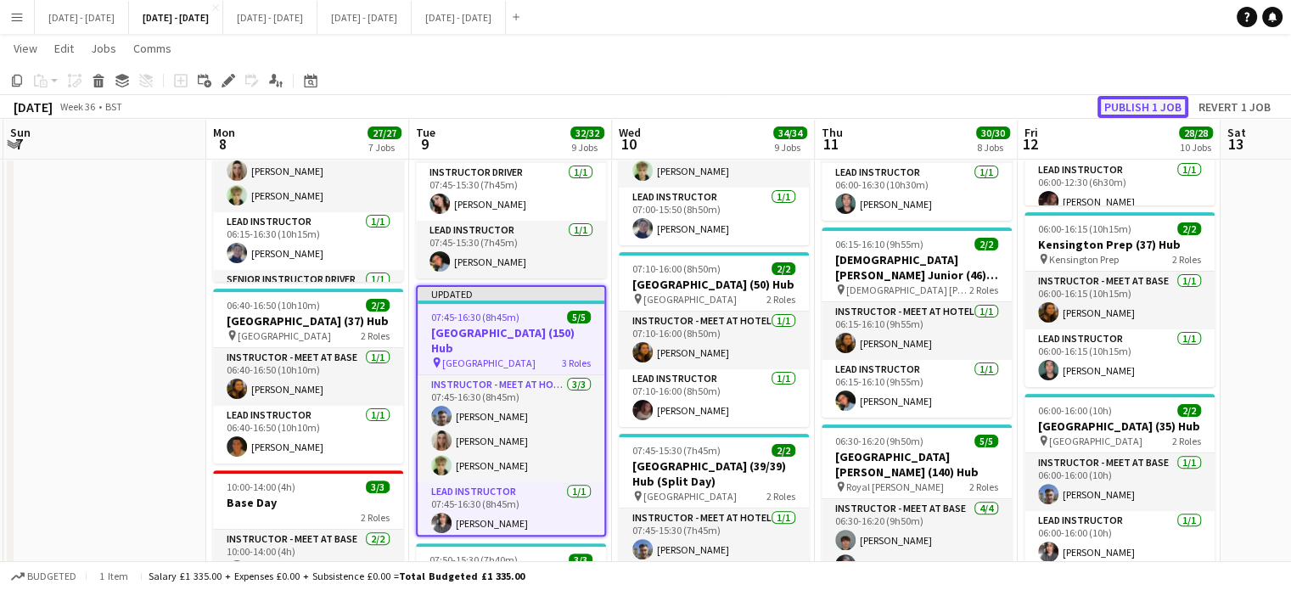
click at [1174, 104] on button "Publish 1 job" at bounding box center [1143, 107] width 91 height 22
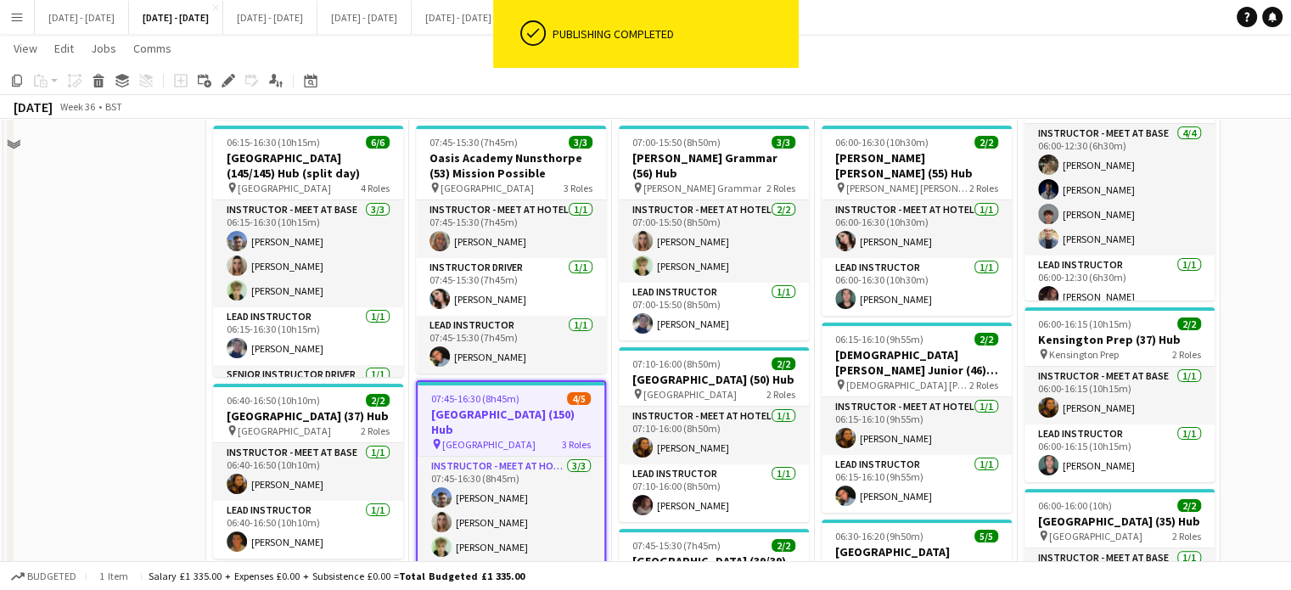
scroll to position [255, 0]
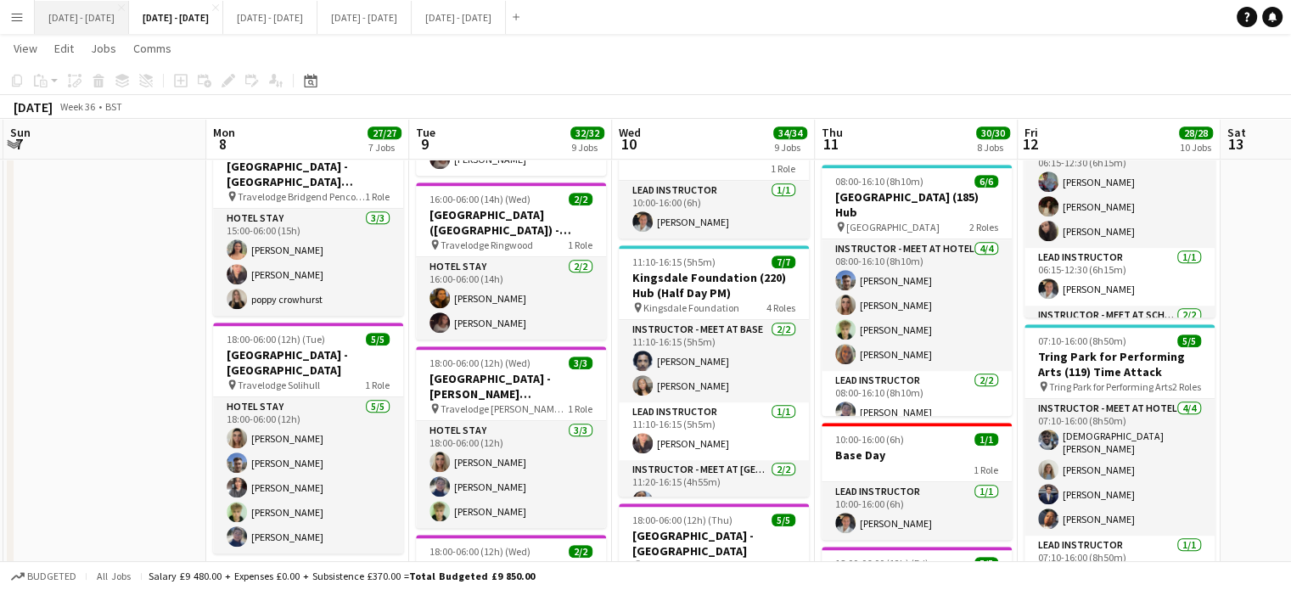
click at [98, 30] on button "[DATE] - [DATE] Close" at bounding box center [82, 17] width 94 height 33
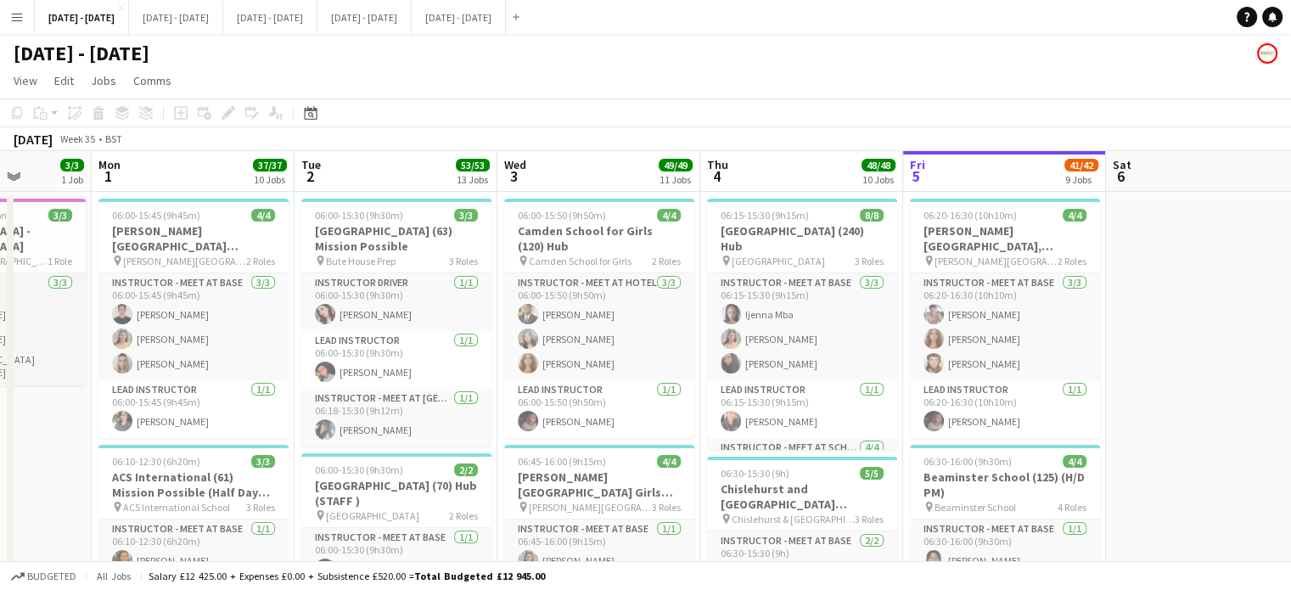
drag, startPoint x: 1171, startPoint y: 453, endPoint x: 1171, endPoint y: 441, distance: 12.7
